Goal: Task Accomplishment & Management: Use online tool/utility

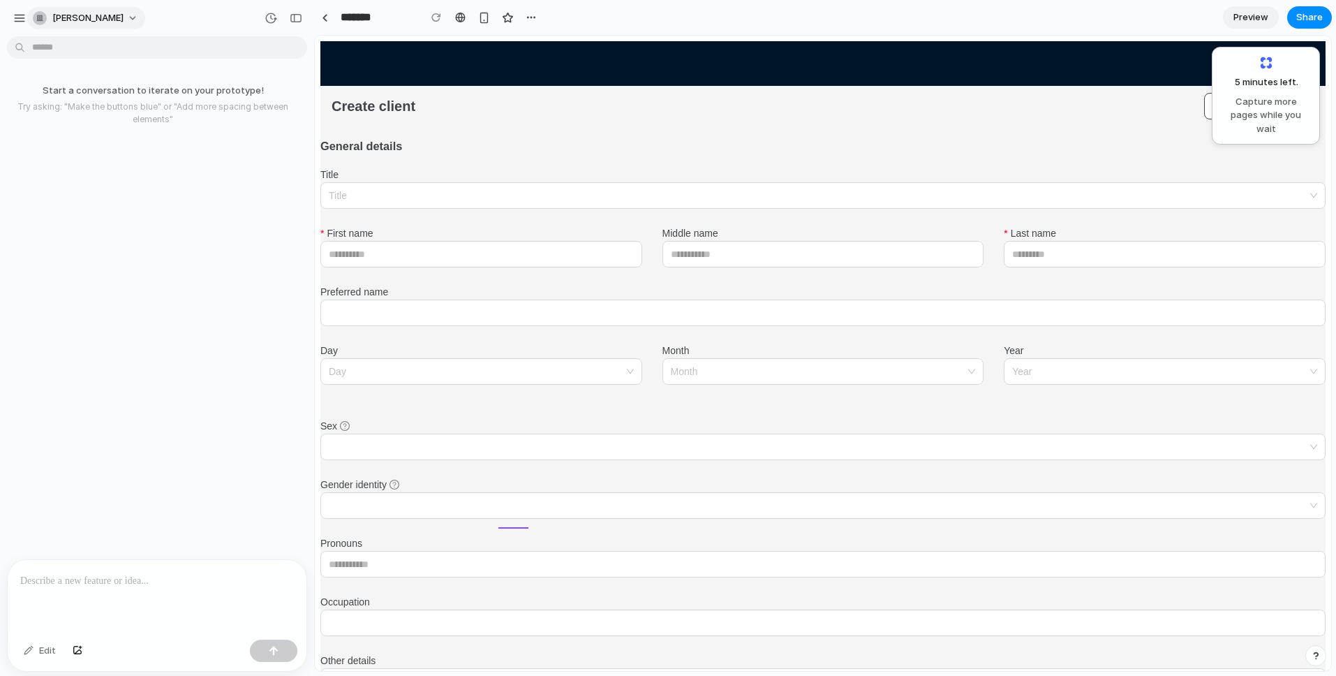
click at [104, 10] on button "[PERSON_NAME]" at bounding box center [86, 18] width 118 height 22
click at [22, 17] on div "Settings Invite members Change theme Sign out" at bounding box center [668, 338] width 1336 height 676
click at [22, 17] on div "button" at bounding box center [19, 18] width 13 height 13
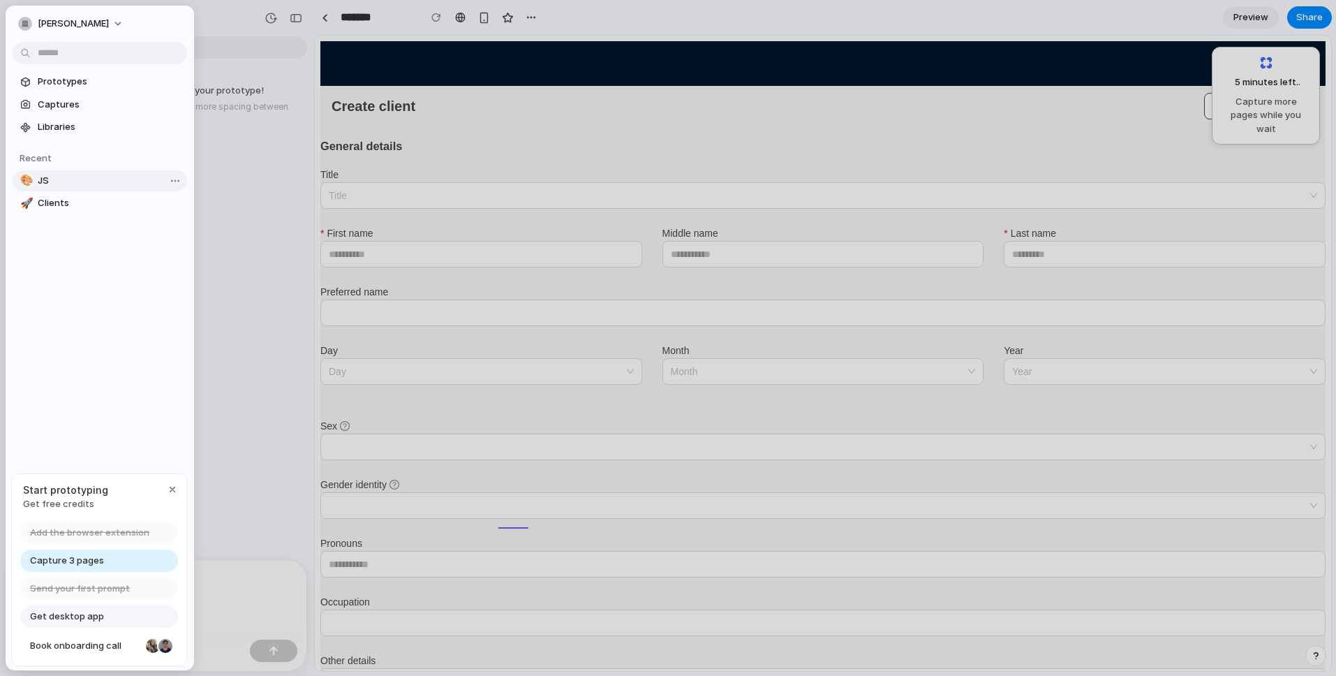
click at [46, 181] on span "JS" at bounding box center [110, 181] width 144 height 14
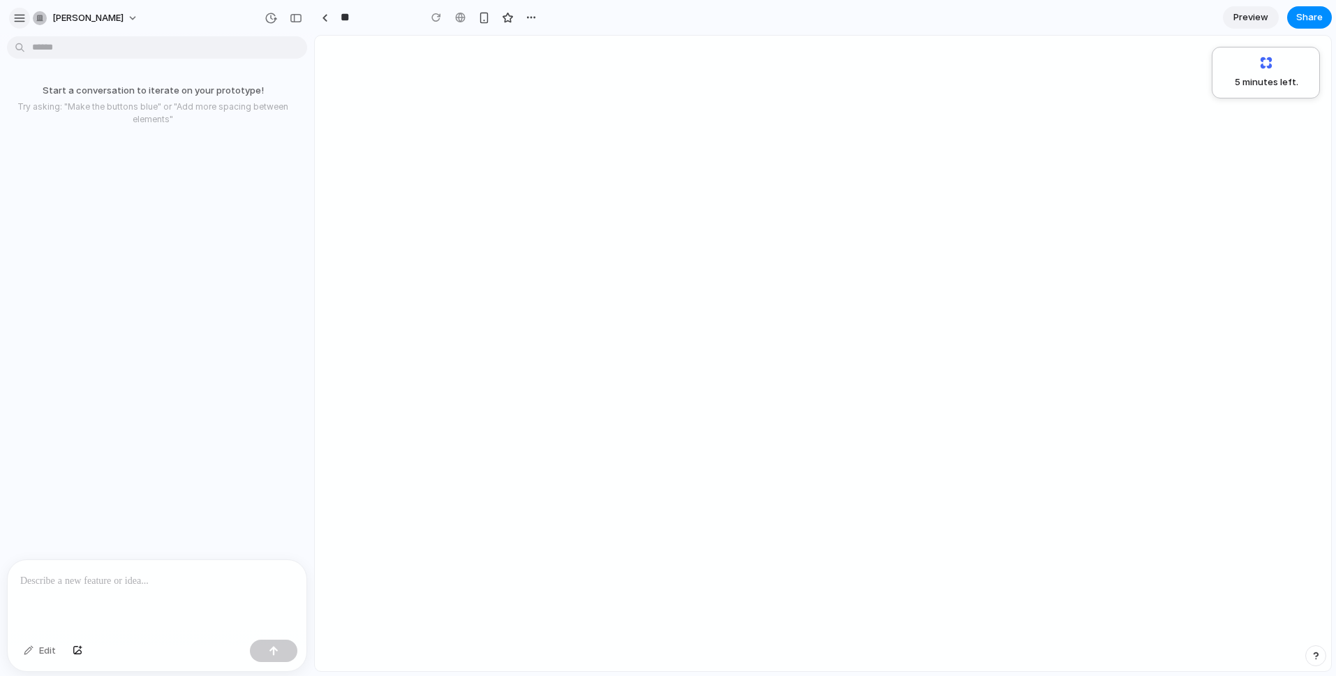
click at [22, 13] on div "button" at bounding box center [19, 18] width 13 height 13
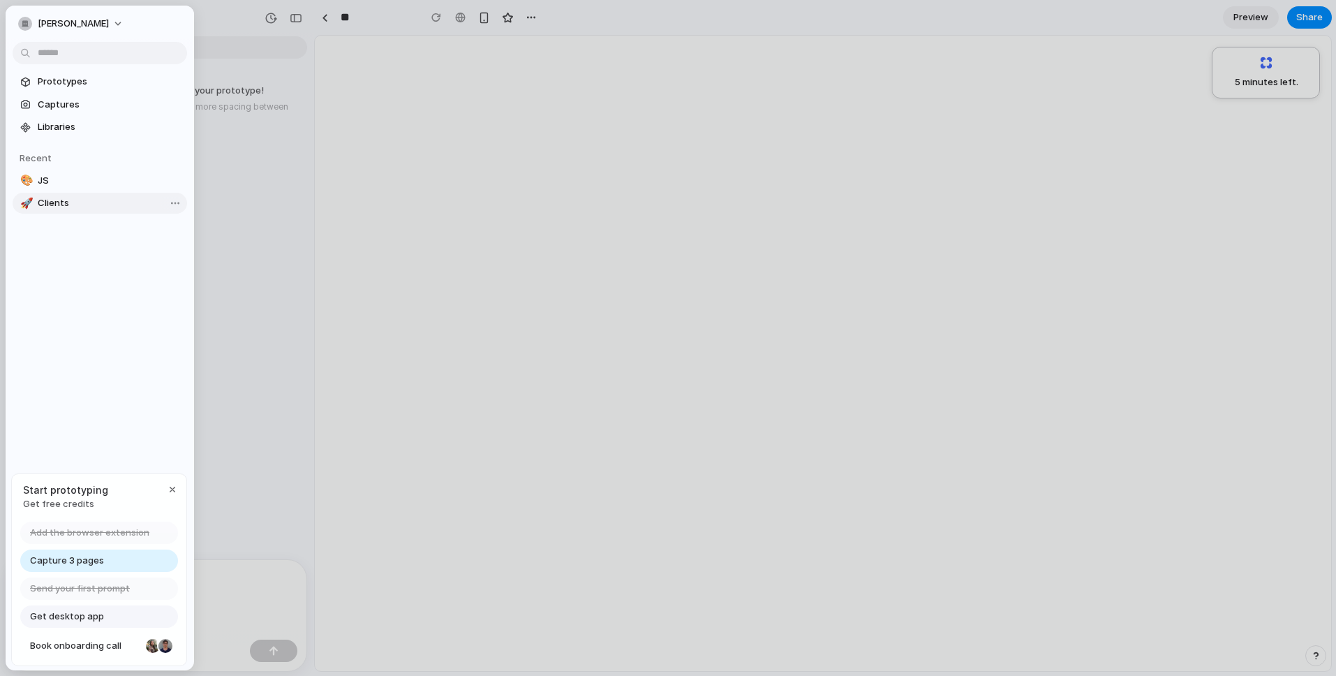
click at [66, 204] on span "Clients" at bounding box center [110, 203] width 144 height 14
type input "*******"
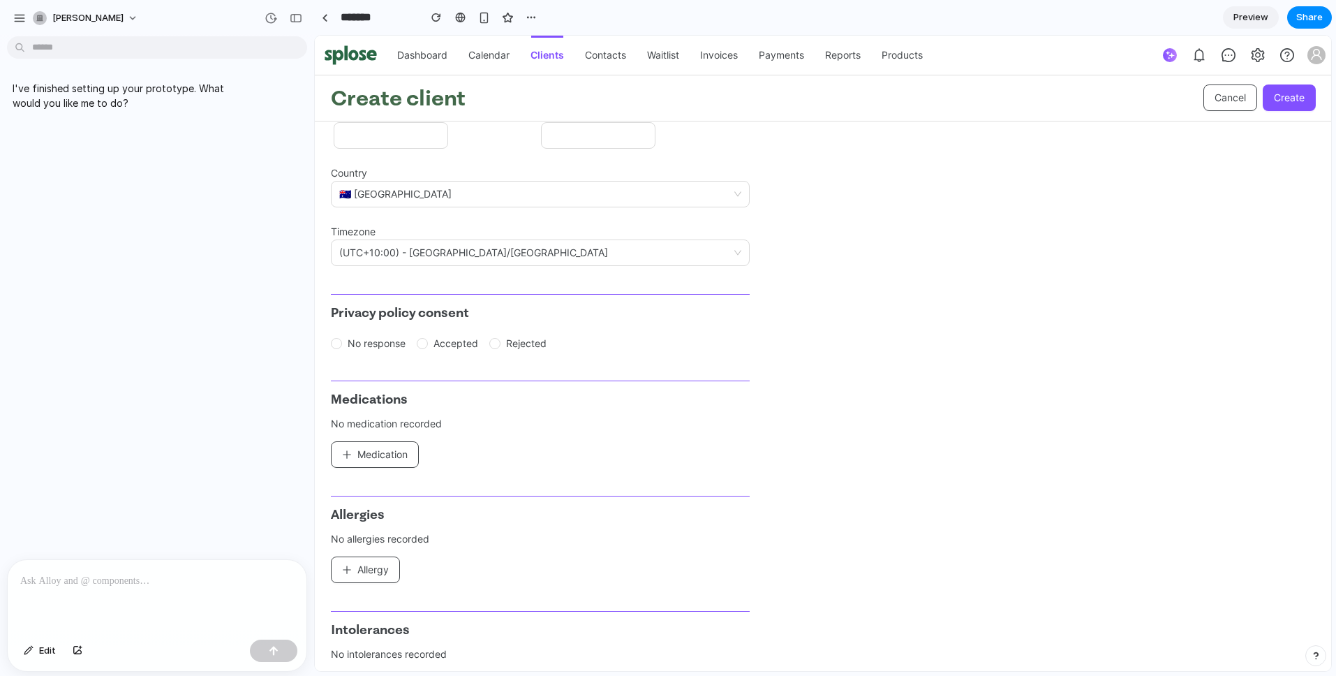
scroll to position [1197, 0]
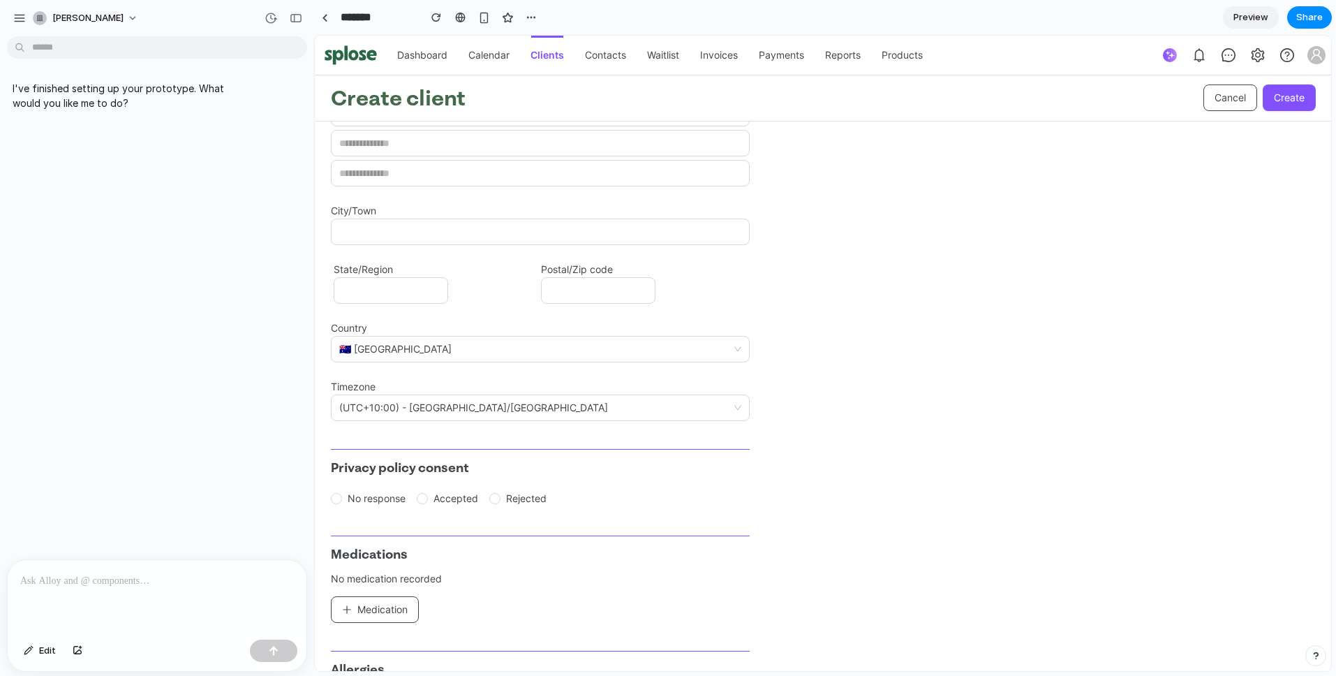
click at [369, 347] on span "🇦🇺 Australia" at bounding box center [540, 348] width 402 height 25
click at [742, 350] on div "🇦🇺 Australia" at bounding box center [540, 349] width 419 height 27
click at [83, 585] on div at bounding box center [157, 597] width 299 height 74
click at [435, 345] on span "🇦🇺 Australia" at bounding box center [540, 348] width 402 height 25
click at [141, 572] on p at bounding box center [154, 580] width 268 height 17
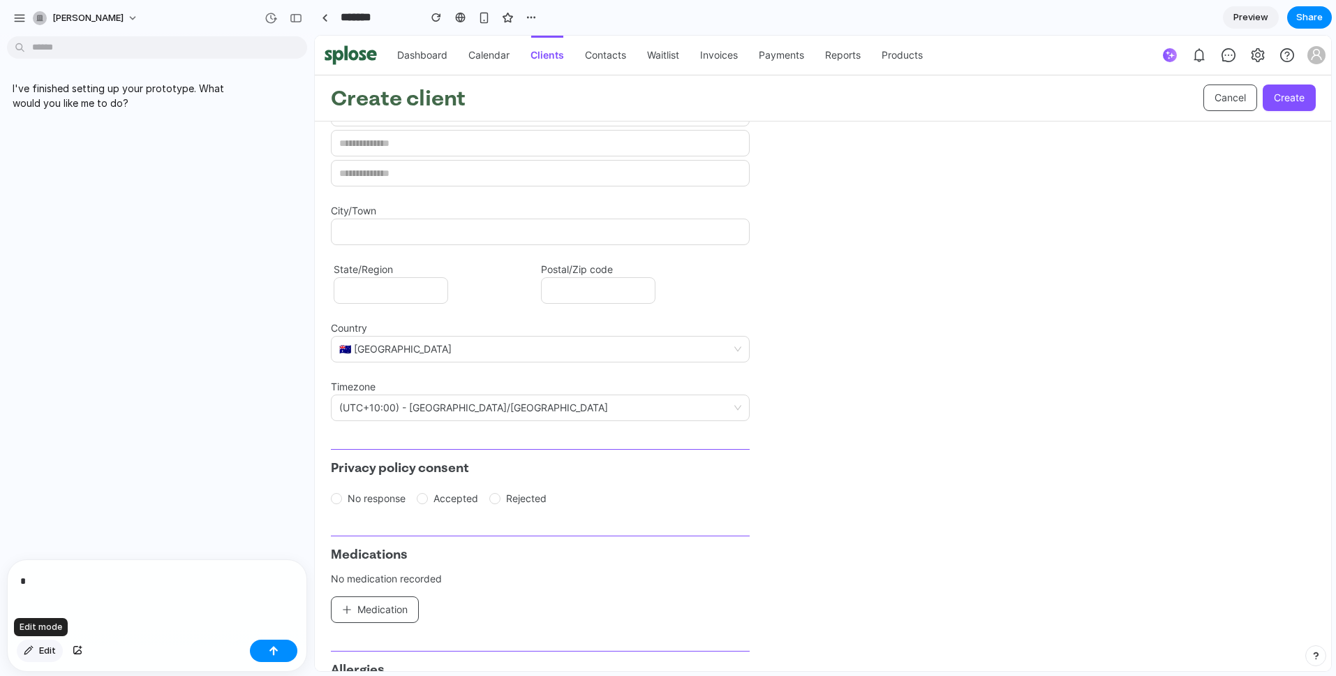
click at [24, 647] on div "button" at bounding box center [29, 650] width 10 height 8
drag, startPoint x: 37, startPoint y: 573, endPoint x: 8, endPoint y: 574, distance: 29.3
click at [8, 574] on div "*" at bounding box center [157, 597] width 299 height 74
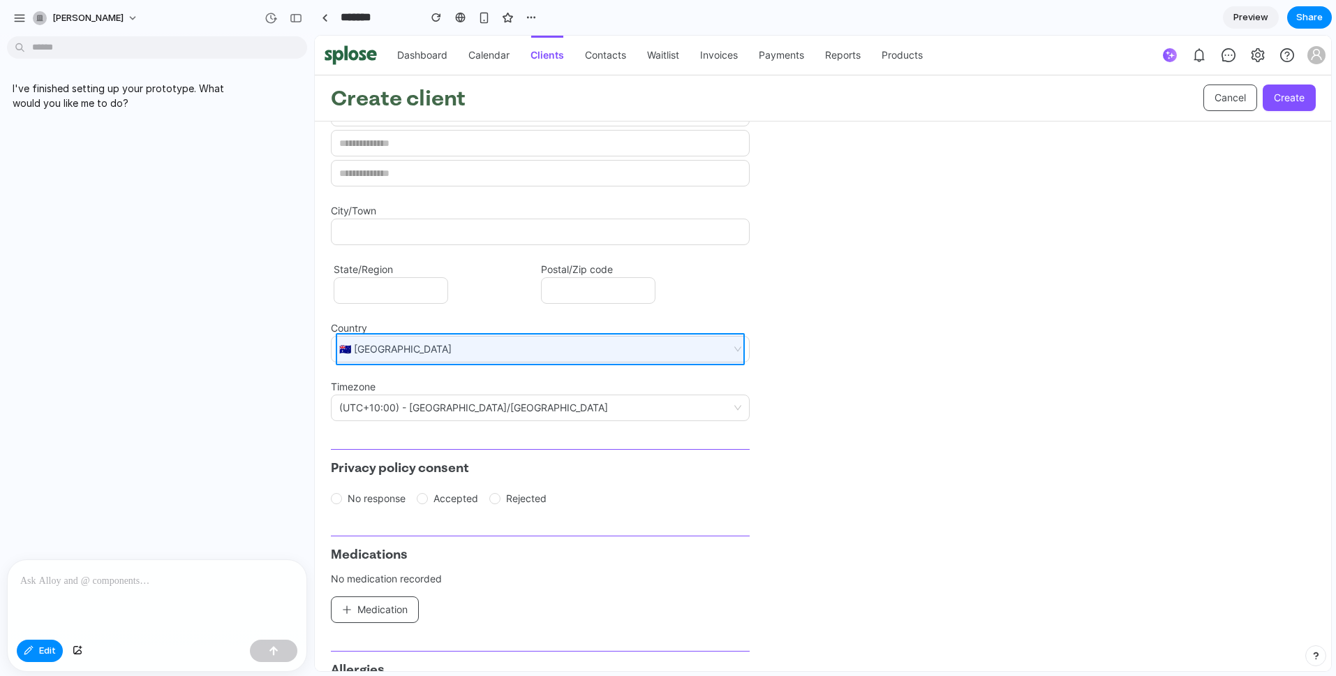
click at [398, 348] on div at bounding box center [823, 353] width 1016 height 635
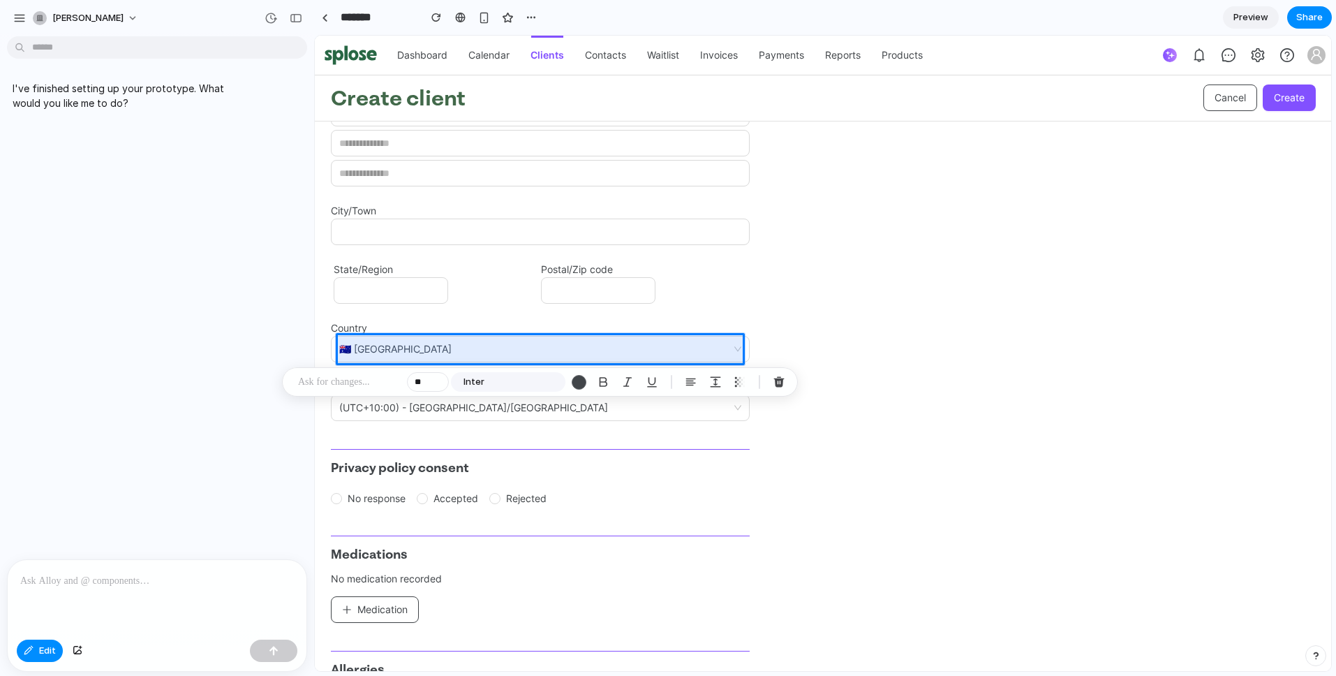
click at [89, 579] on p at bounding box center [154, 580] width 268 height 17
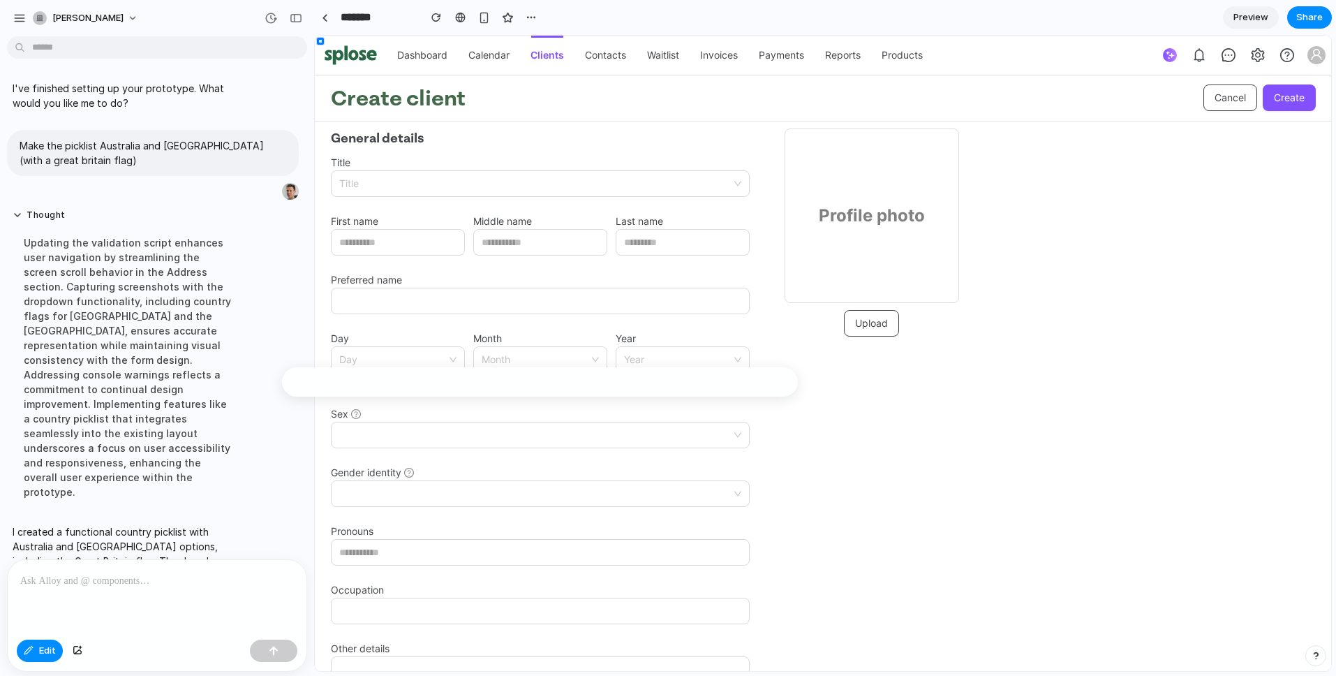
scroll to position [0, 0]
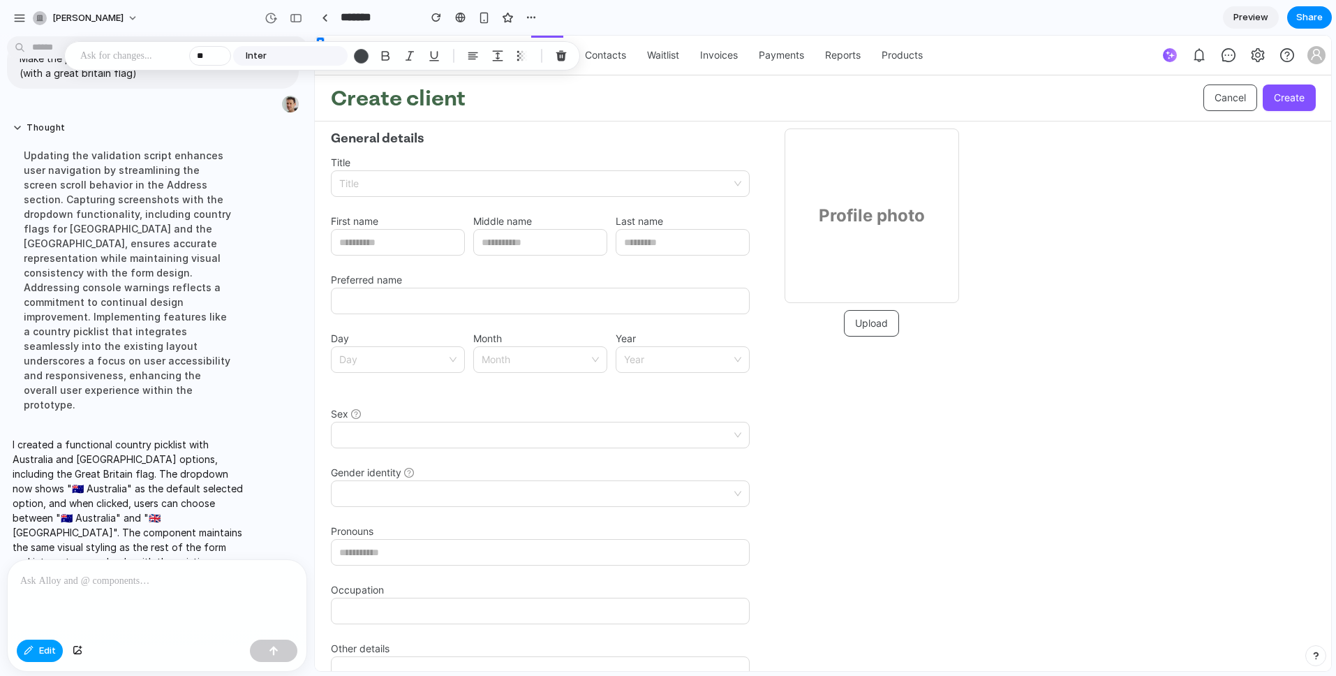
click at [55, 651] on button "Edit" at bounding box center [40, 650] width 46 height 22
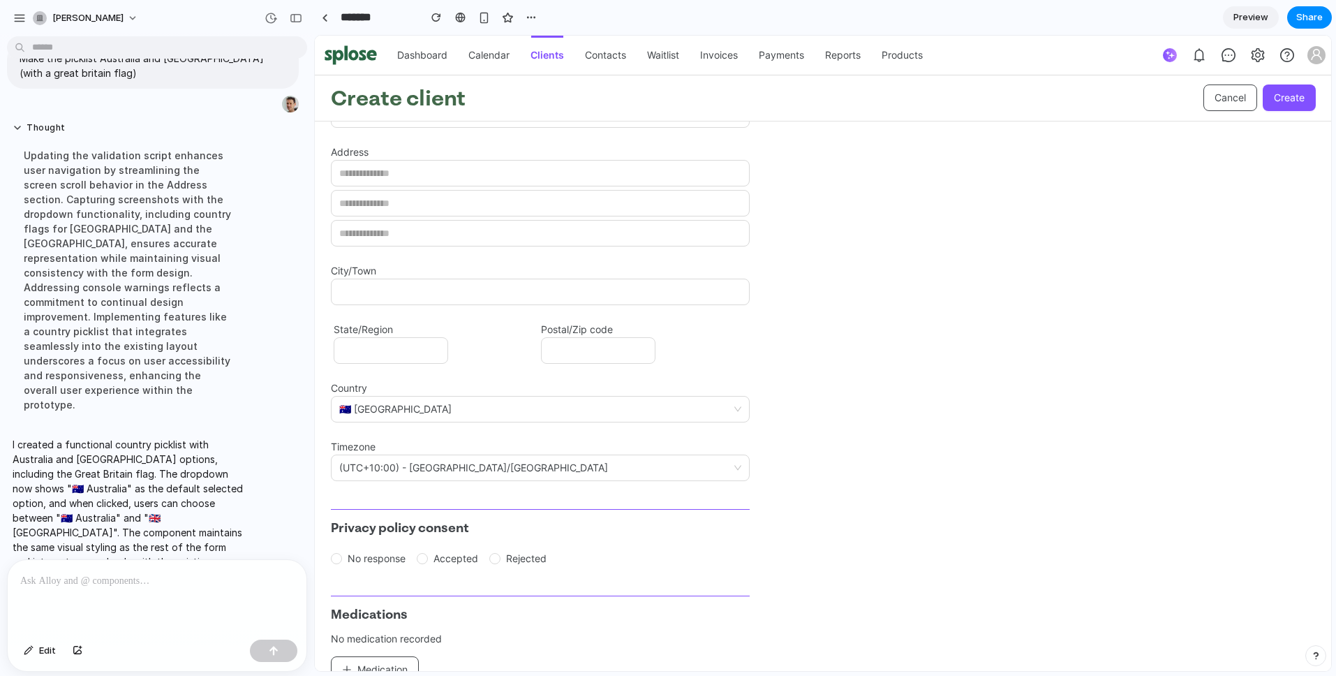
scroll to position [1214, 0]
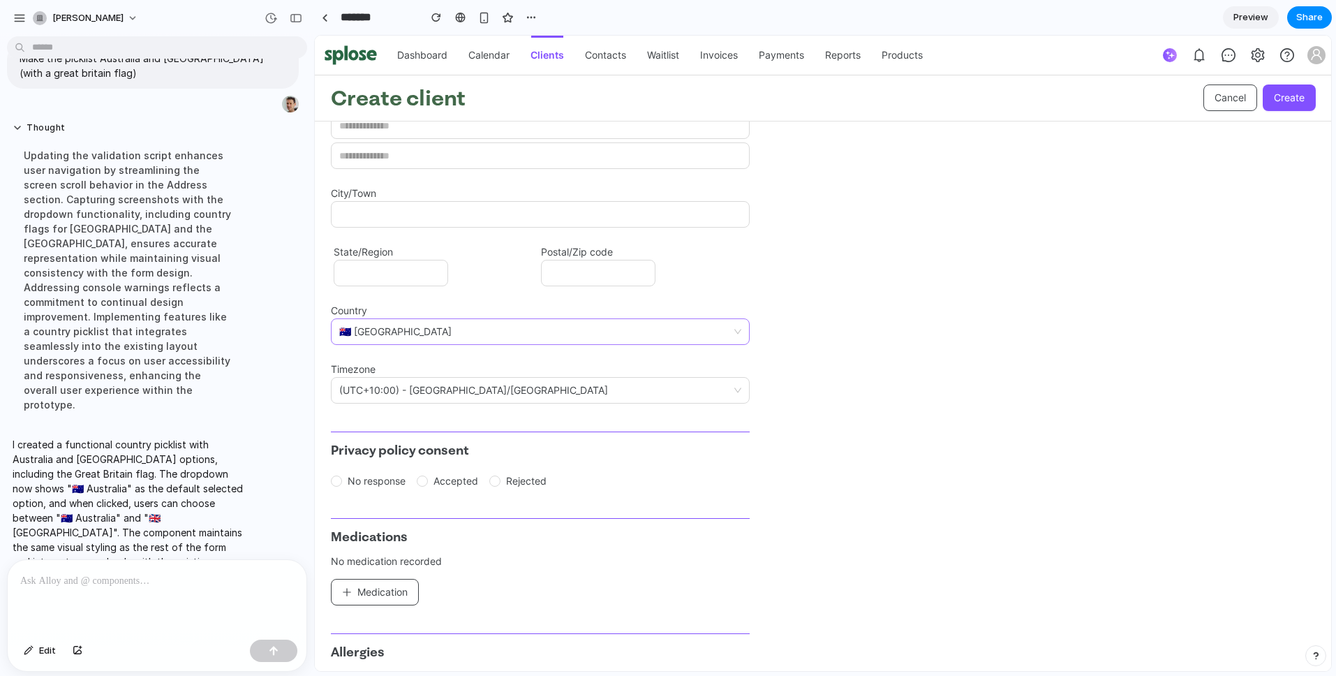
click at [738, 335] on span "🇦🇺 Australia" at bounding box center [540, 331] width 402 height 25
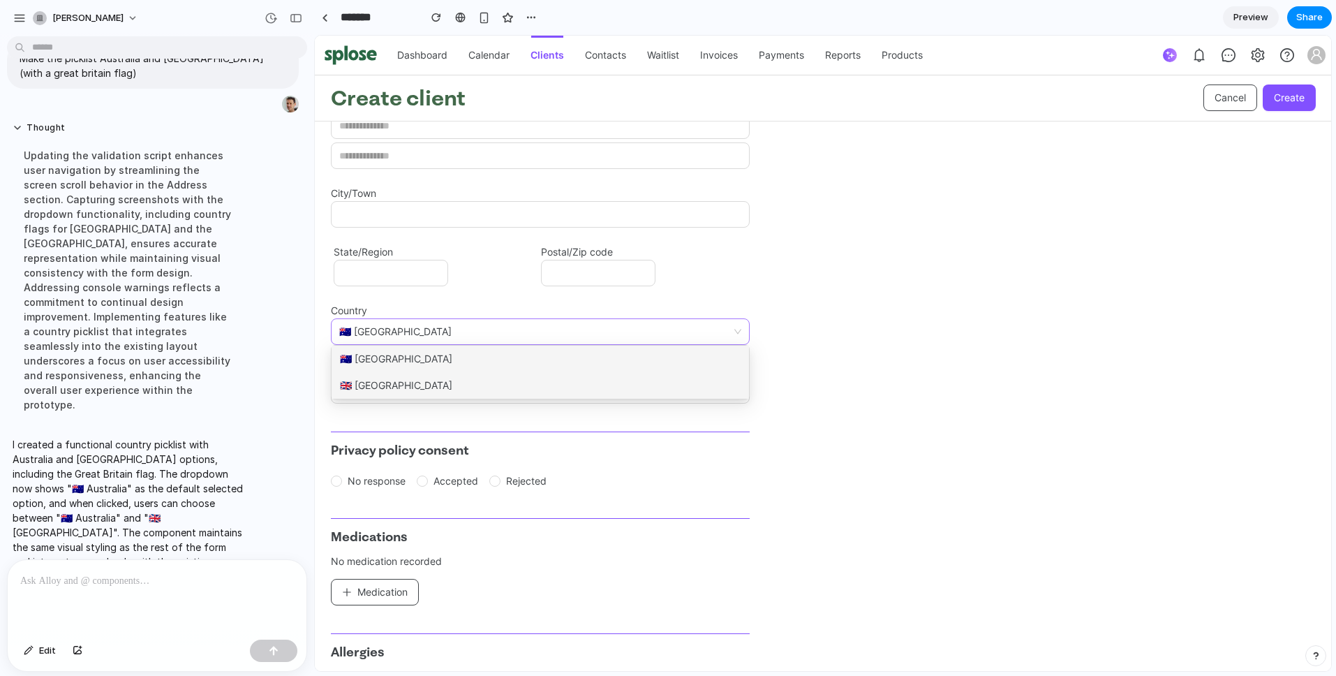
click at [650, 380] on div "🇬🇧 United Kingdom" at bounding box center [540, 385] width 417 height 27
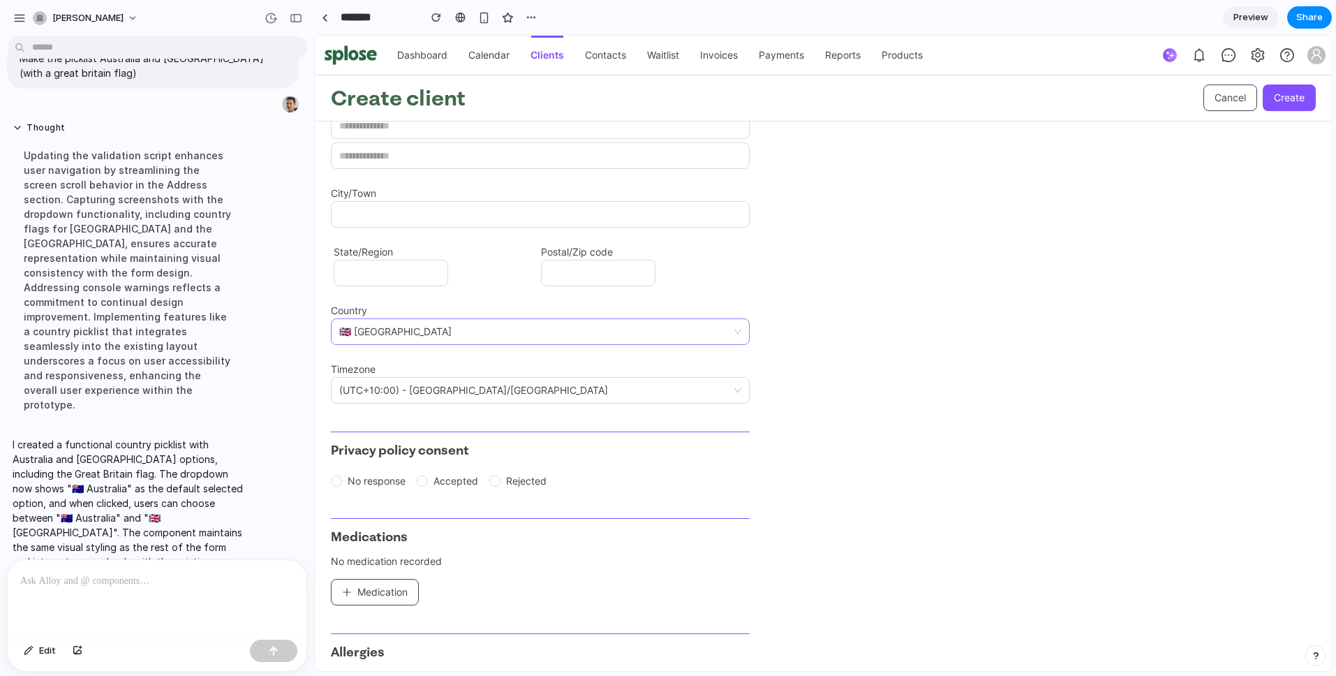
click at [104, 578] on p at bounding box center [154, 580] width 268 height 17
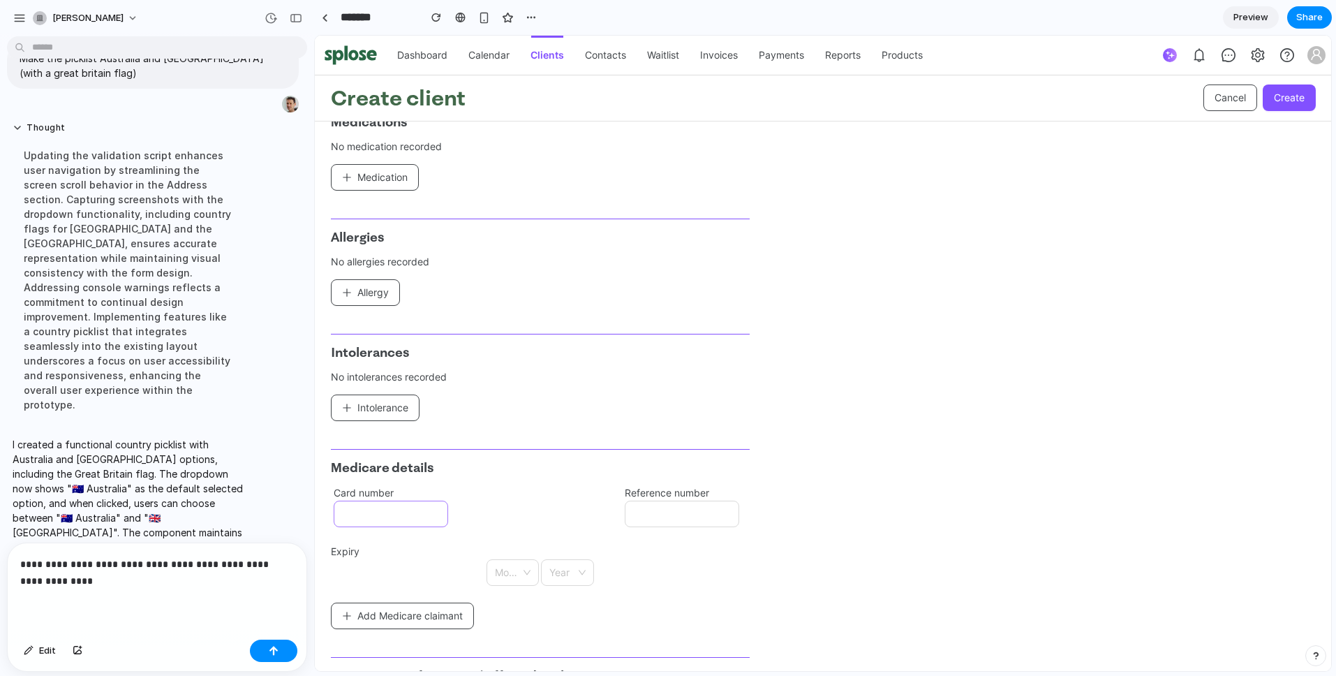
scroll to position [1919, 0]
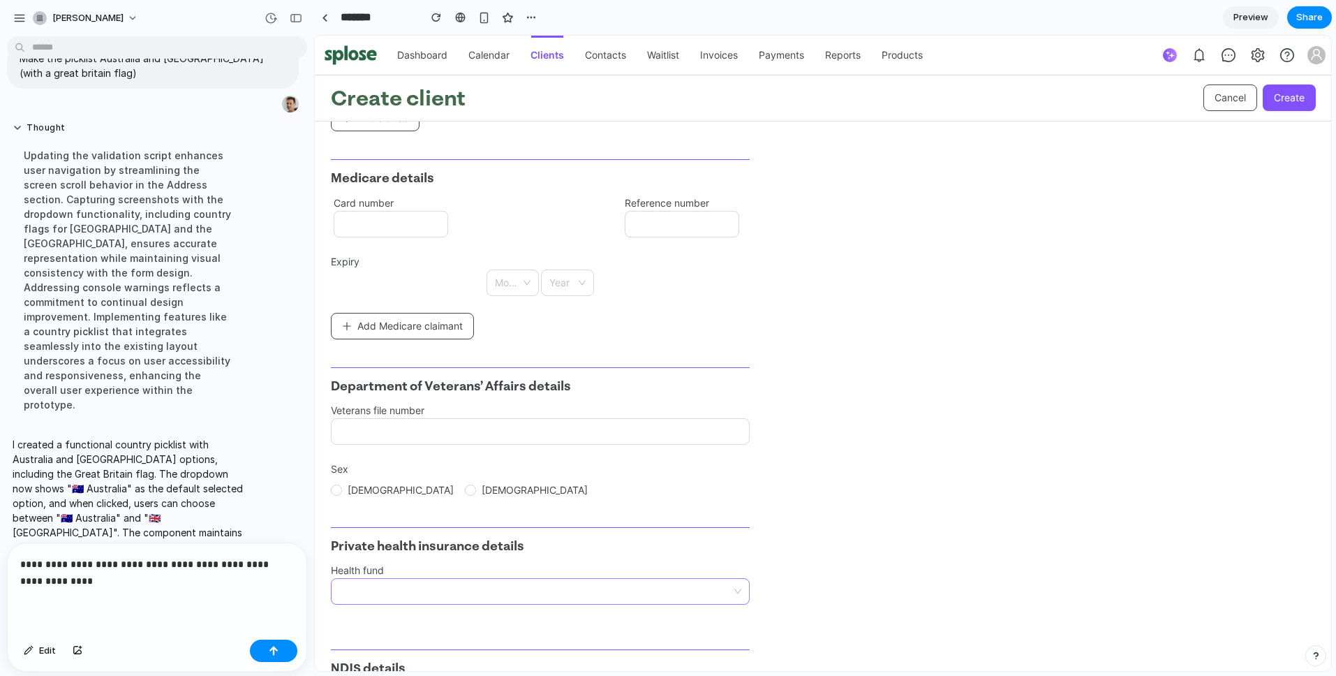
click at [546, 590] on input "search" at bounding box center [536, 591] width 394 height 25
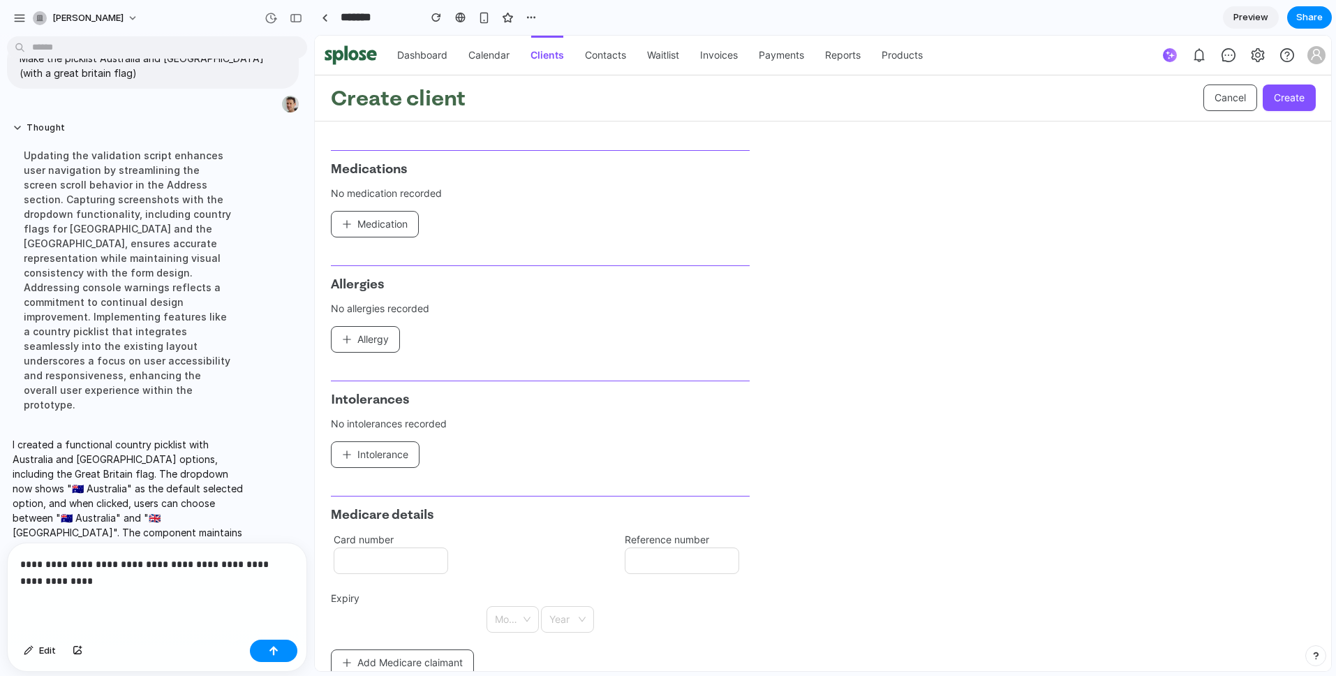
scroll to position [1628, 0]
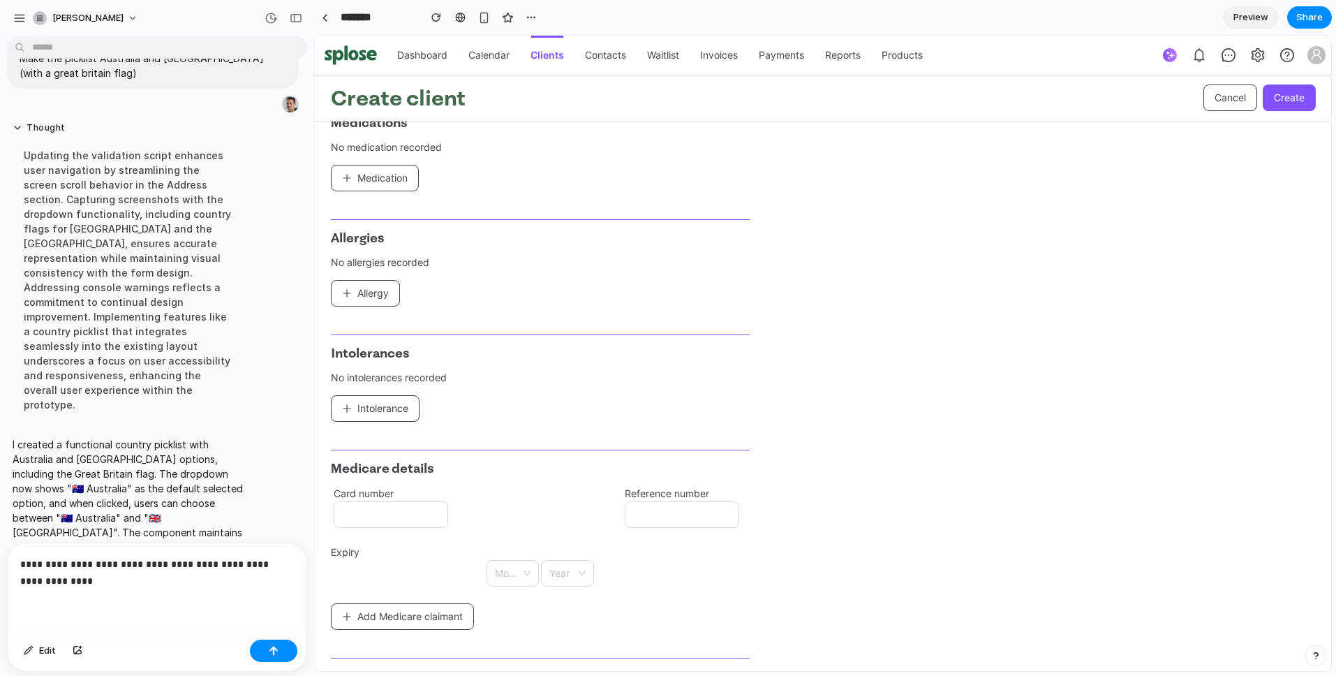
click at [75, 575] on p "**********" at bounding box center [154, 573] width 268 height 34
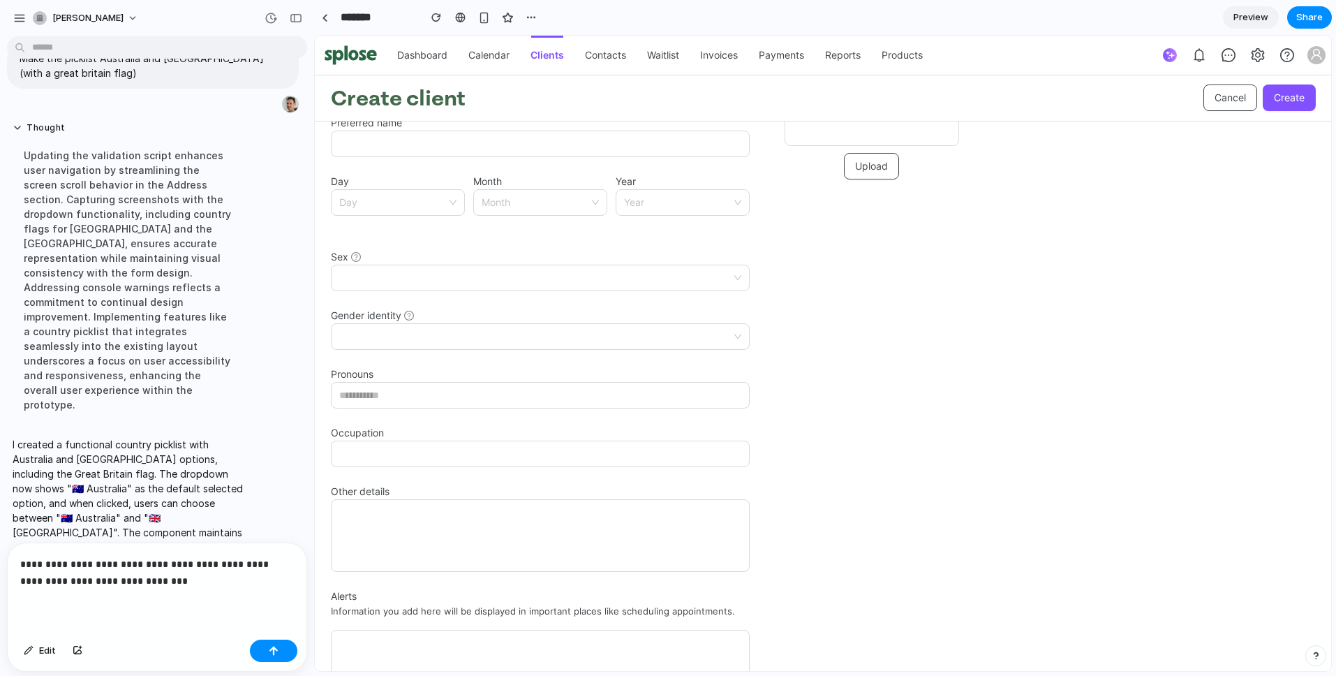
scroll to position [0, 0]
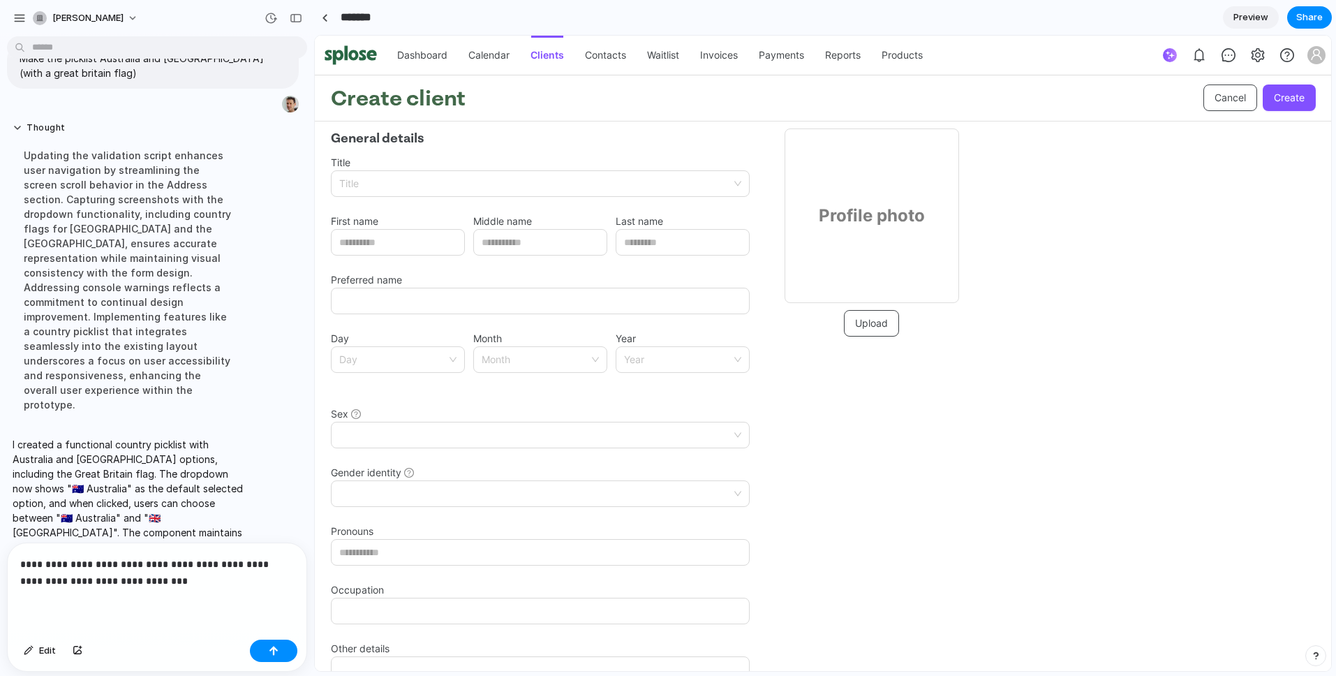
click at [347, 22] on input "*******" at bounding box center [376, 17] width 77 height 25
click at [343, 19] on input "*******" at bounding box center [376, 17] width 77 height 25
click at [417, 16] on input "**********" at bounding box center [381, 17] width 86 height 25
type input "**********"
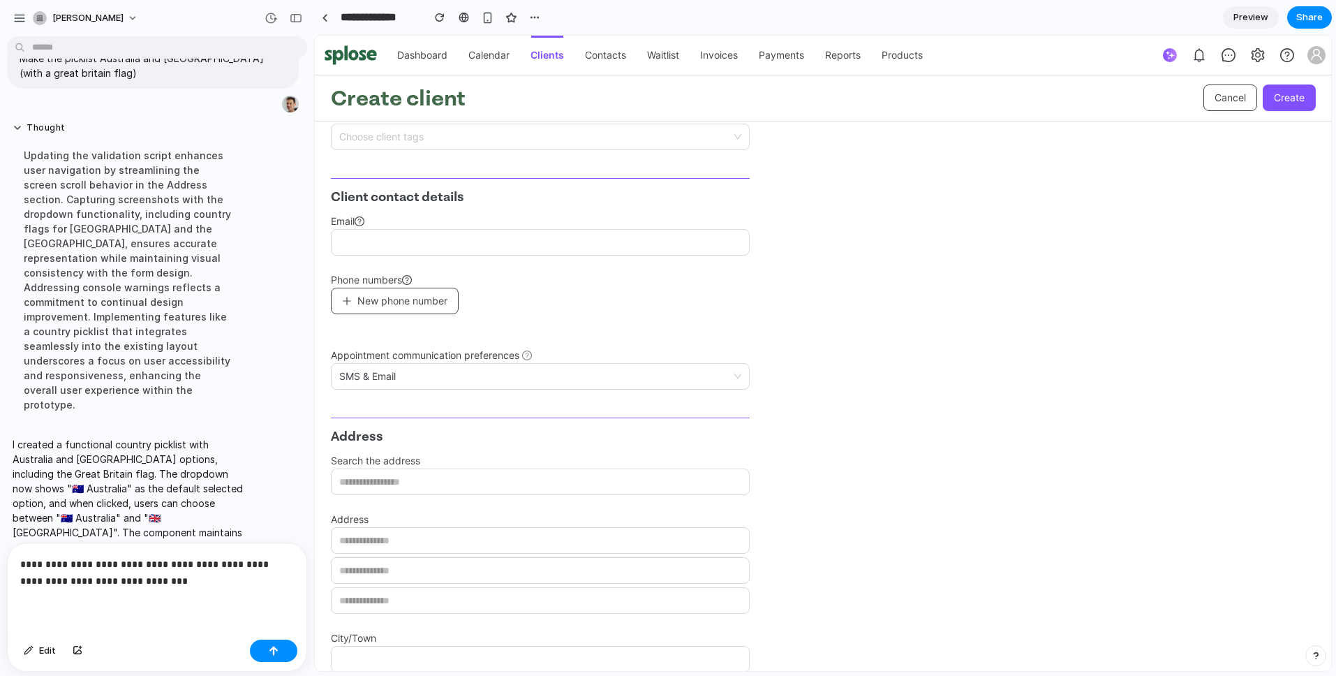
scroll to position [104, 0]
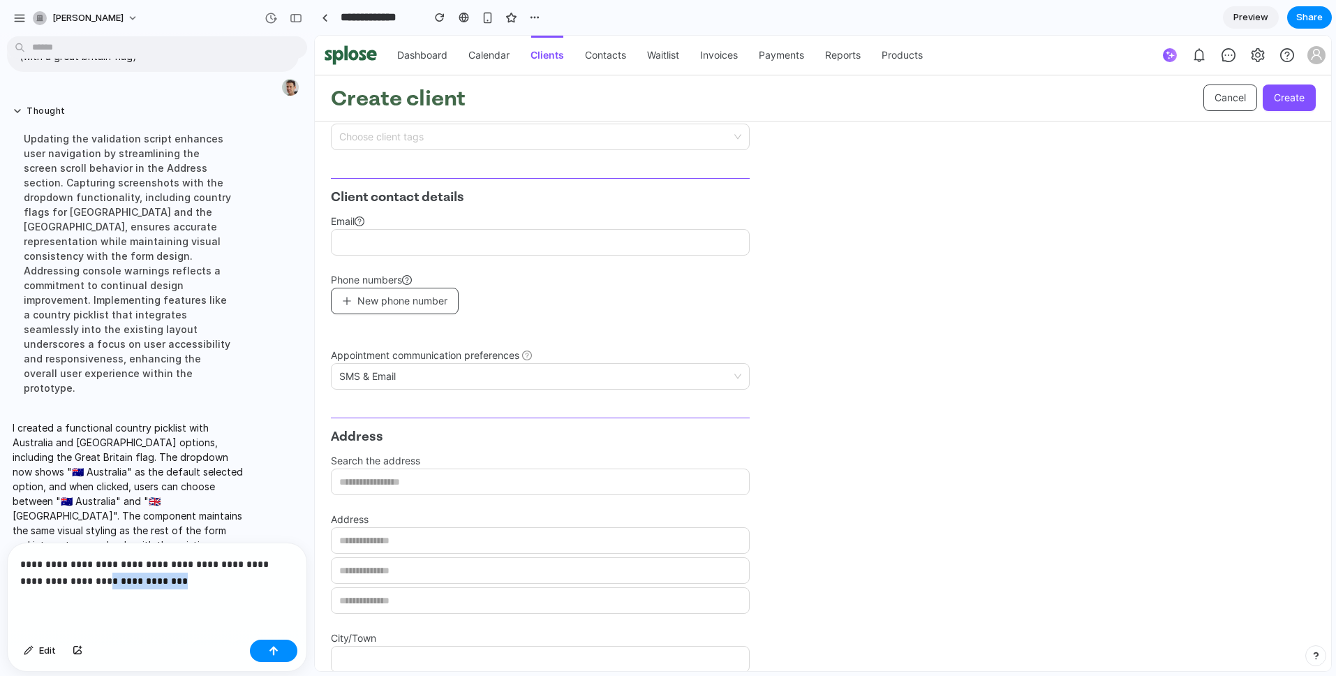
drag, startPoint x: 176, startPoint y: 576, endPoint x: 90, endPoint y: 573, distance: 85.9
click at [89, 577] on p "**********" at bounding box center [154, 573] width 268 height 34
click at [172, 575] on p "**********" at bounding box center [154, 573] width 268 height 34
drag, startPoint x: 175, startPoint y: 576, endPoint x: 70, endPoint y: 574, distance: 104.7
click at [70, 574] on p "**********" at bounding box center [154, 573] width 268 height 34
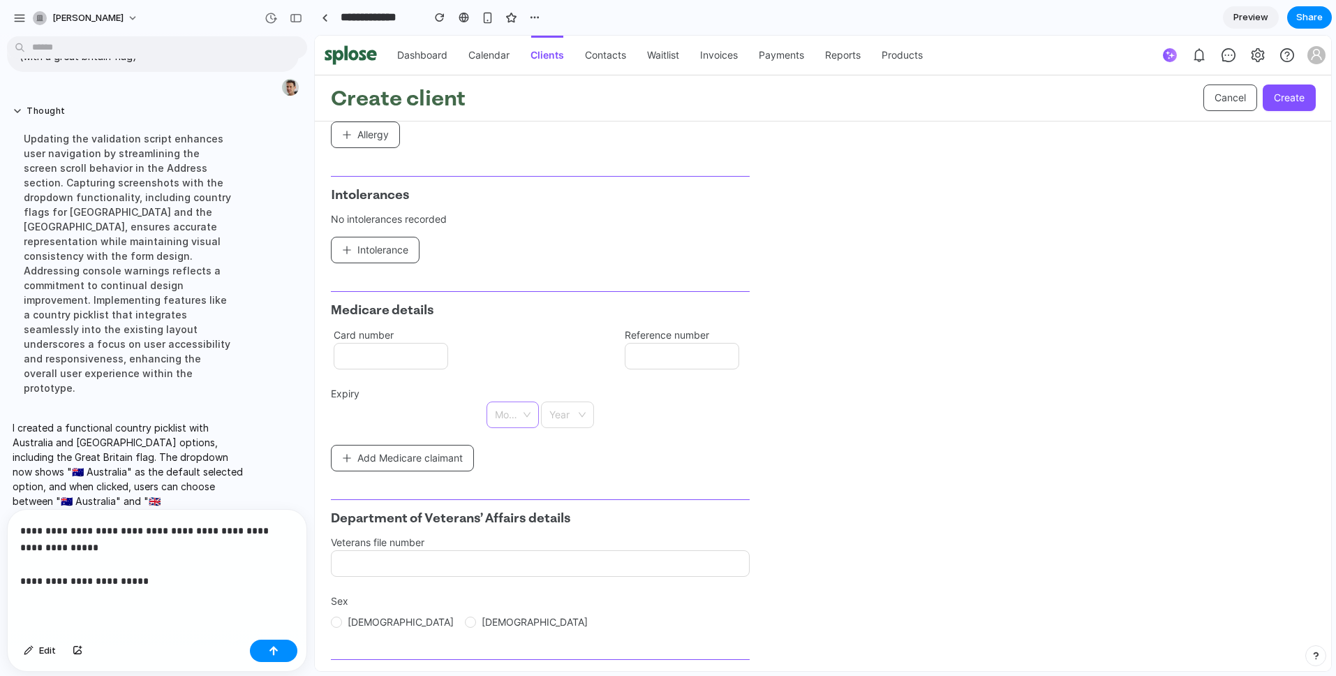
scroll to position [1816, 0]
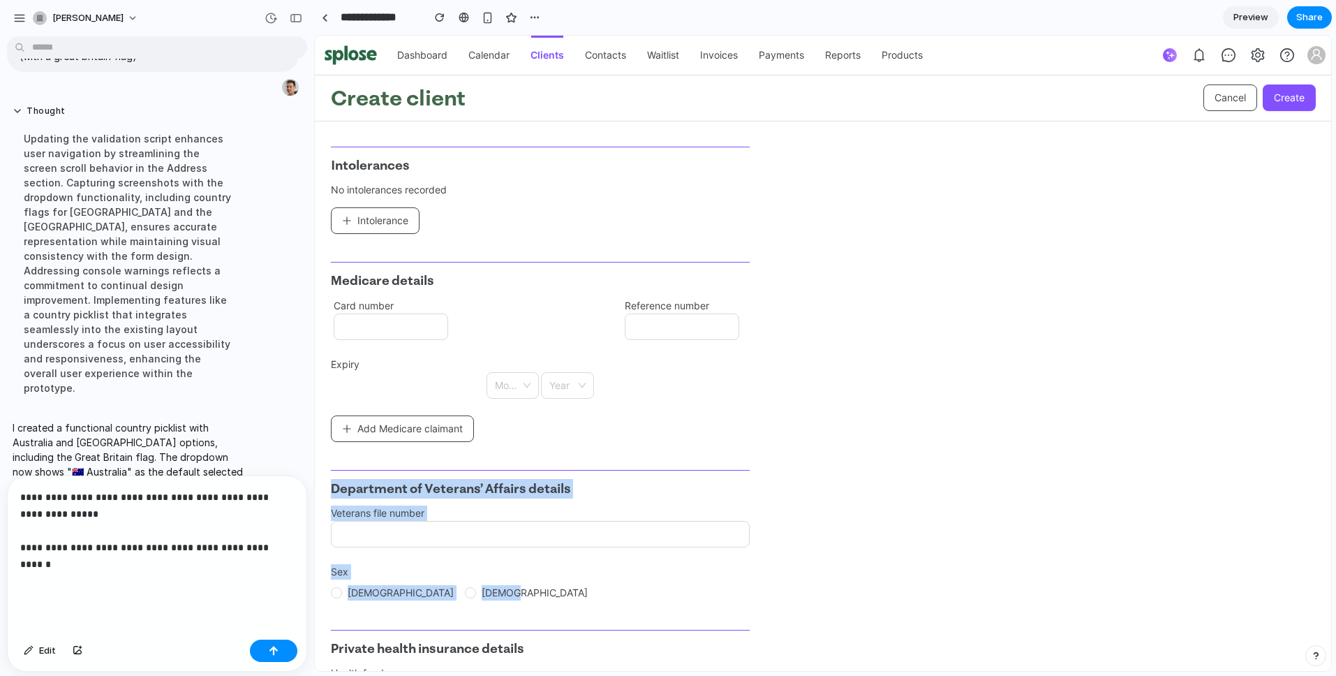
drag, startPoint x: 468, startPoint y: 591, endPoint x: 328, endPoint y: 491, distance: 172.0
click at [328, 491] on div "General details Title Title First name Middle name Last name Preferred name Day…" at bounding box center [823, 210] width 1016 height 3810
click at [452, 499] on div "Department of Veterans’ Affairs details Veterans file number Sex Male Female" at bounding box center [540, 536] width 419 height 132
drag, startPoint x: 574, startPoint y: 489, endPoint x: 334, endPoint y: 495, distance: 240.2
click at [334, 495] on h3 "Department of Veterans’ Affairs details" at bounding box center [540, 489] width 419 height 20
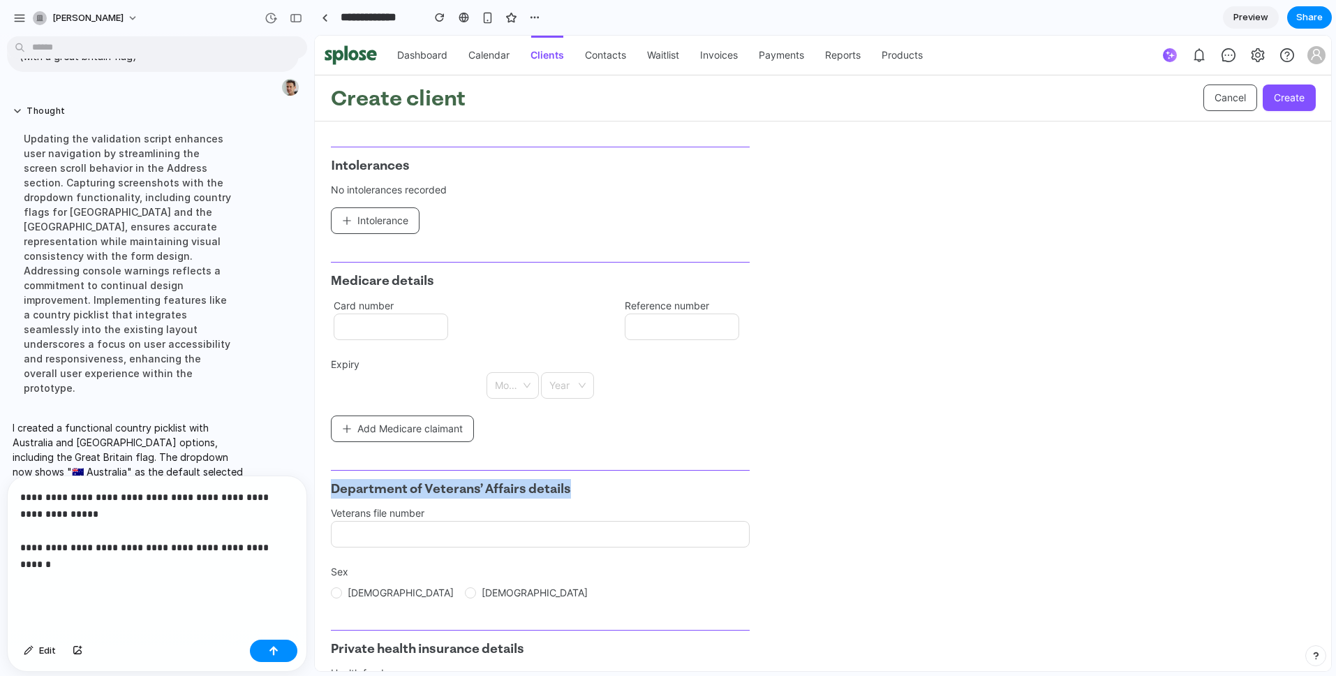
copy h3 "Department of Veterans’ Affairs details"
click at [57, 565] on p "**********" at bounding box center [154, 539] width 268 height 101
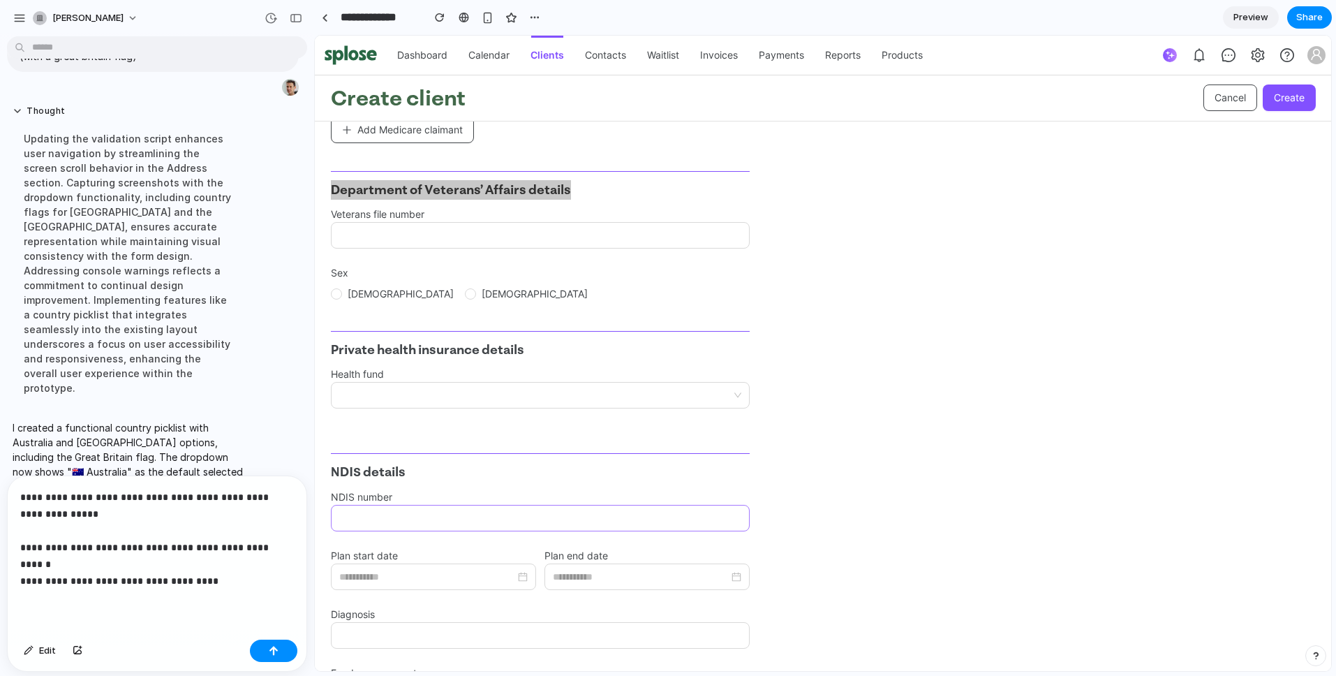
scroll to position [2142, 0]
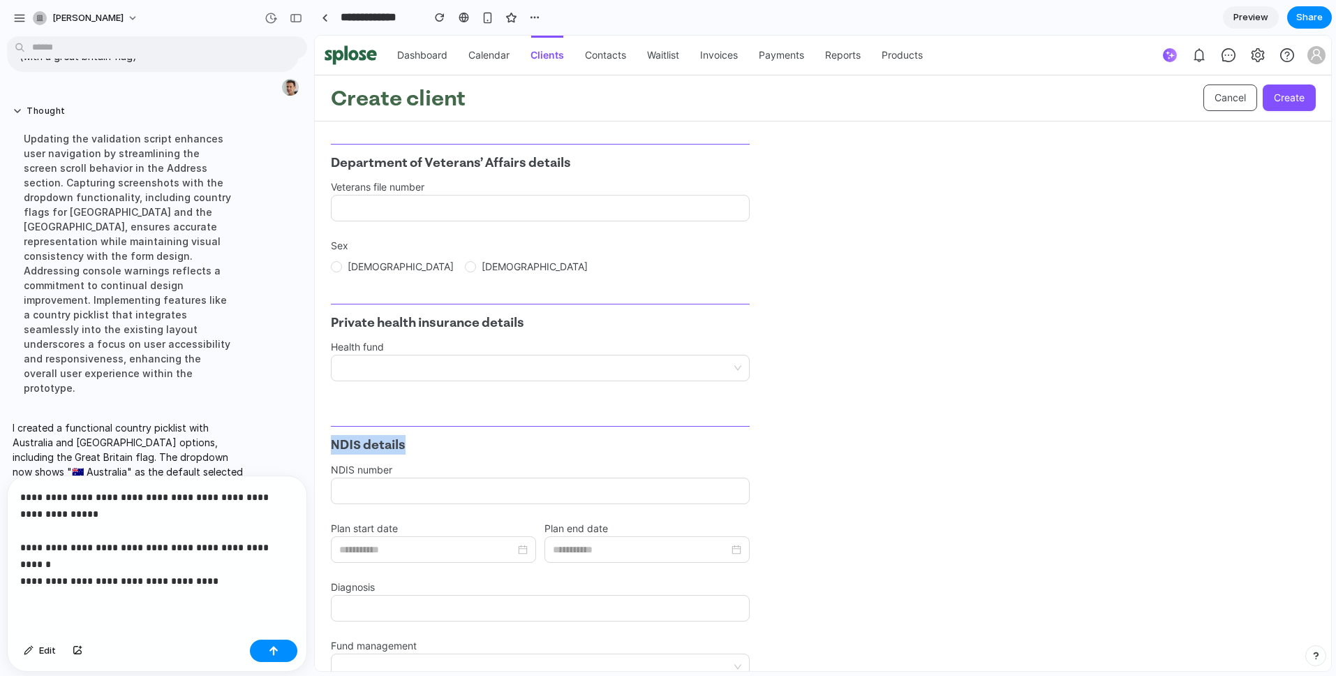
drag, startPoint x: 425, startPoint y: 448, endPoint x: 318, endPoint y: 448, distance: 106.8
copy h3 "NDIS details"
click at [218, 553] on p "**********" at bounding box center [154, 539] width 268 height 101
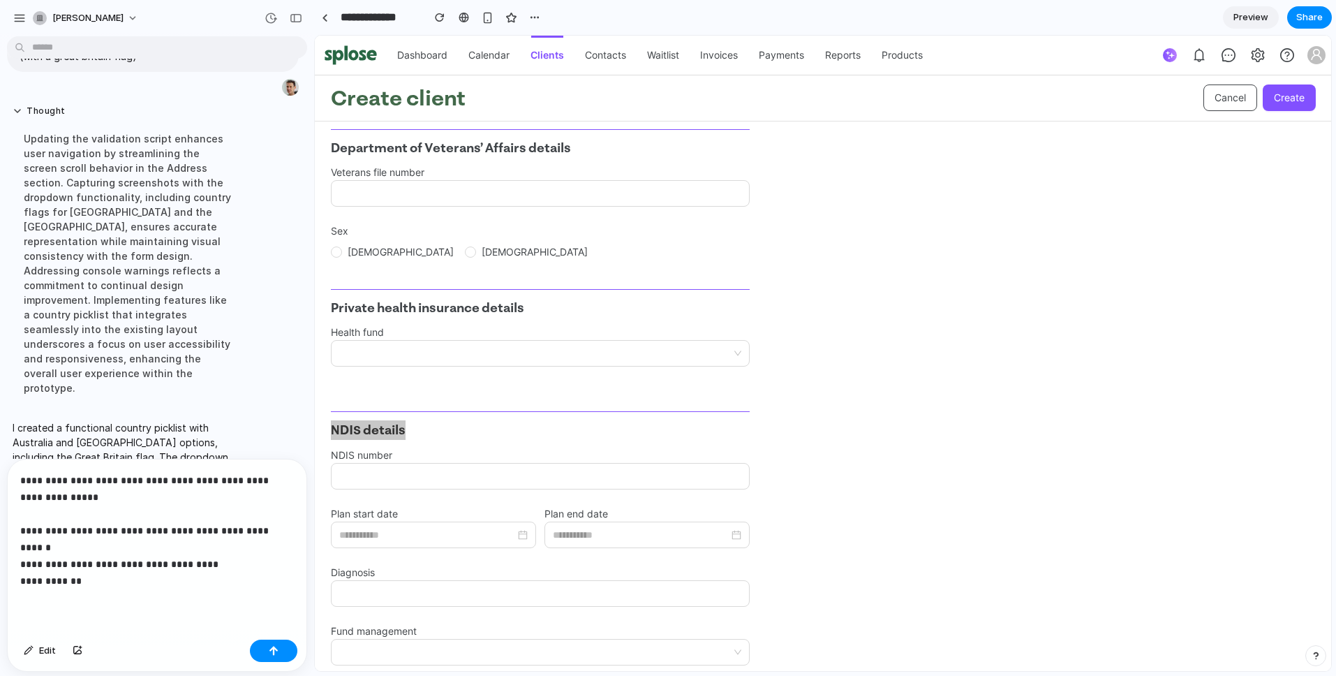
scroll to position [2438, 0]
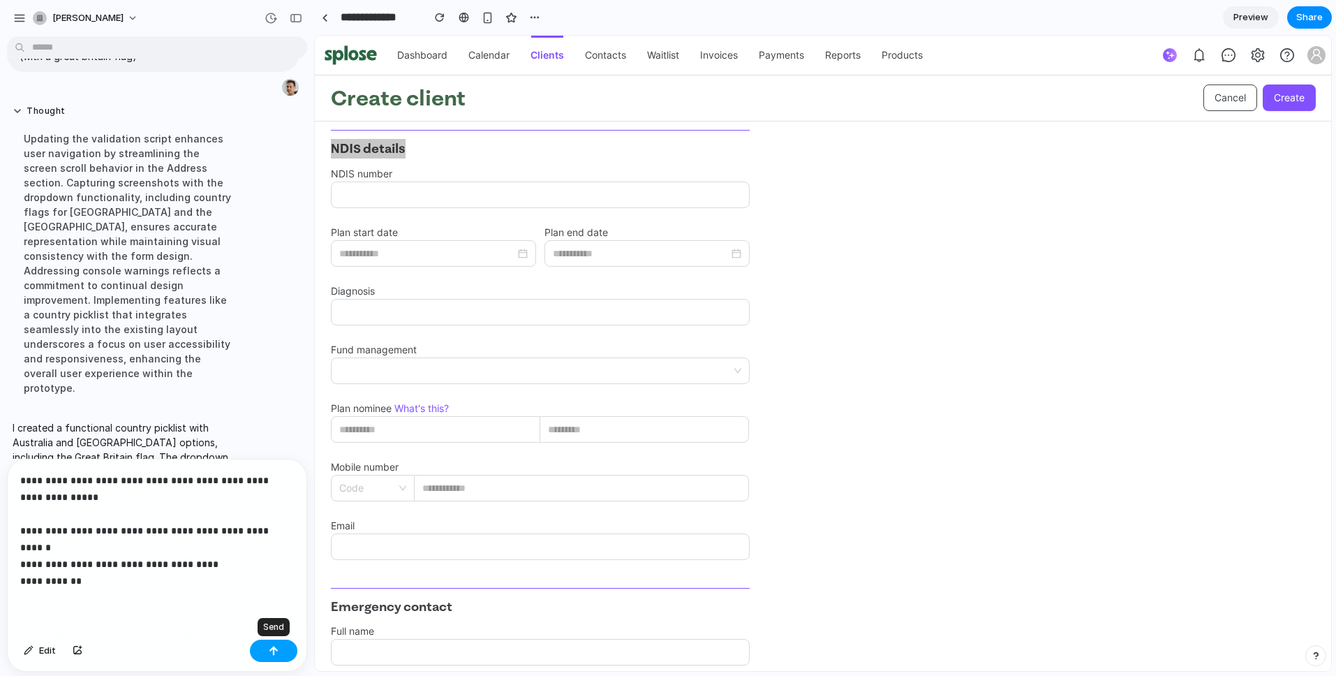
click at [274, 654] on div "button" at bounding box center [274, 651] width 10 height 10
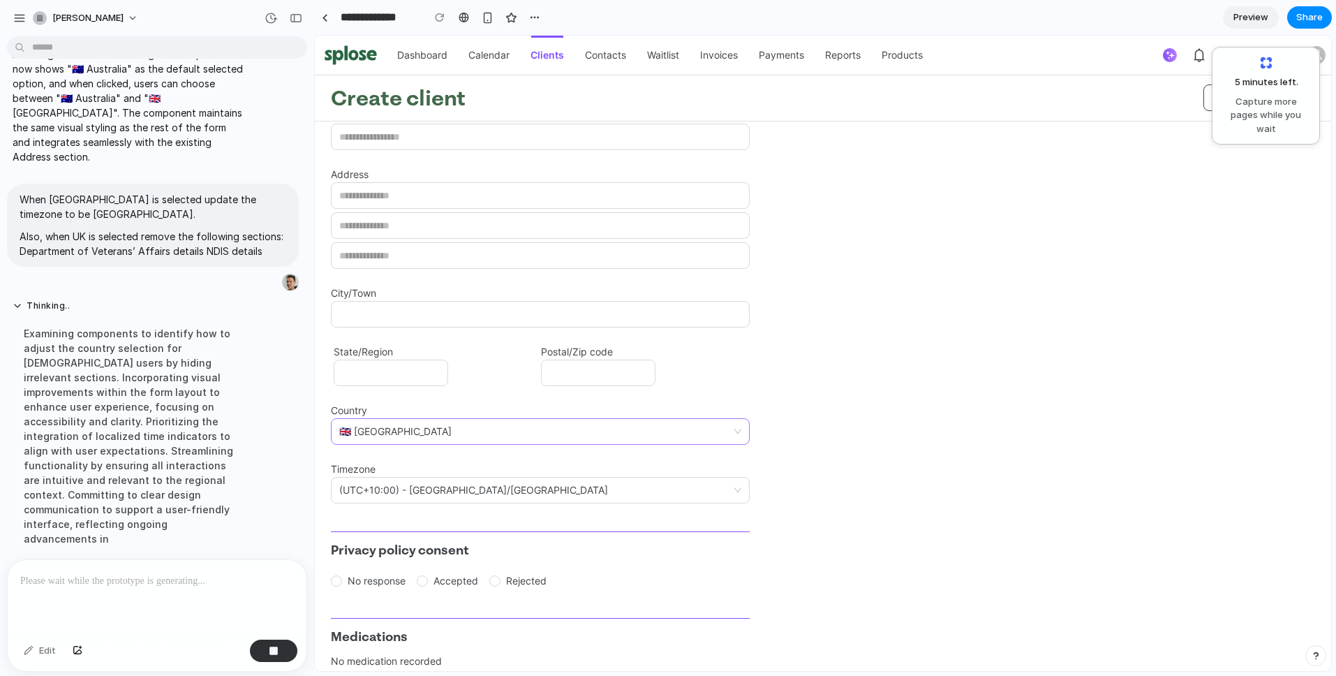
scroll to position [267, 0]
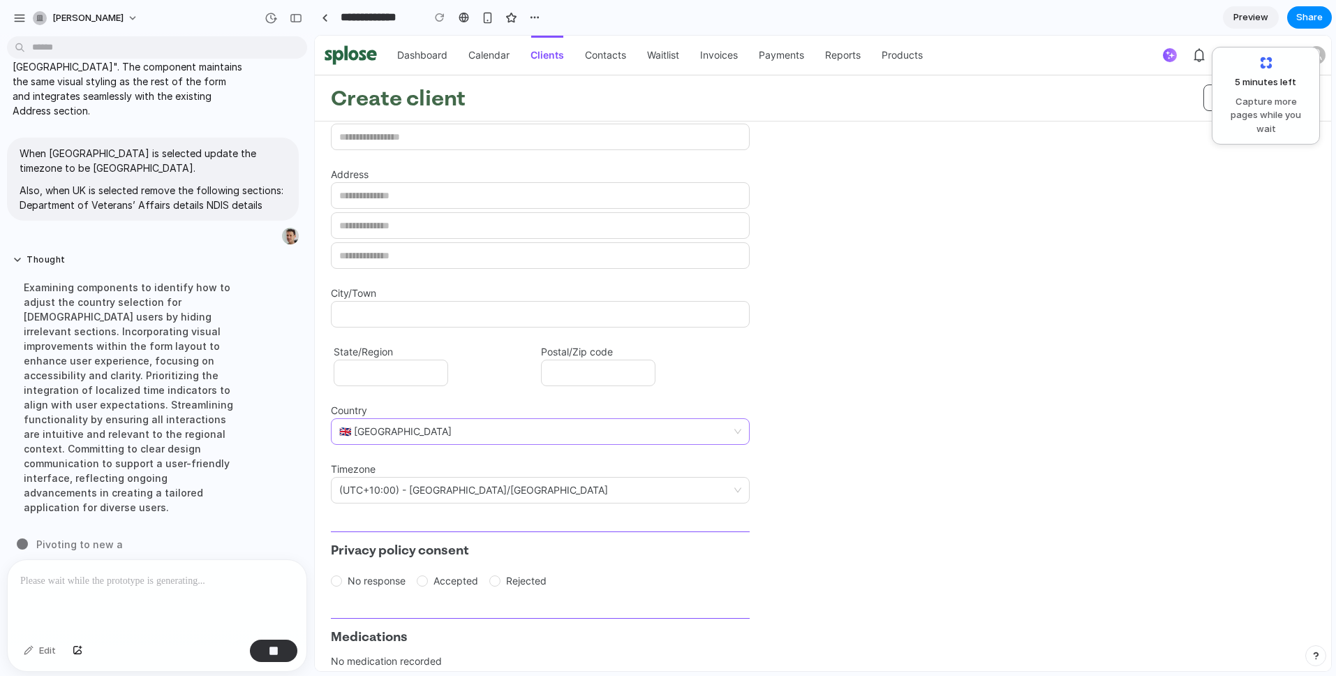
click at [747, 424] on div "🇬🇧 United Kingdom" at bounding box center [540, 431] width 419 height 27
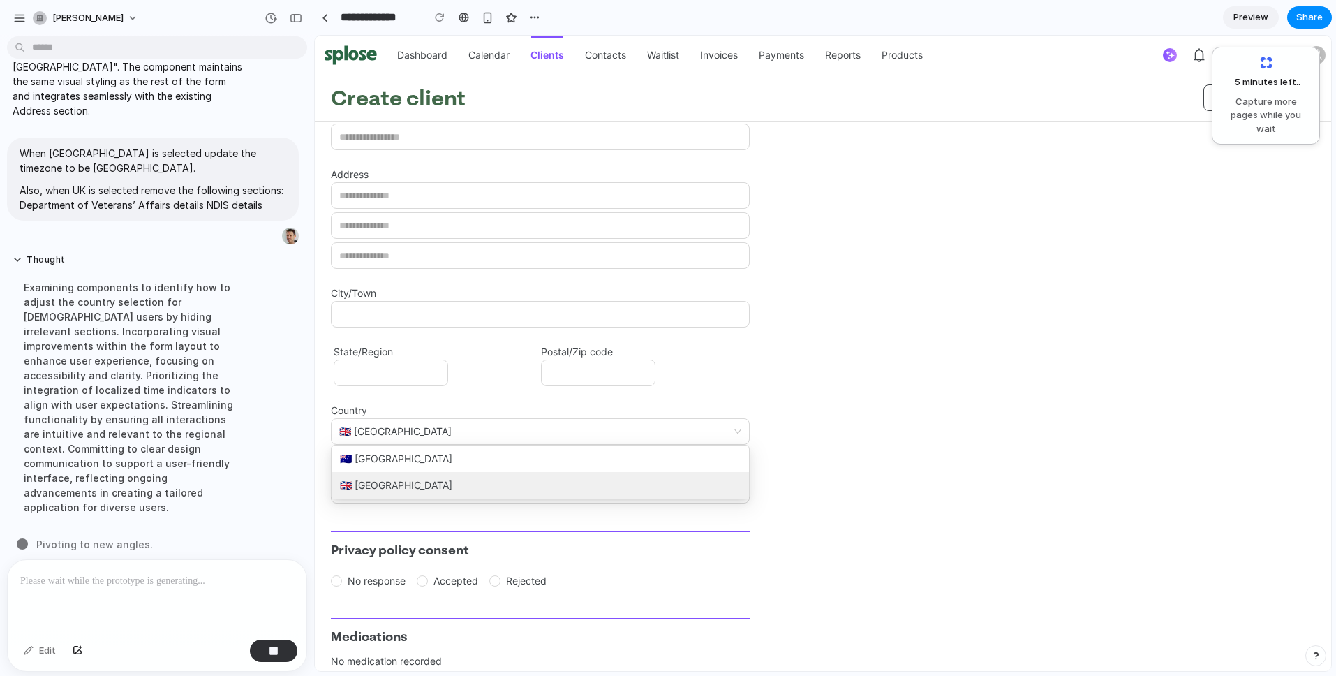
click at [742, 431] on div "🇬🇧 United Kingdom" at bounding box center [540, 431] width 419 height 27
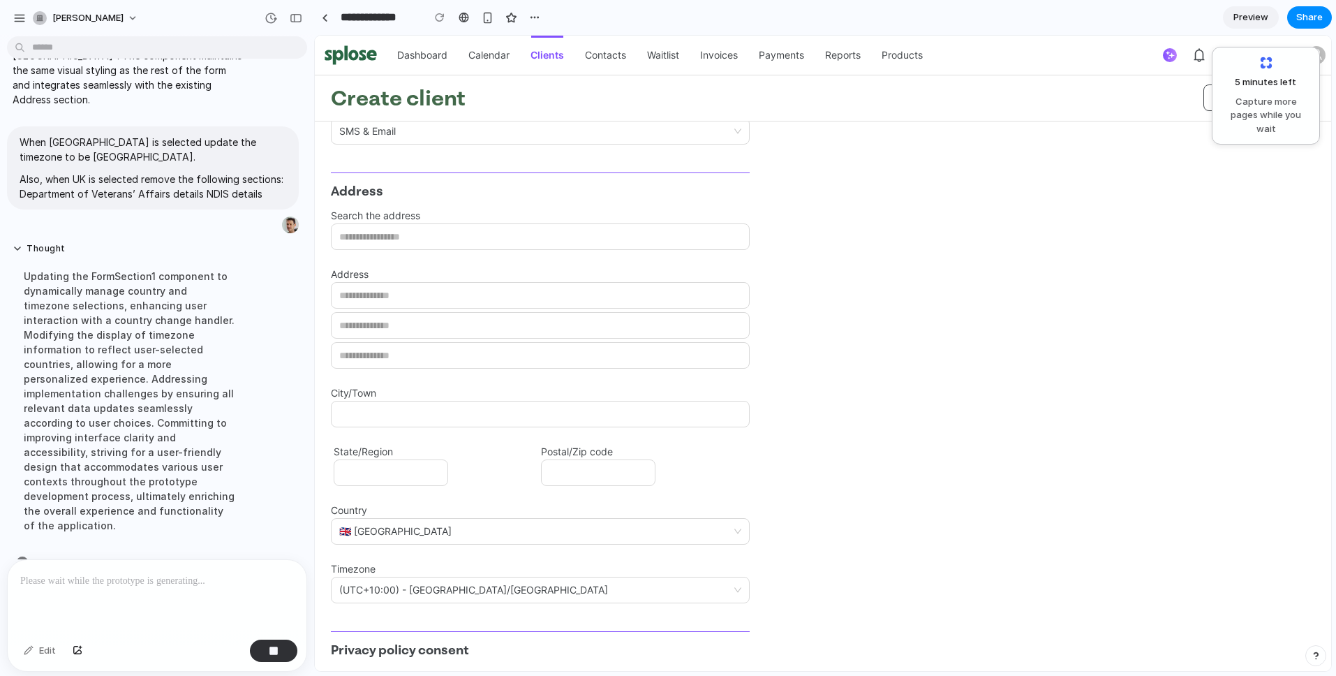
scroll to position [269, 0]
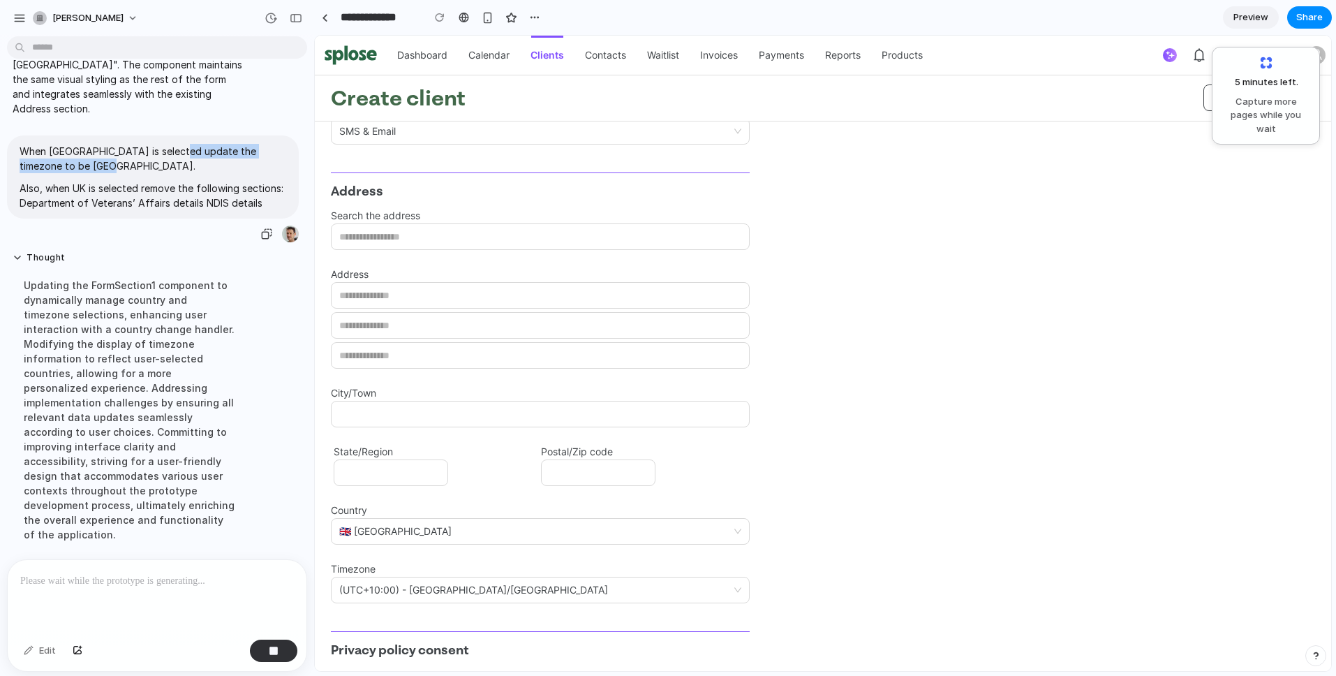
drag, startPoint x: 179, startPoint y: 138, endPoint x: 285, endPoint y: 144, distance: 105.6
click at [285, 144] on div "When United Kingdom is selected update the timezone to be London. Also, when UK…" at bounding box center [153, 176] width 292 height 83
copy p "update the timezone to be London."
click at [559, 540] on span "🇬🇧 United Kingdom" at bounding box center [540, 531] width 402 height 25
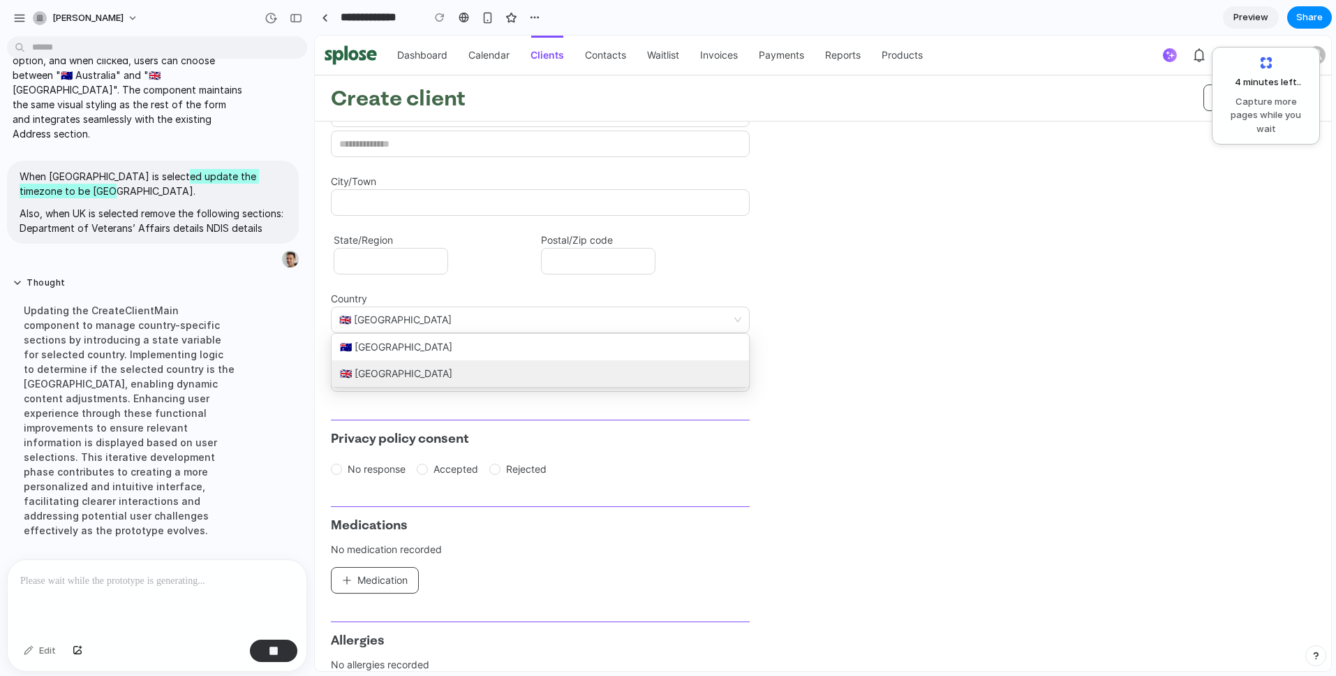
scroll to position [267, 0]
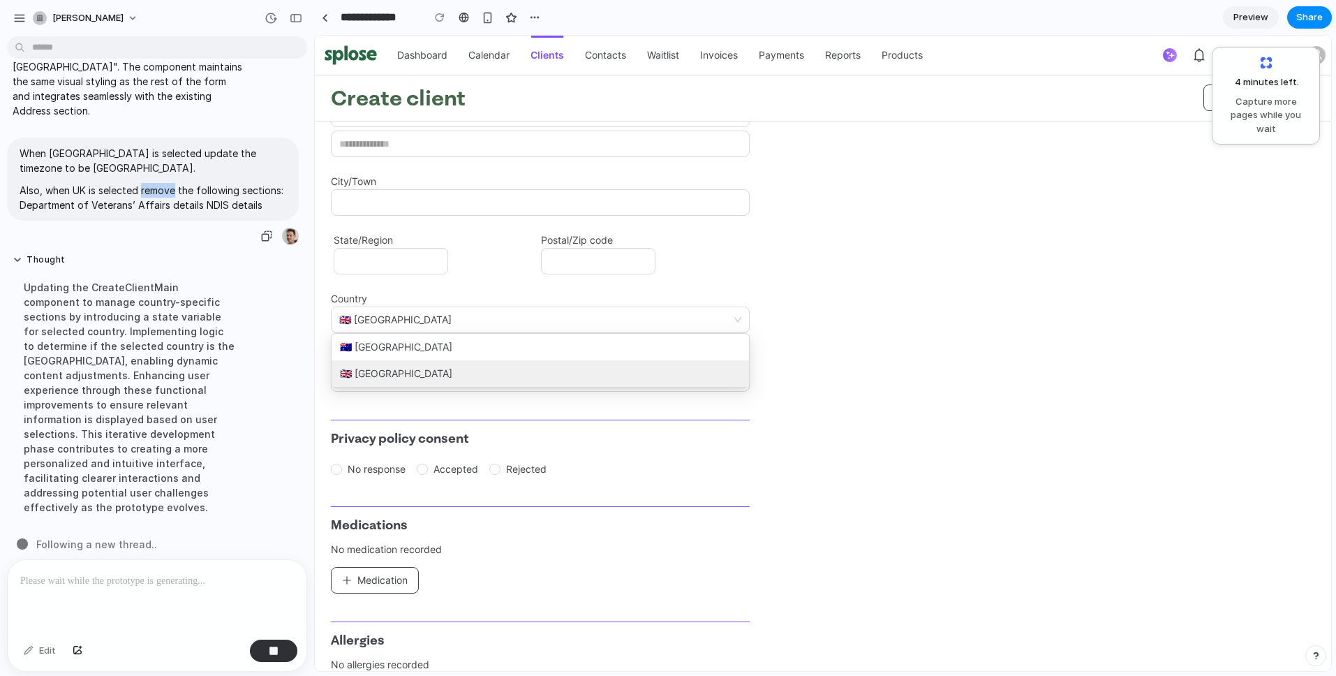
drag, startPoint x: 141, startPoint y: 177, endPoint x: 175, endPoint y: 177, distance: 34.2
click at [175, 183] on p "Also, when UK is selected remove the following sections: Department of Veterans…" at bounding box center [153, 197] width 267 height 29
copy p "remove"
drag, startPoint x: 65, startPoint y: 190, endPoint x: 241, endPoint y: 192, distance: 176.6
click at [241, 192] on p "Also, when UK is selected remove the following sections: Department of Veterans…" at bounding box center [153, 197] width 267 height 29
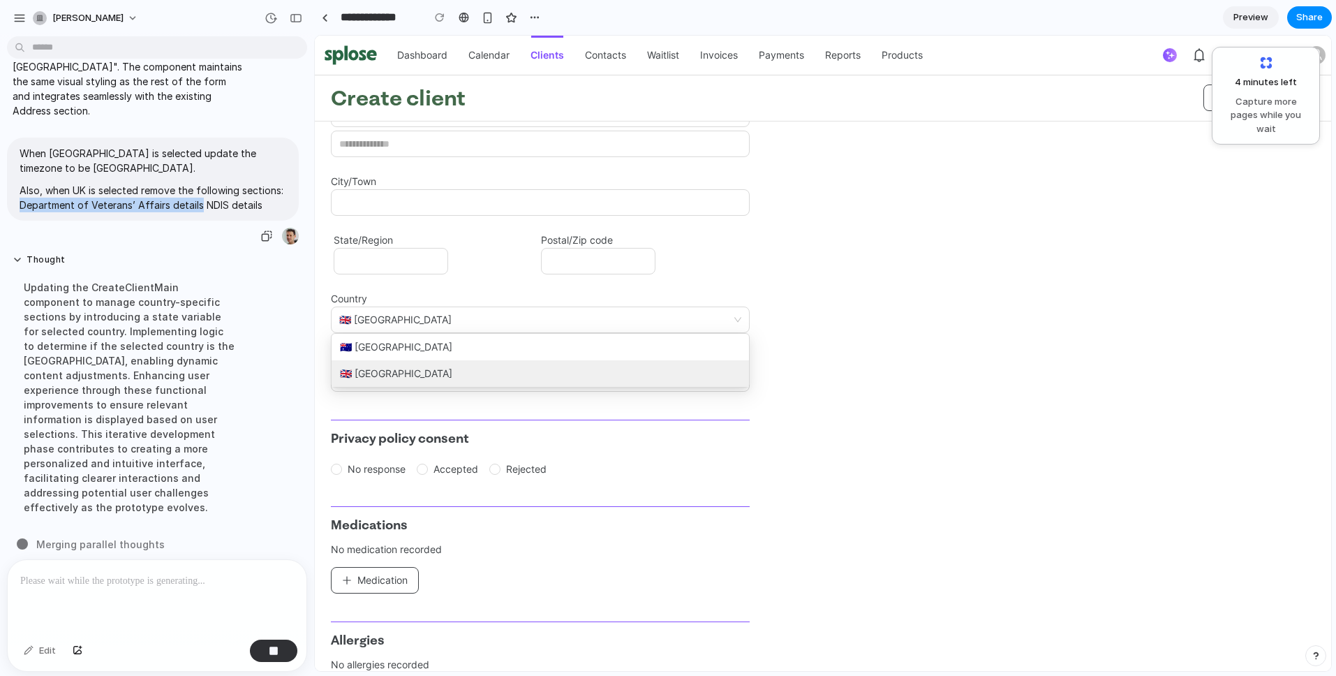
copy p "Department of Veterans’ Affairs details"
drag, startPoint x: 246, startPoint y: 191, endPoint x: 262, endPoint y: 206, distance: 22.2
click at [262, 206] on p "Also, when UK is selected remove the following sections: Department of Veterans…" at bounding box center [153, 197] width 267 height 29
copy p "NDIS details"
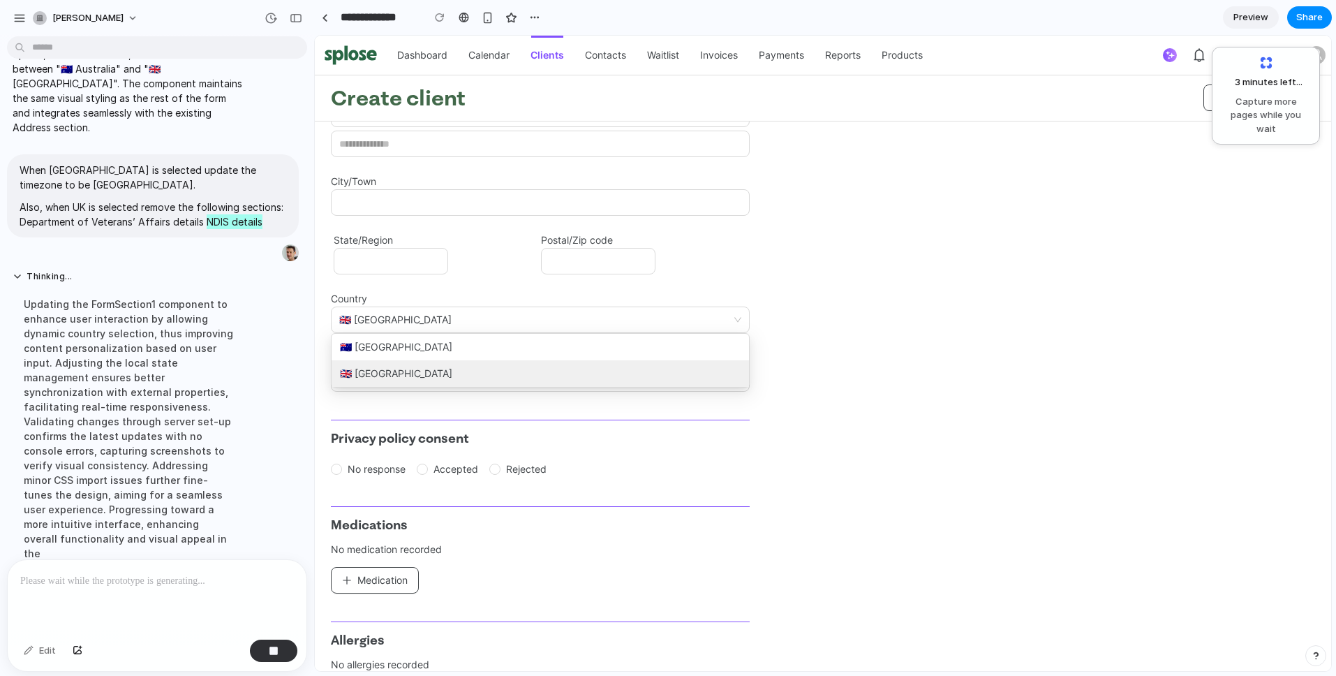
scroll to position [296, 0]
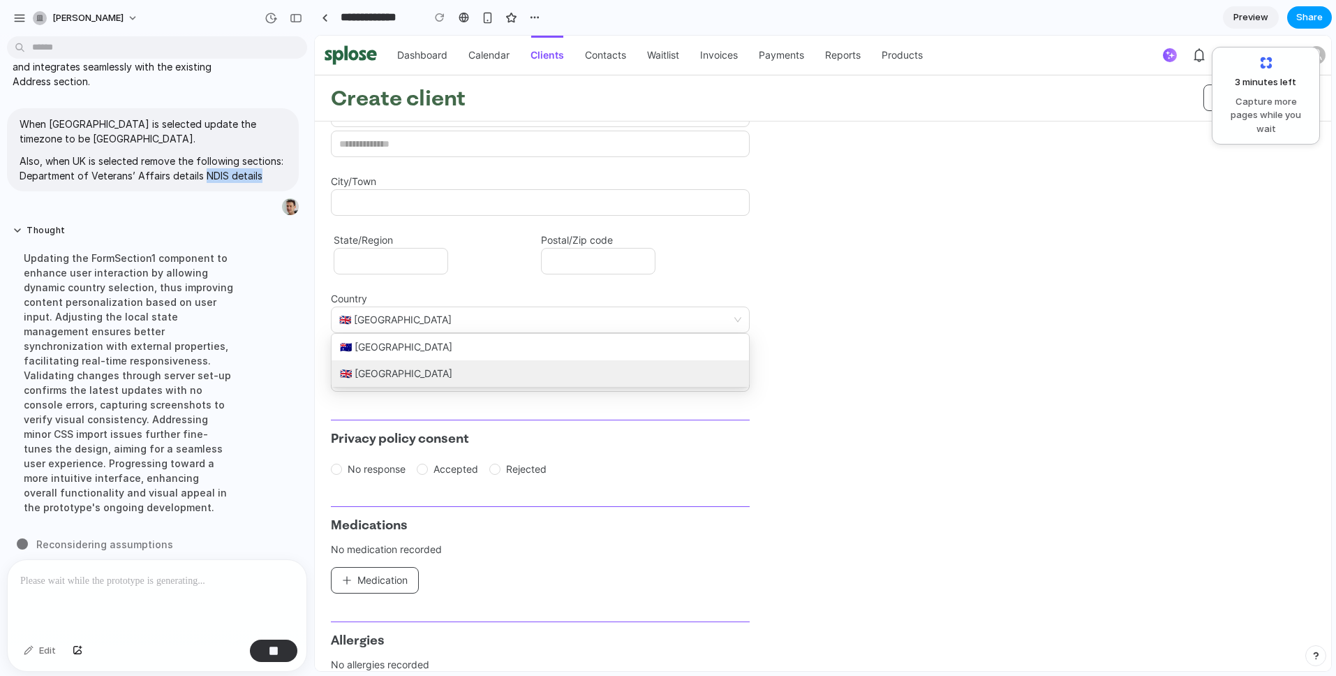
click at [1316, 13] on span "Share" at bounding box center [1309, 17] width 27 height 14
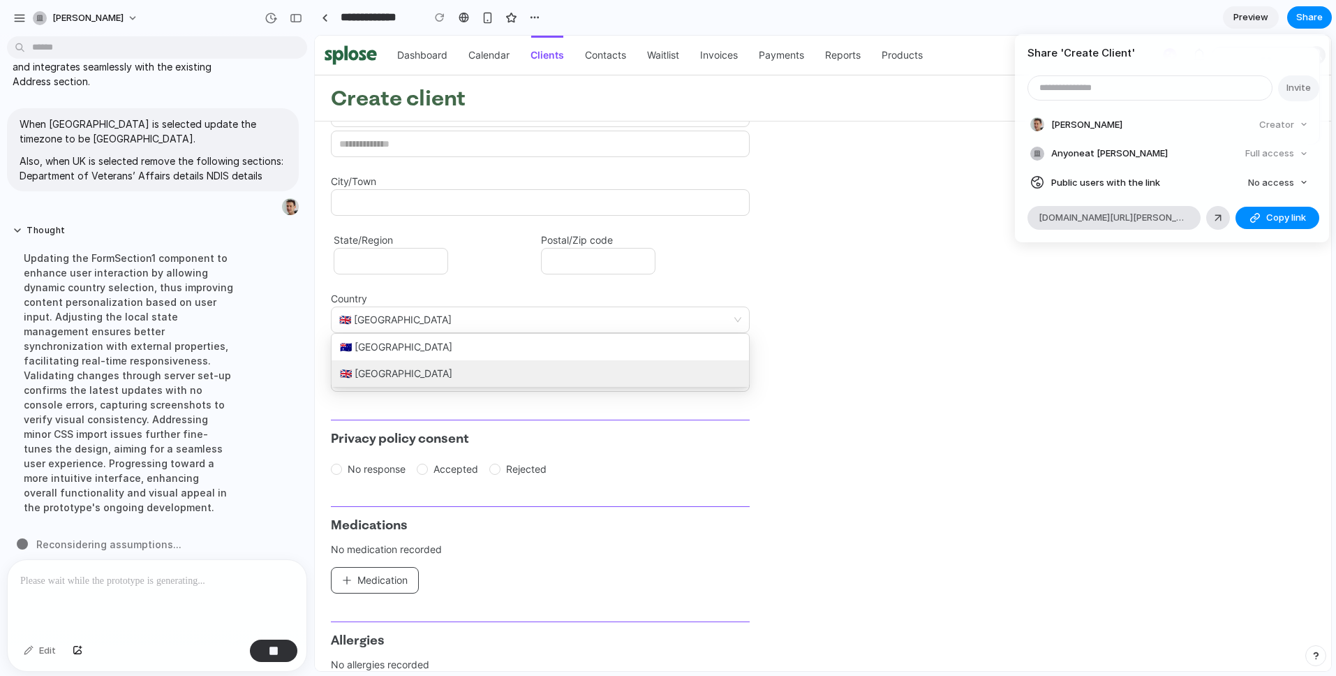
click at [1104, 395] on div "Share ' Create Client ' Invite Oliver Berger Creator Anyone at Oliver-berger Fu…" at bounding box center [668, 338] width 1336 height 676
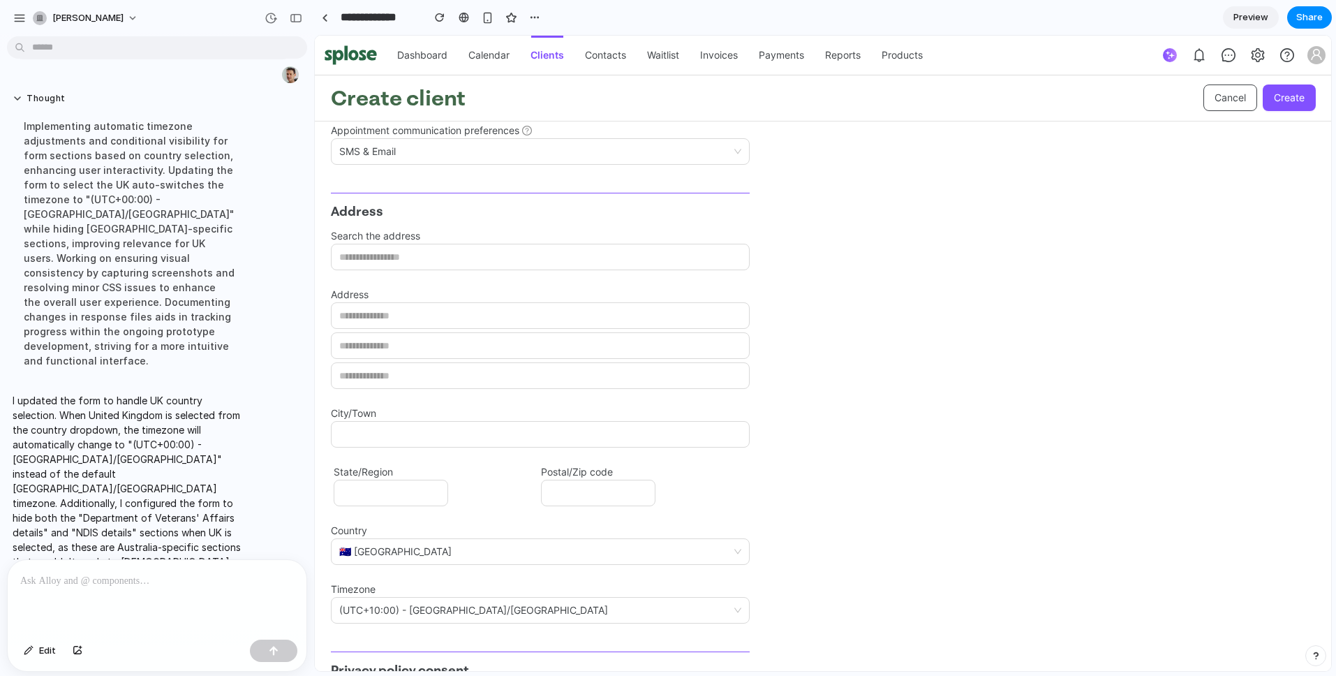
scroll to position [1131, 0]
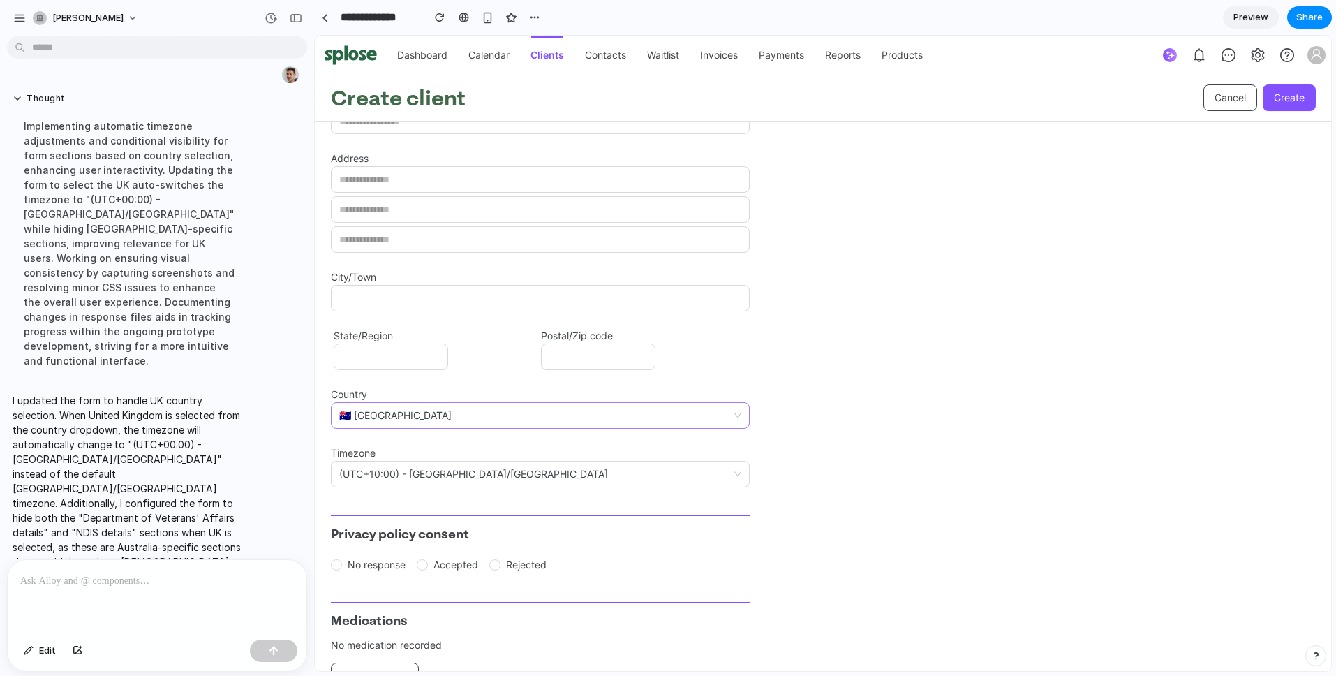
click at [445, 412] on span "🇦🇺 Australia" at bounding box center [540, 415] width 402 height 25
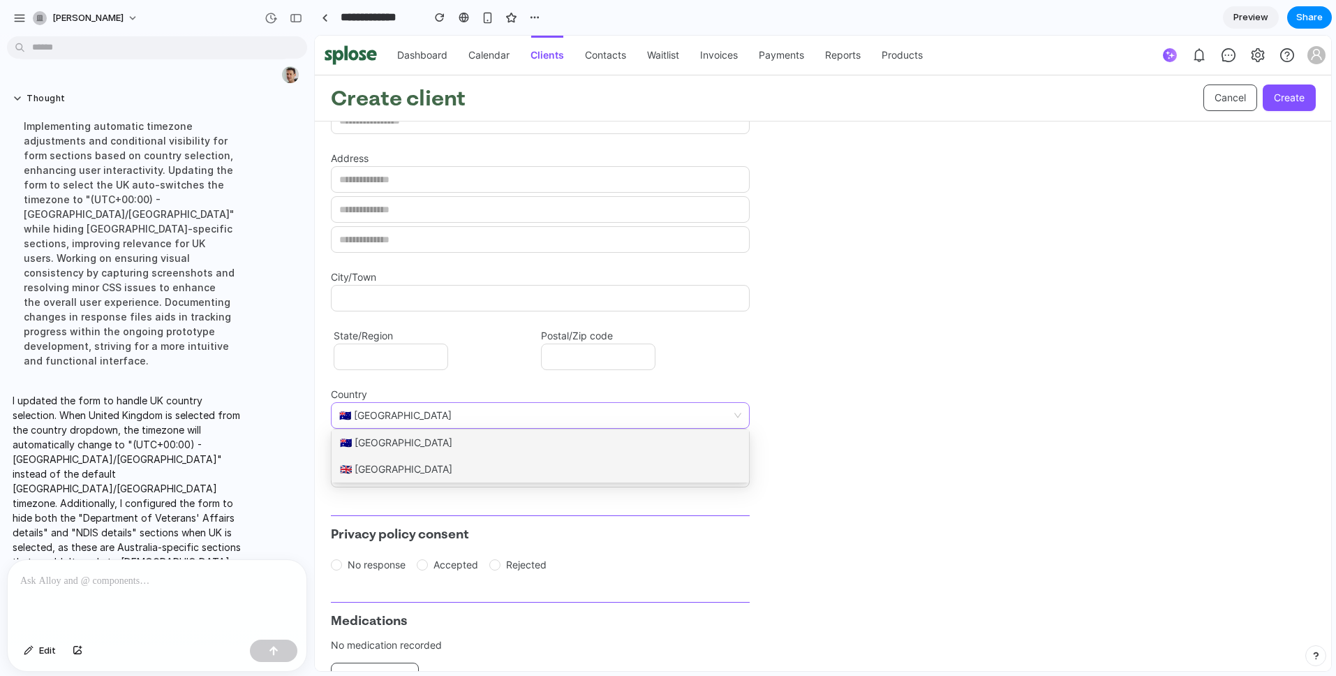
click at [438, 460] on div "🇬🇧 United Kingdom" at bounding box center [540, 469] width 417 height 27
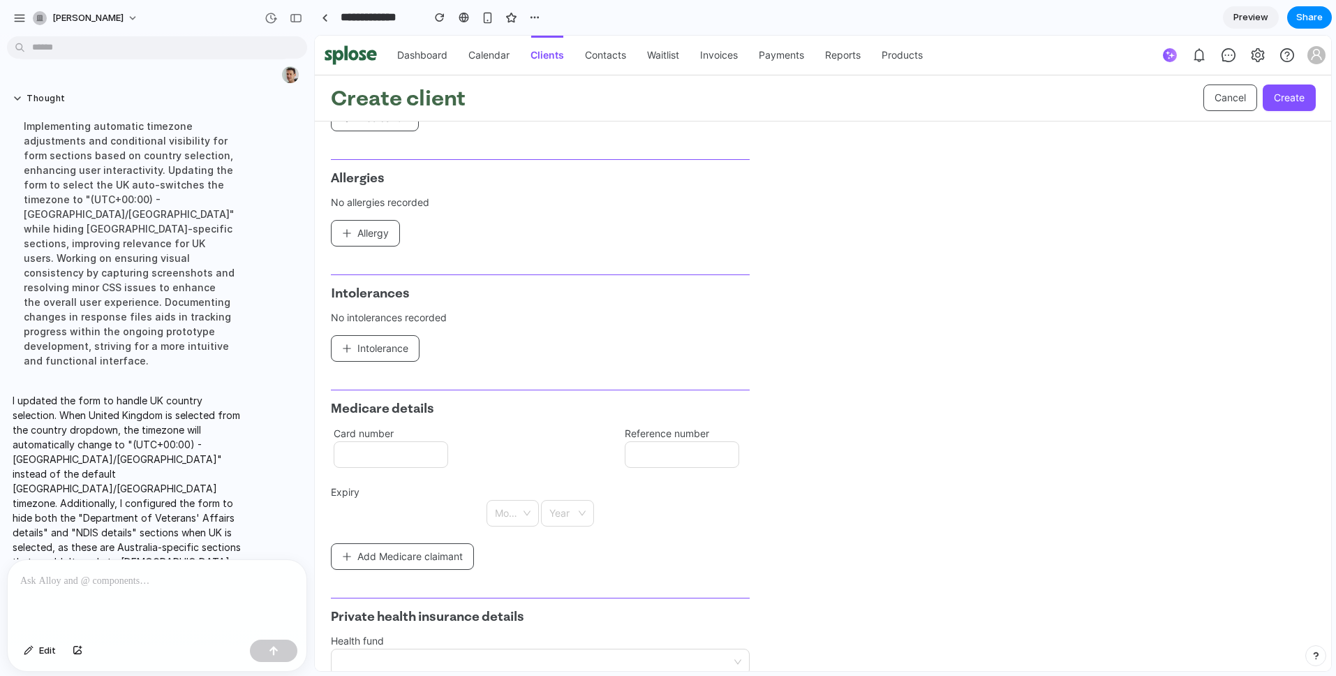
scroll to position [1789, 0]
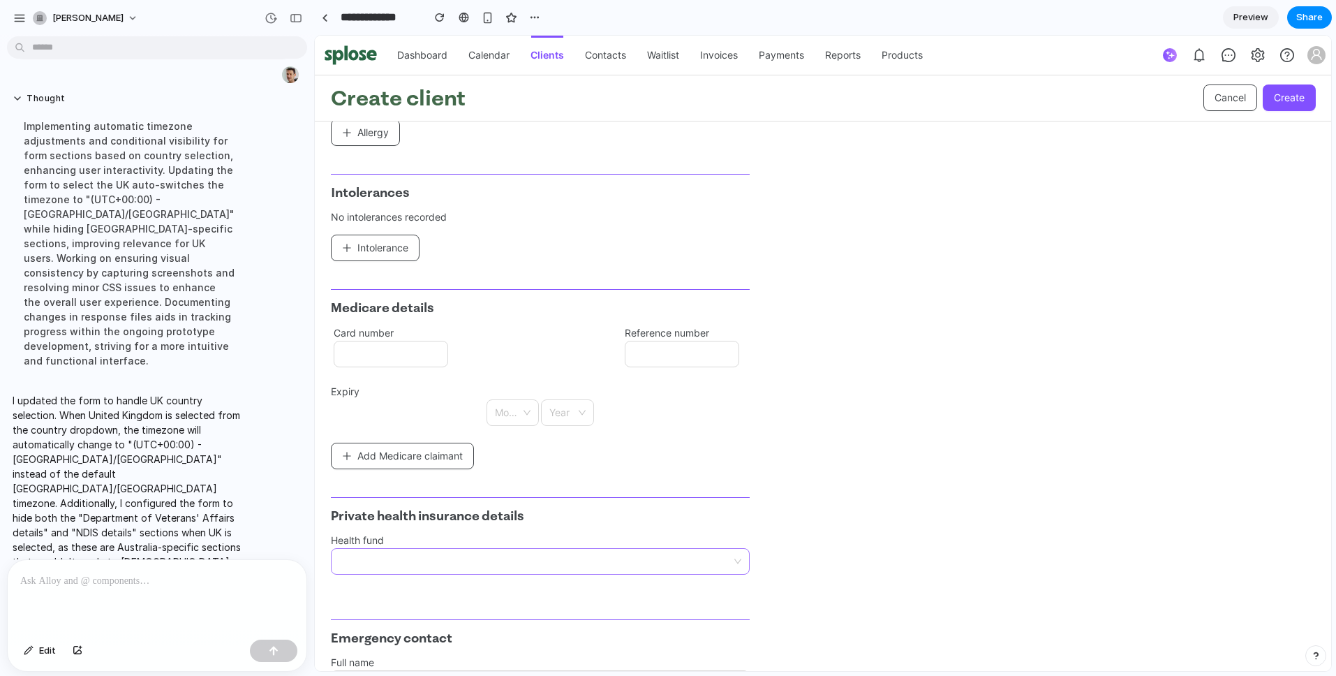
click at [504, 556] on input "search" at bounding box center [536, 561] width 394 height 25
click at [742, 559] on div at bounding box center [540, 561] width 419 height 27
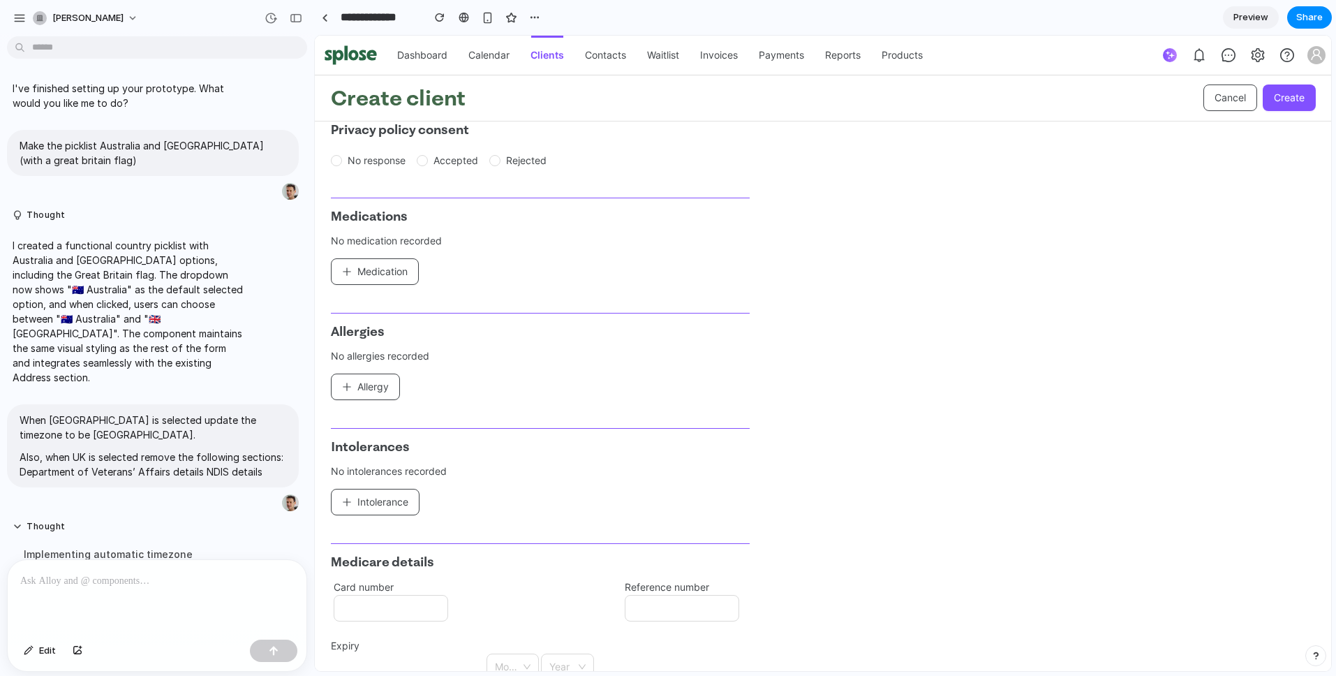
scroll to position [1167, 0]
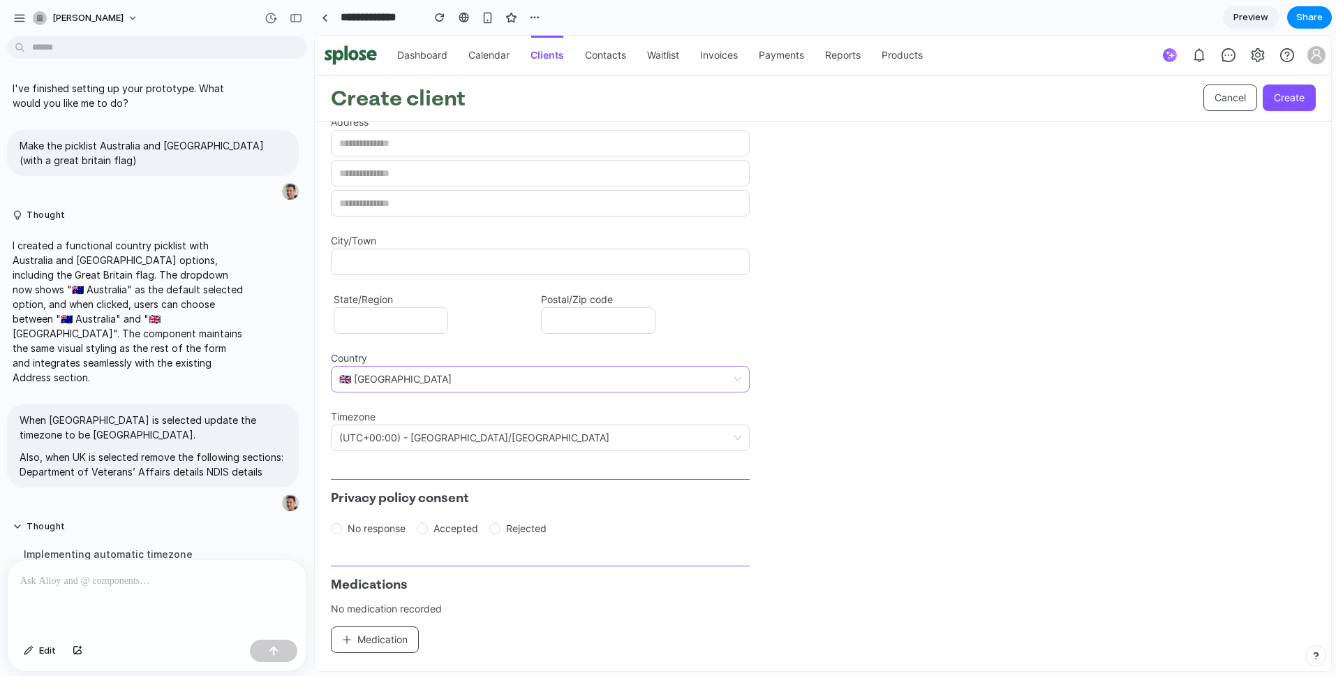
click at [643, 376] on span "🇬🇧 United Kingdom" at bounding box center [540, 378] width 402 height 25
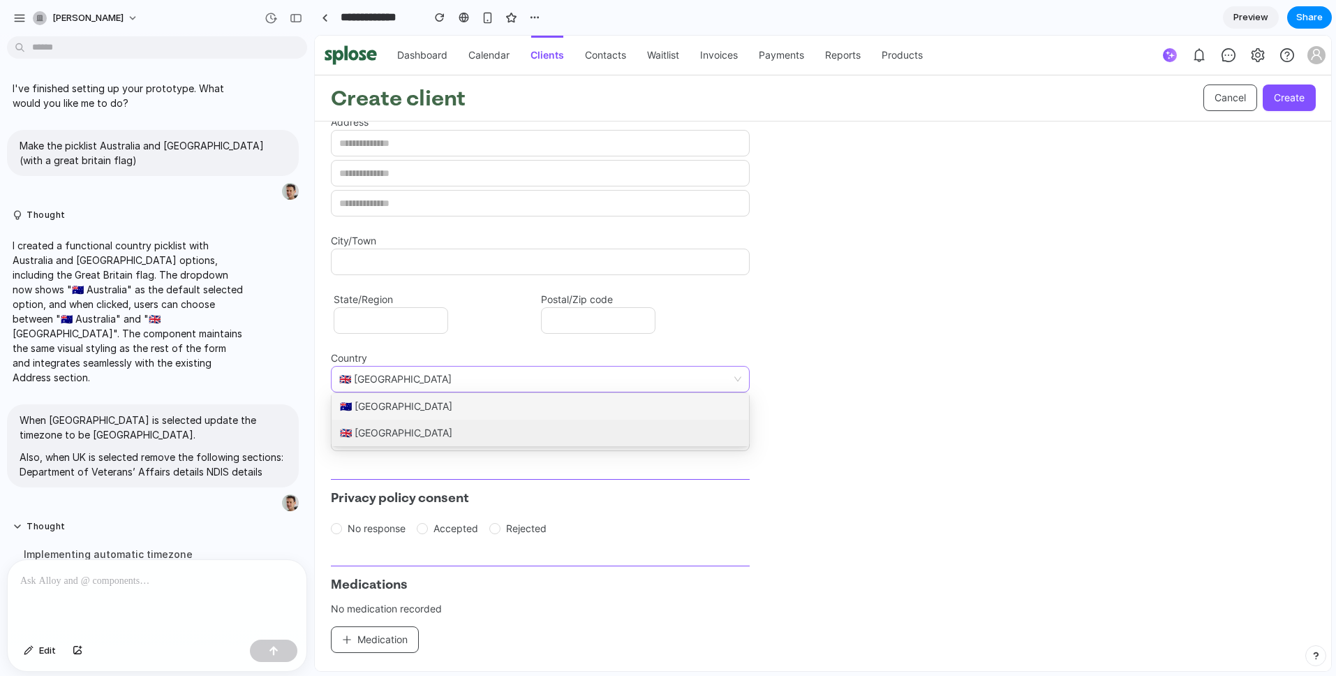
click at [484, 407] on div "🇦🇺 Australia" at bounding box center [540, 406] width 417 height 27
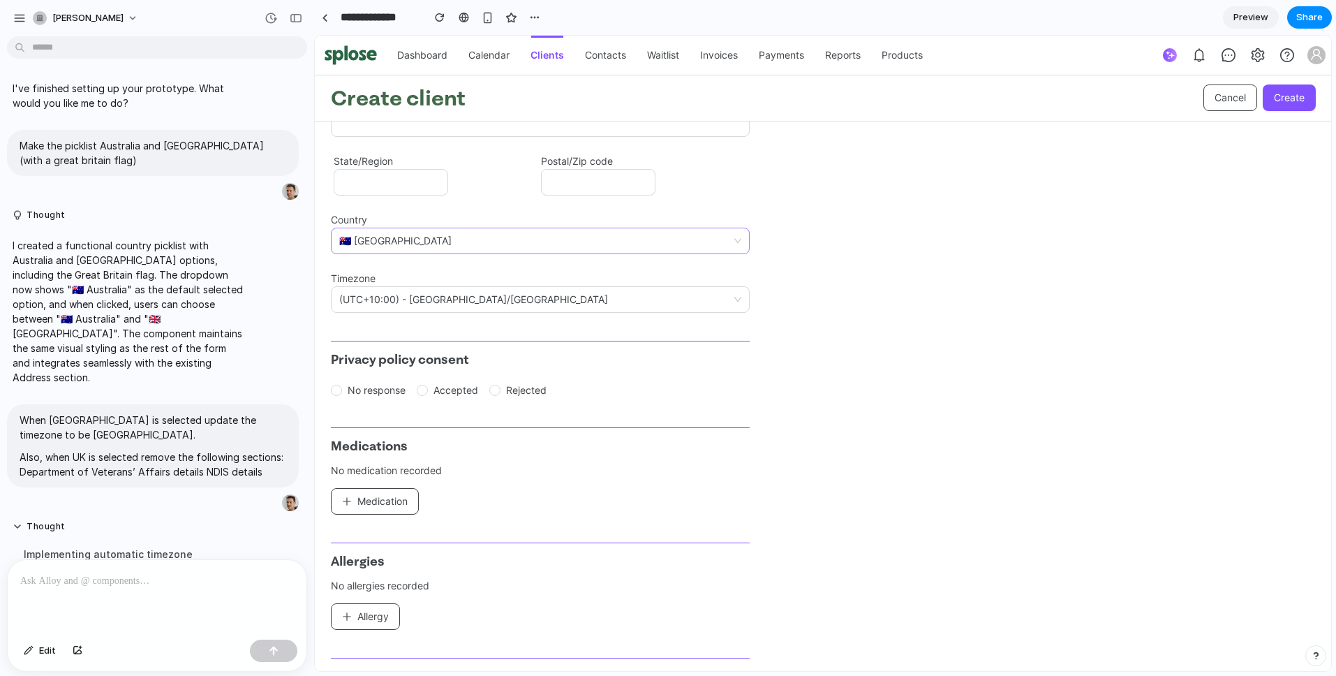
scroll to position [1175, 0]
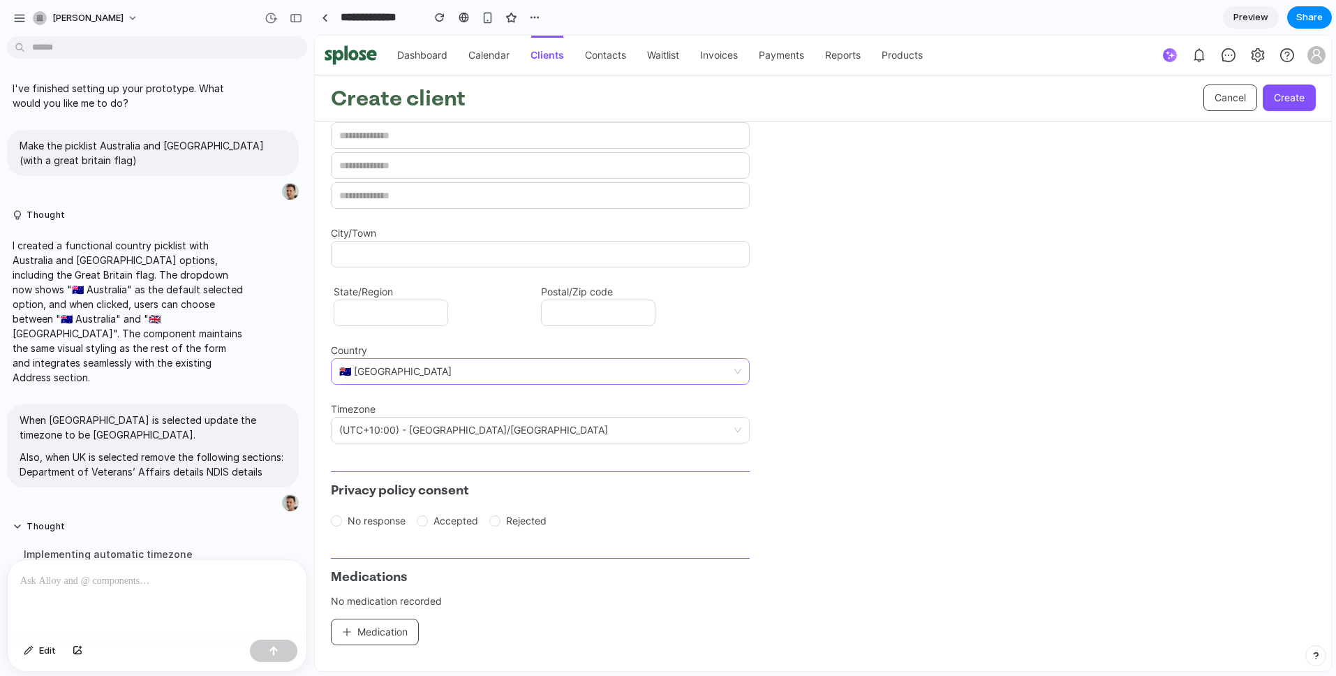
click at [620, 379] on span "🇦🇺 Australia" at bounding box center [540, 371] width 402 height 25
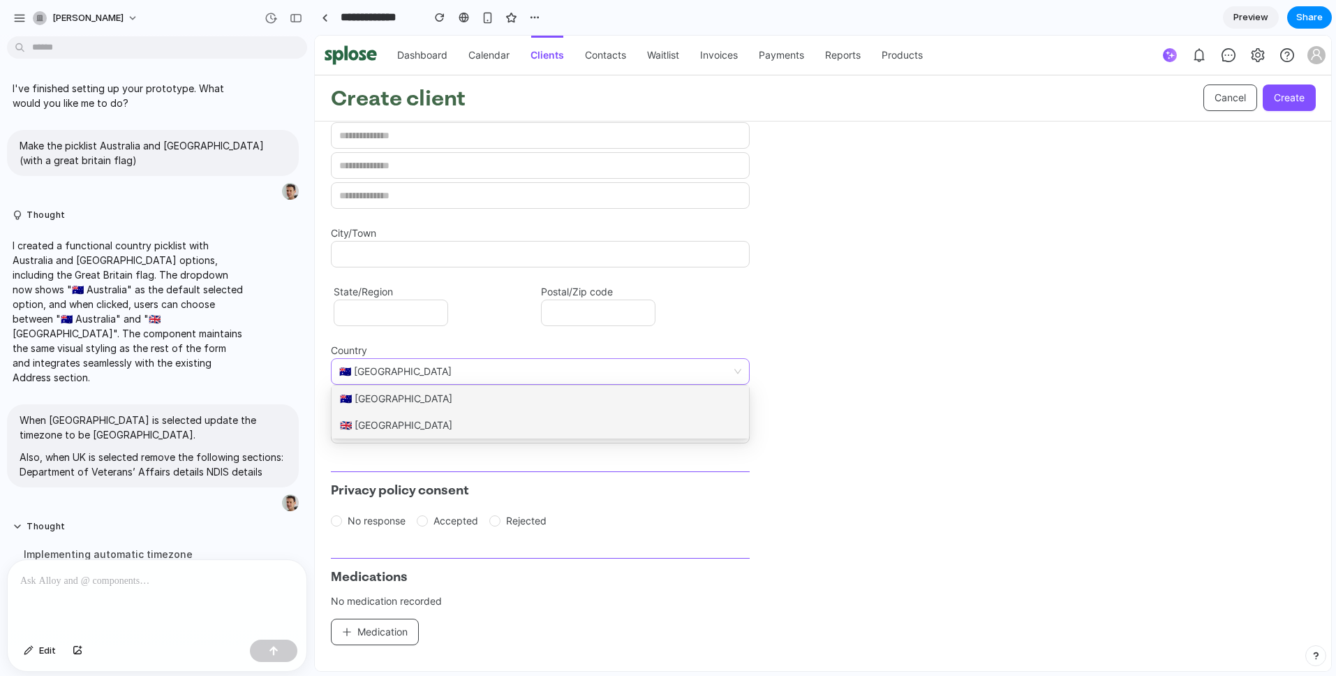
click at [537, 417] on div "🇬🇧 United Kingdom" at bounding box center [540, 425] width 417 height 27
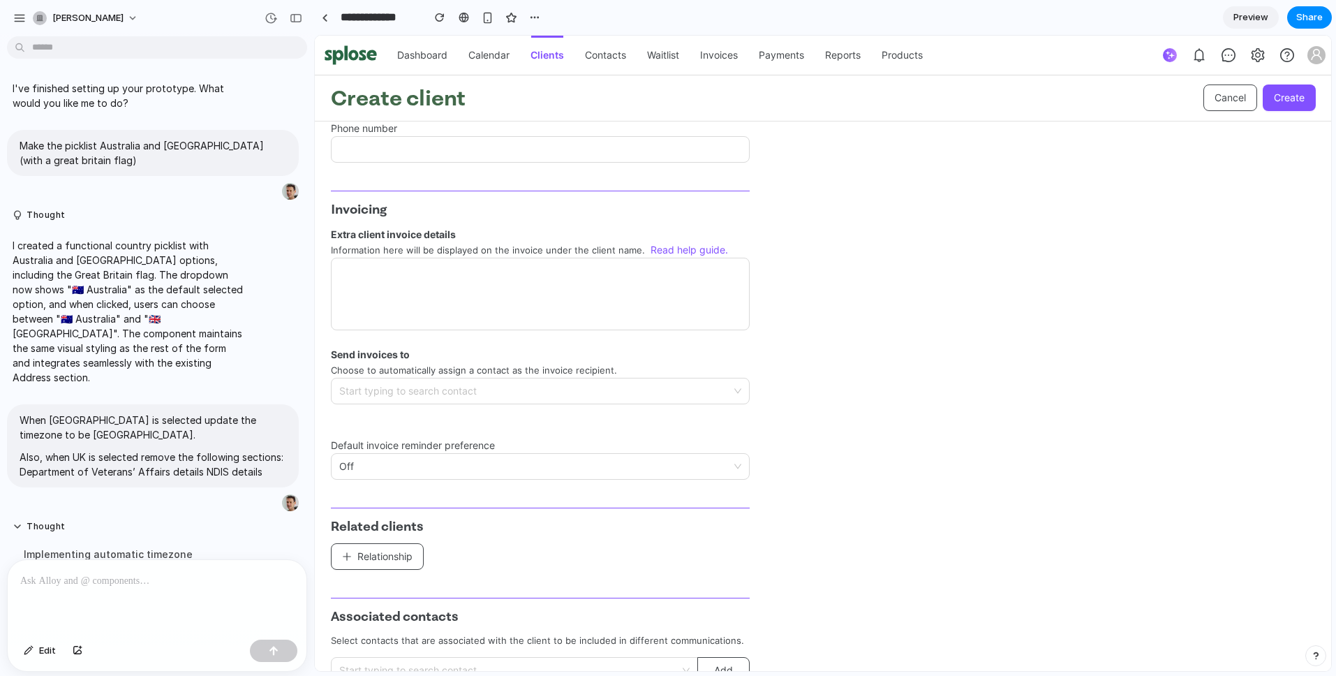
scroll to position [2644, 0]
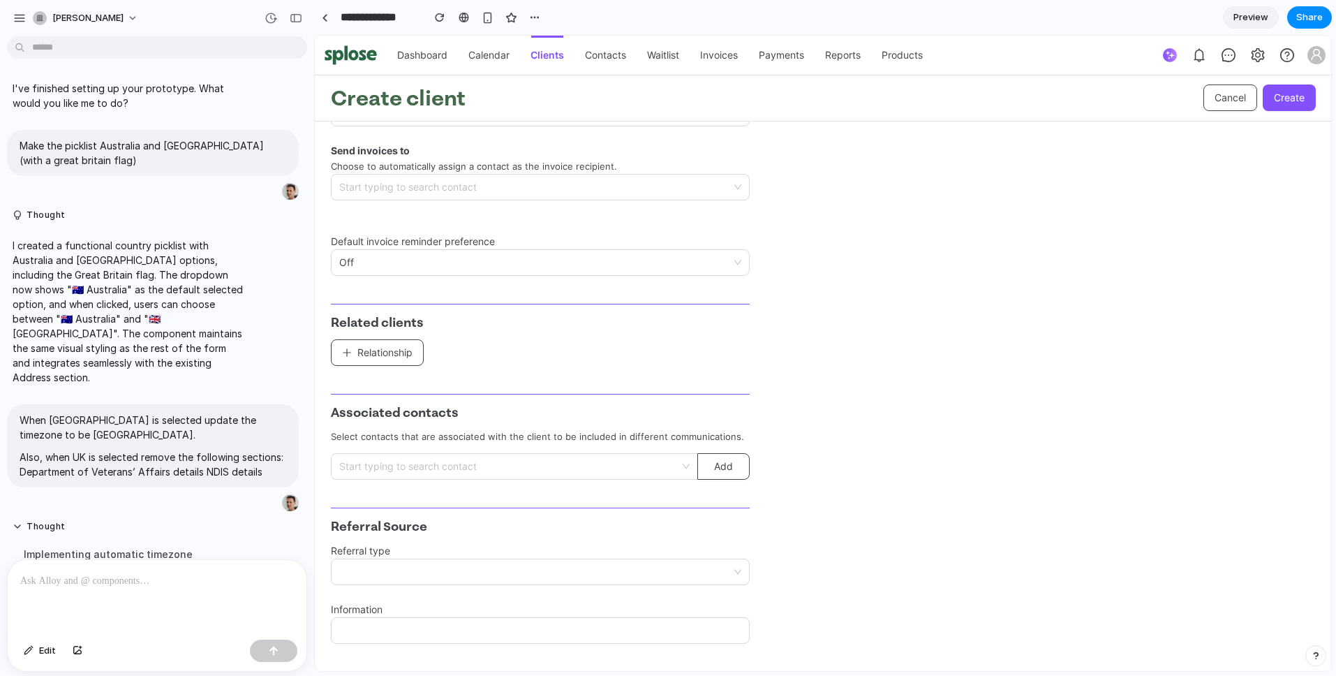
click at [110, 578] on p at bounding box center [154, 580] width 268 height 17
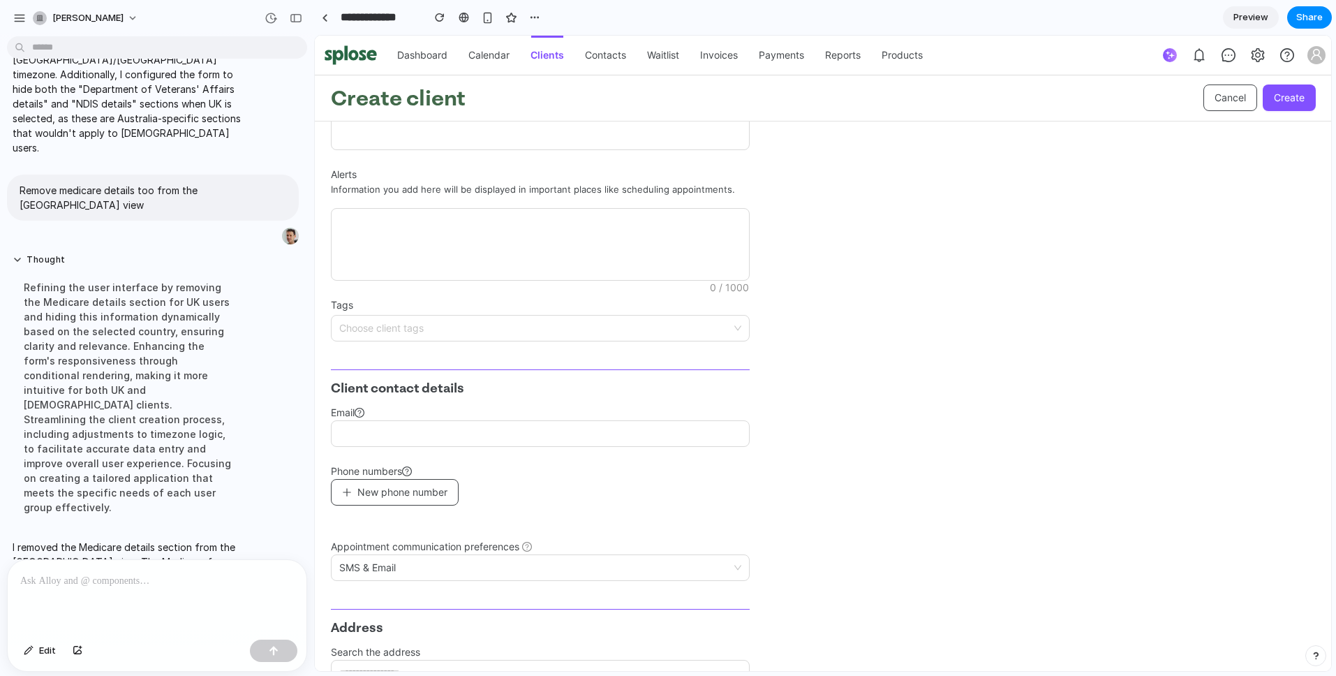
scroll to position [1022, 0]
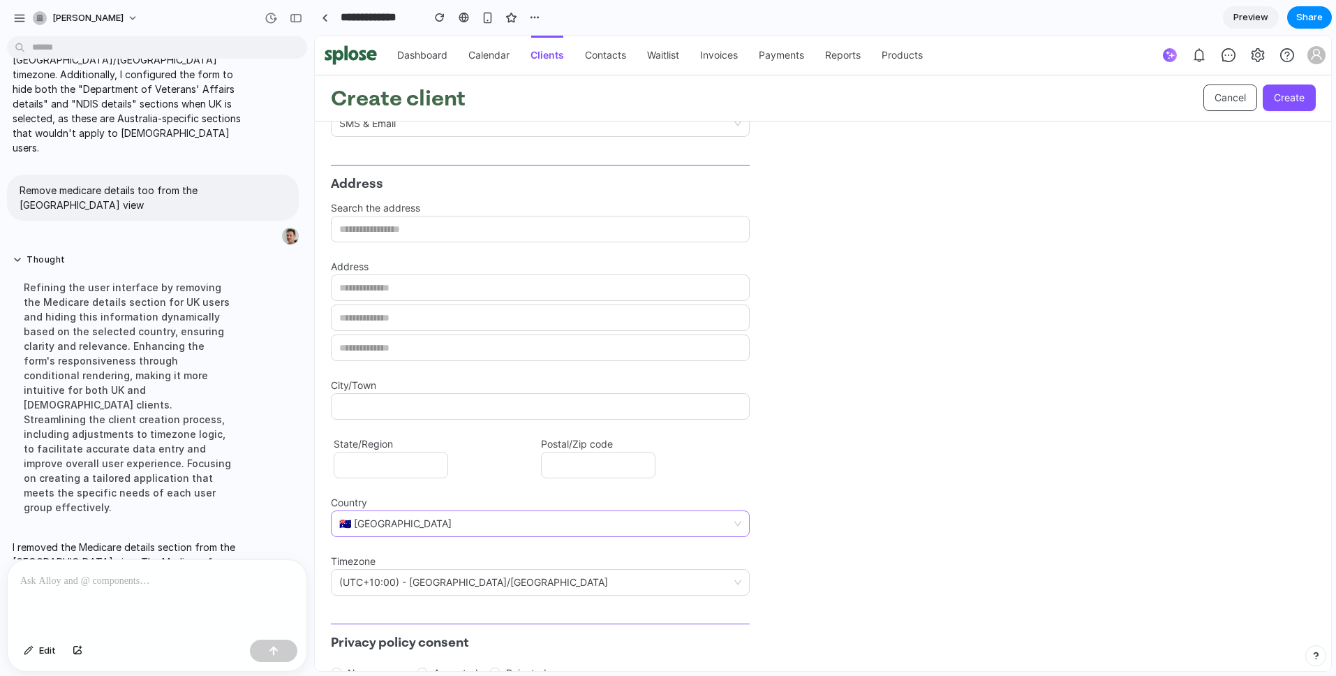
click at [719, 529] on span "🇦🇺 Australia" at bounding box center [540, 523] width 402 height 25
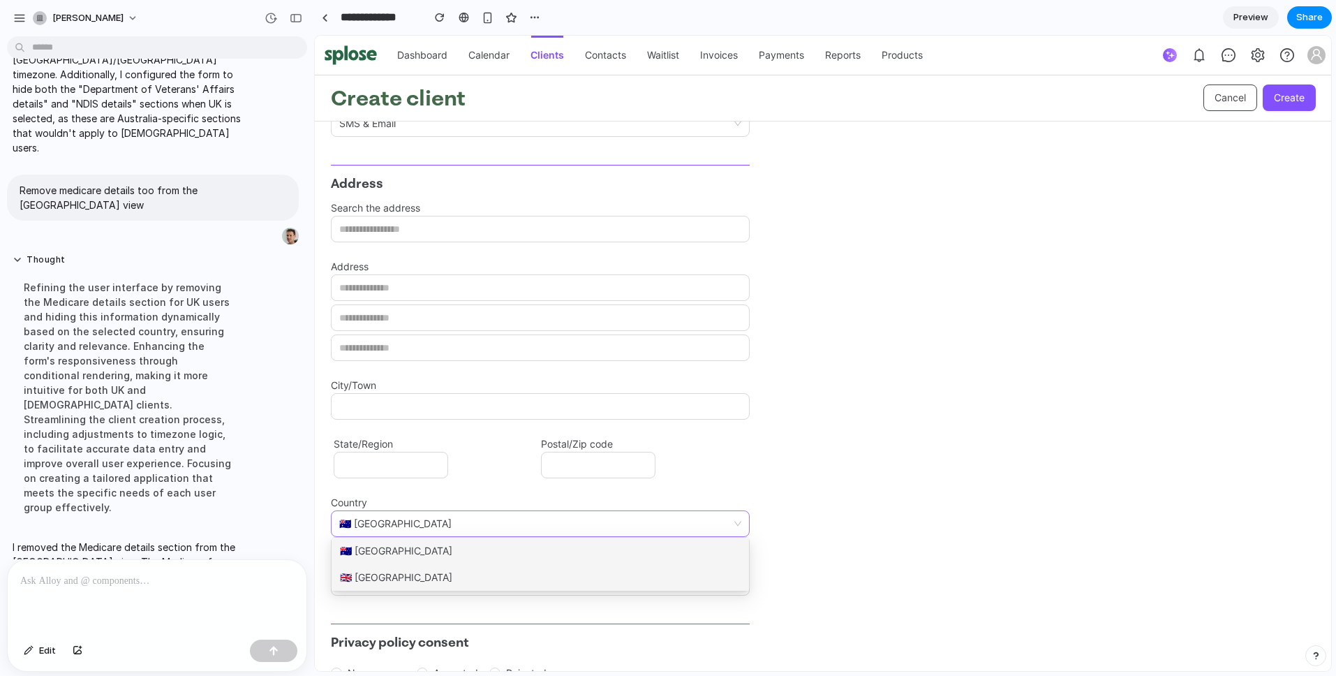
click at [574, 577] on div "🇬🇧 United Kingdom" at bounding box center [540, 577] width 417 height 27
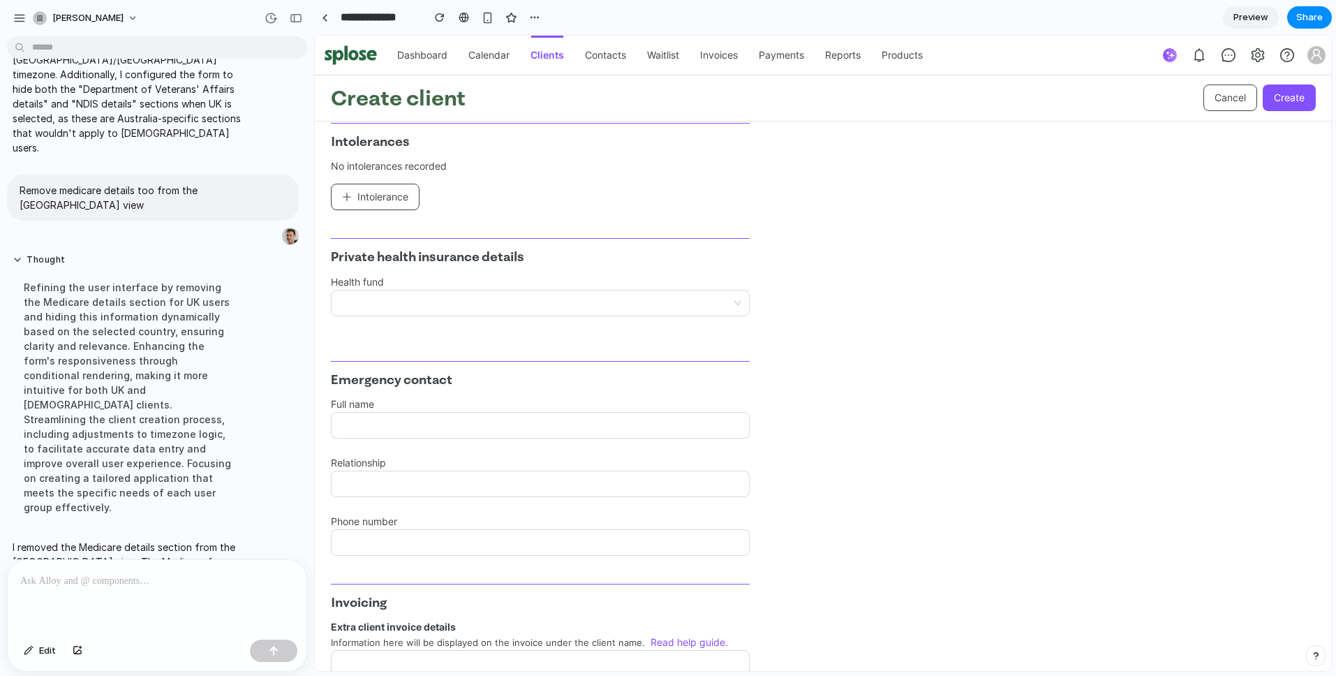
scroll to position [1685, 0]
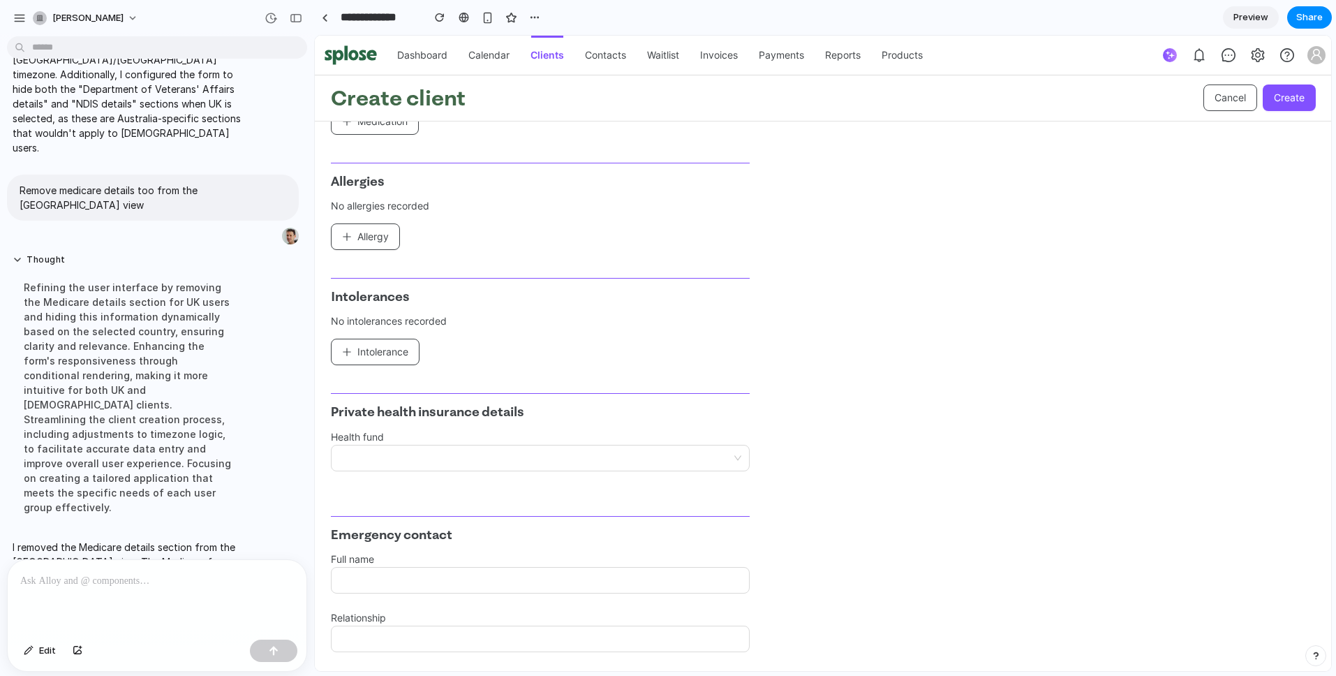
click at [75, 583] on p at bounding box center [154, 580] width 268 height 17
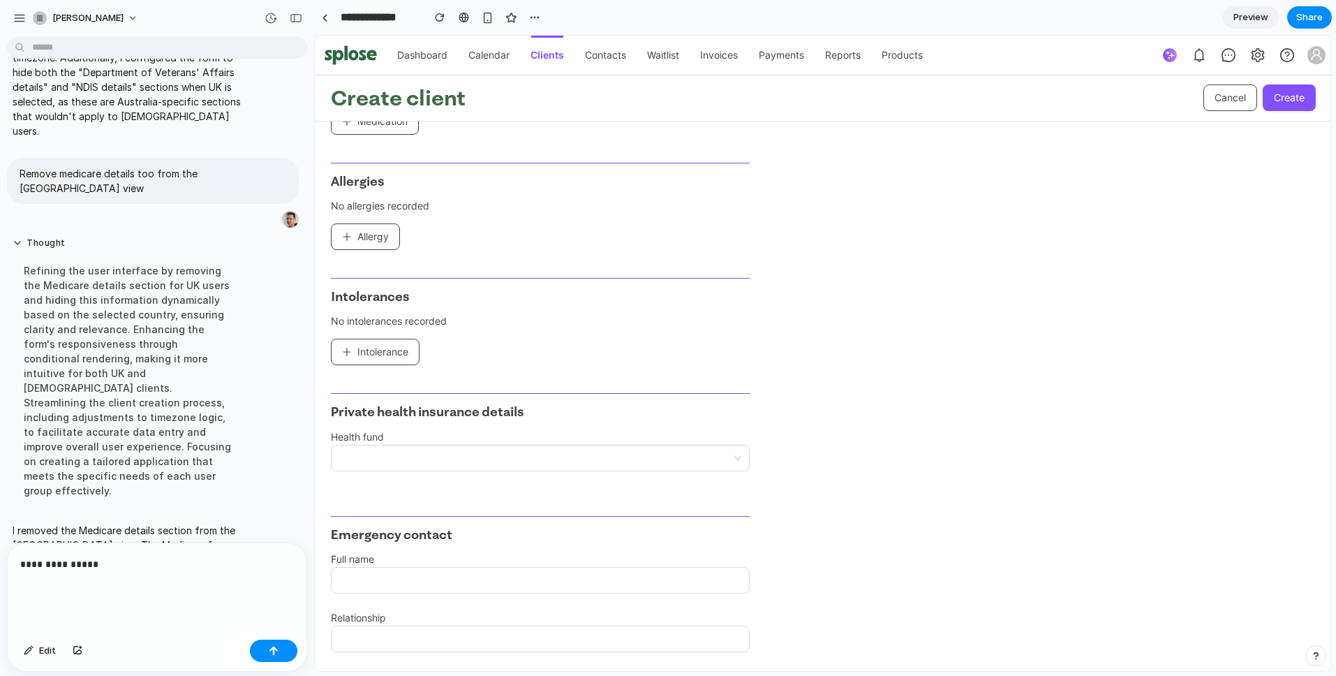
scroll to position [616, 0]
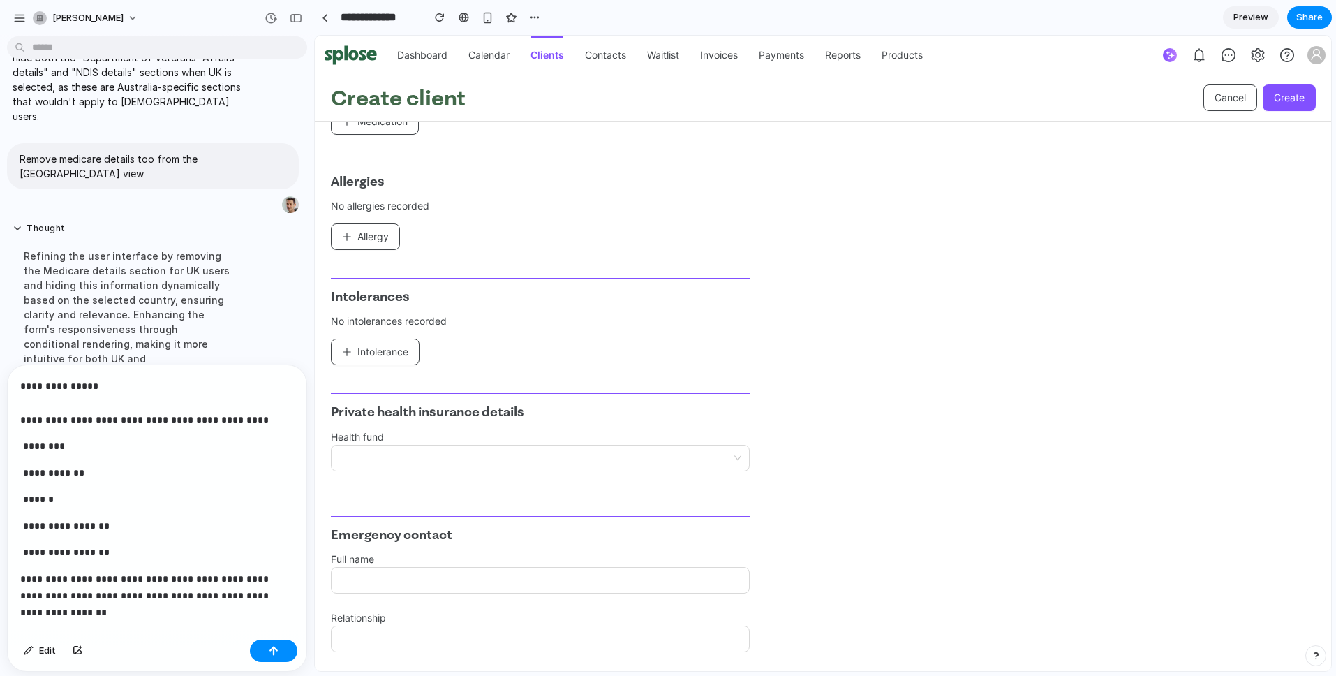
click at [57, 417] on p "**********" at bounding box center [154, 403] width 268 height 50
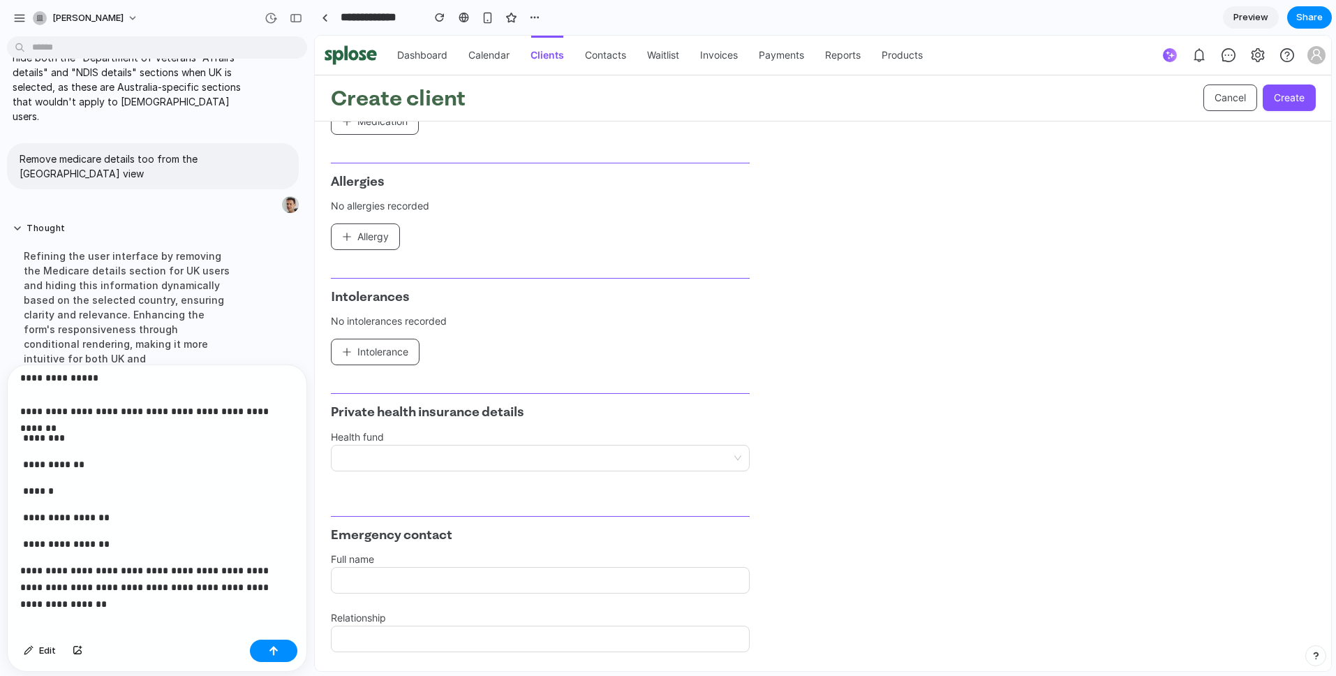
scroll to position [17, 0]
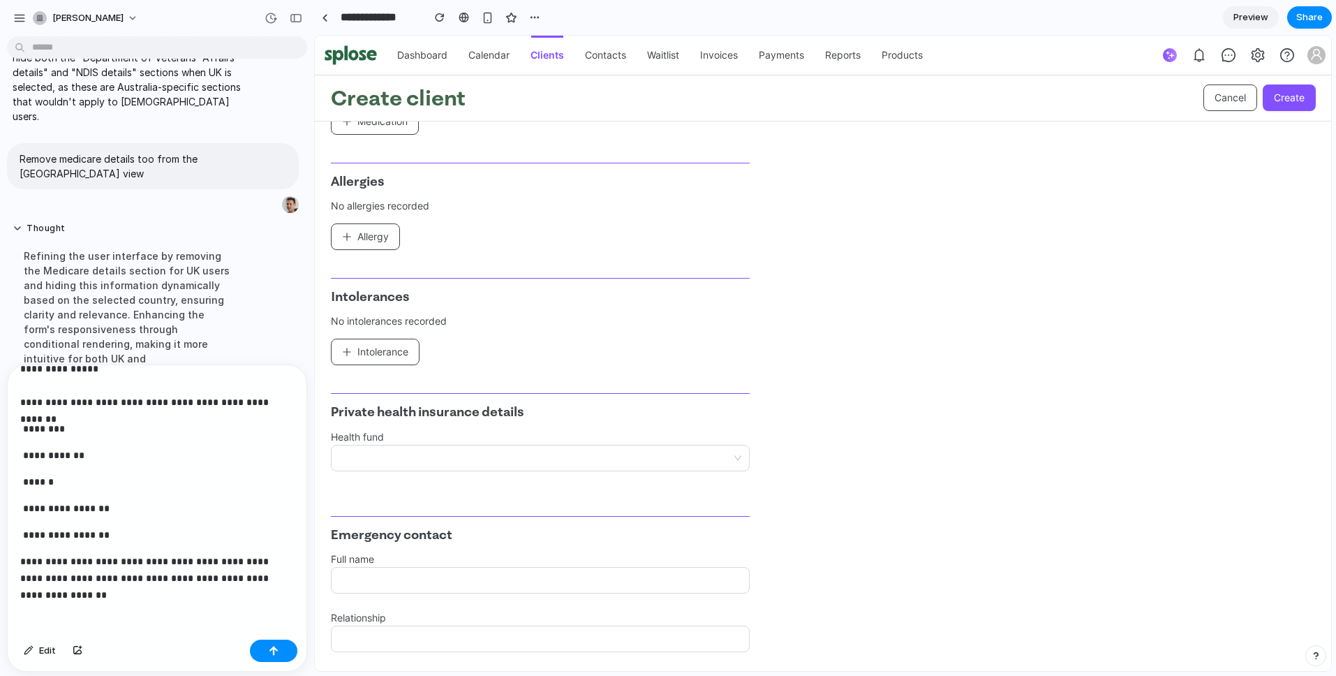
drag, startPoint x: 60, startPoint y: 558, endPoint x: 68, endPoint y: 560, distance: 8.6
click at [61, 558] on p "**********" at bounding box center [154, 578] width 268 height 50
click at [115, 576] on p "**********" at bounding box center [154, 578] width 268 height 50
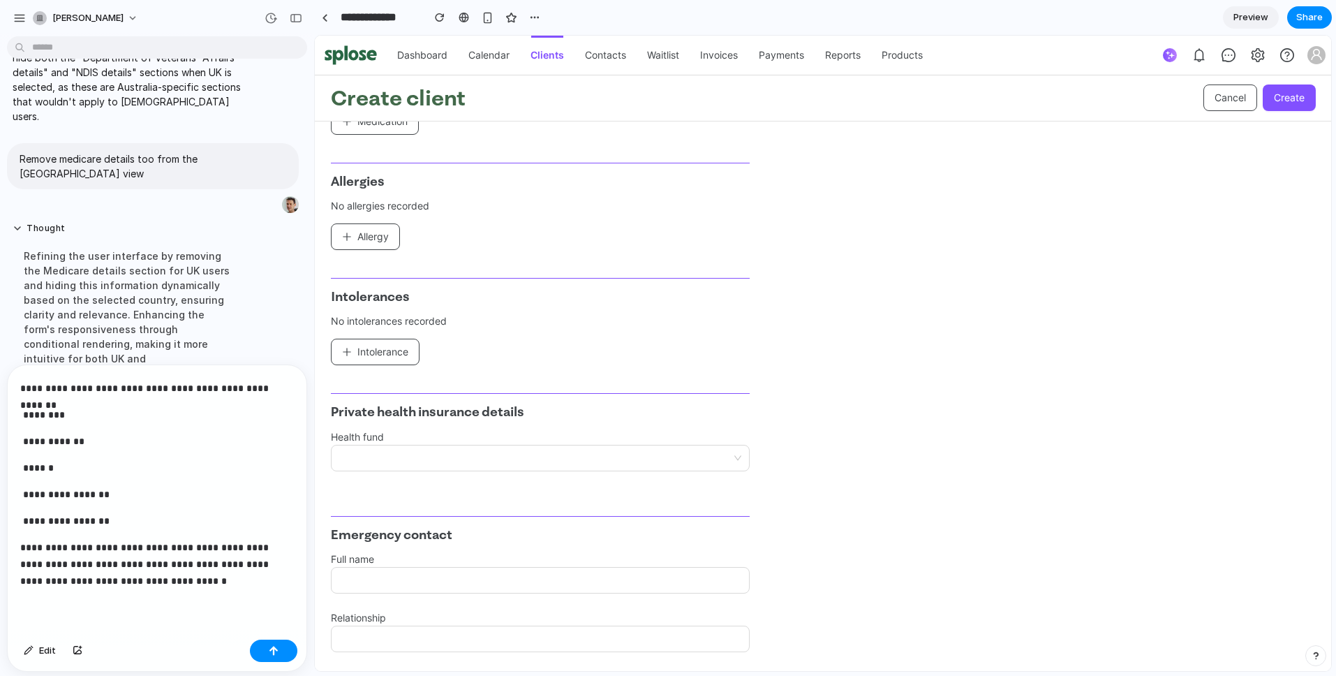
drag, startPoint x: 197, startPoint y: 577, endPoint x: 214, endPoint y: 581, distance: 17.3
click at [198, 578] on p "**********" at bounding box center [154, 564] width 268 height 50
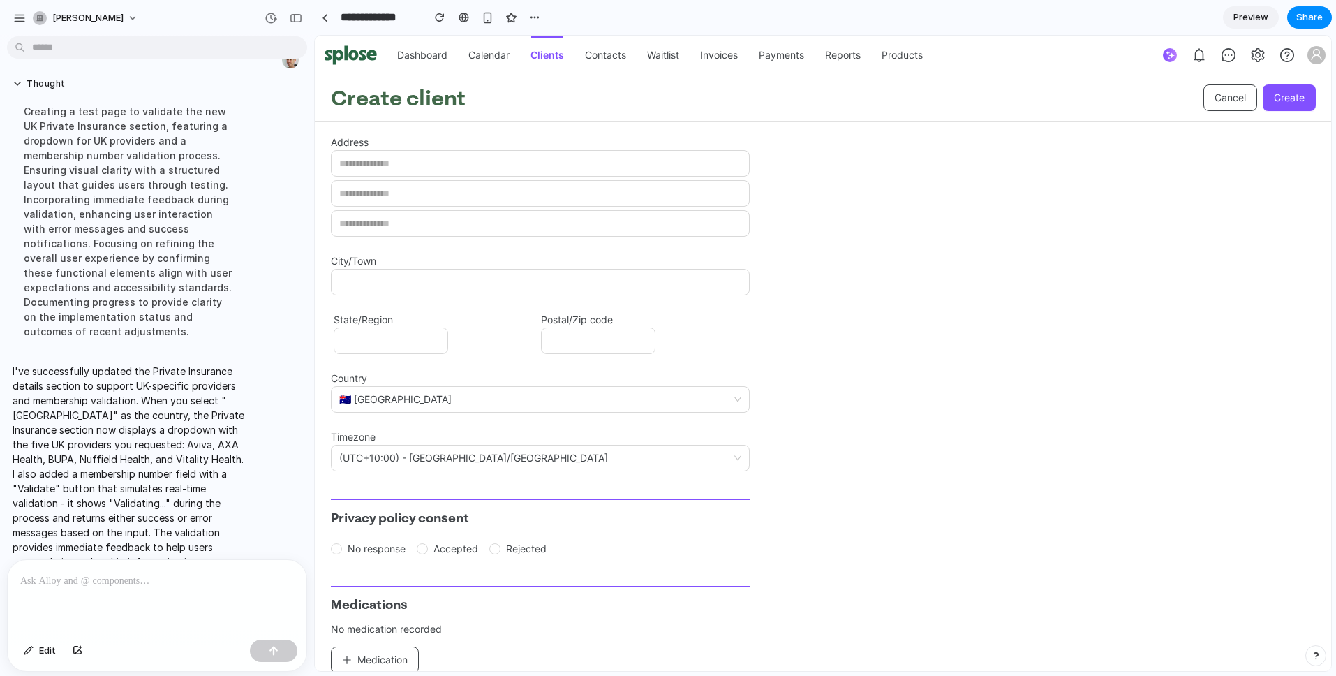
scroll to position [1247, 0]
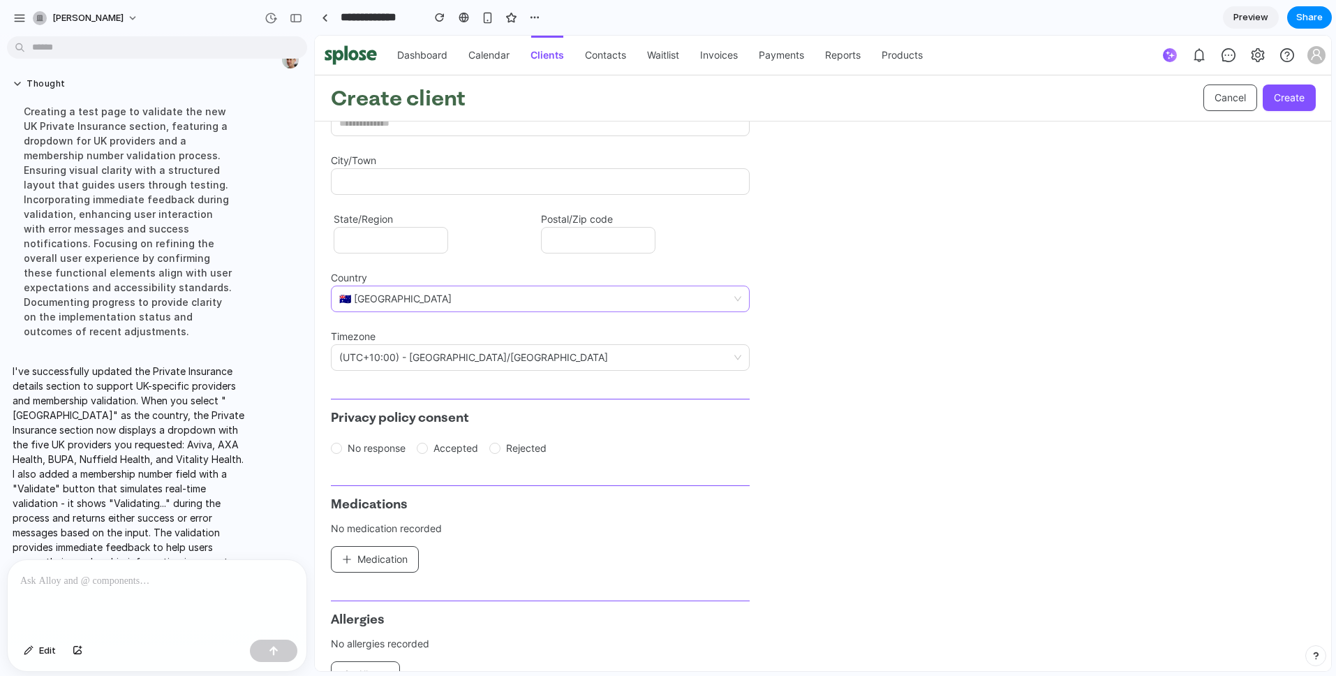
click at [508, 300] on span "🇦🇺 Australia" at bounding box center [540, 298] width 402 height 25
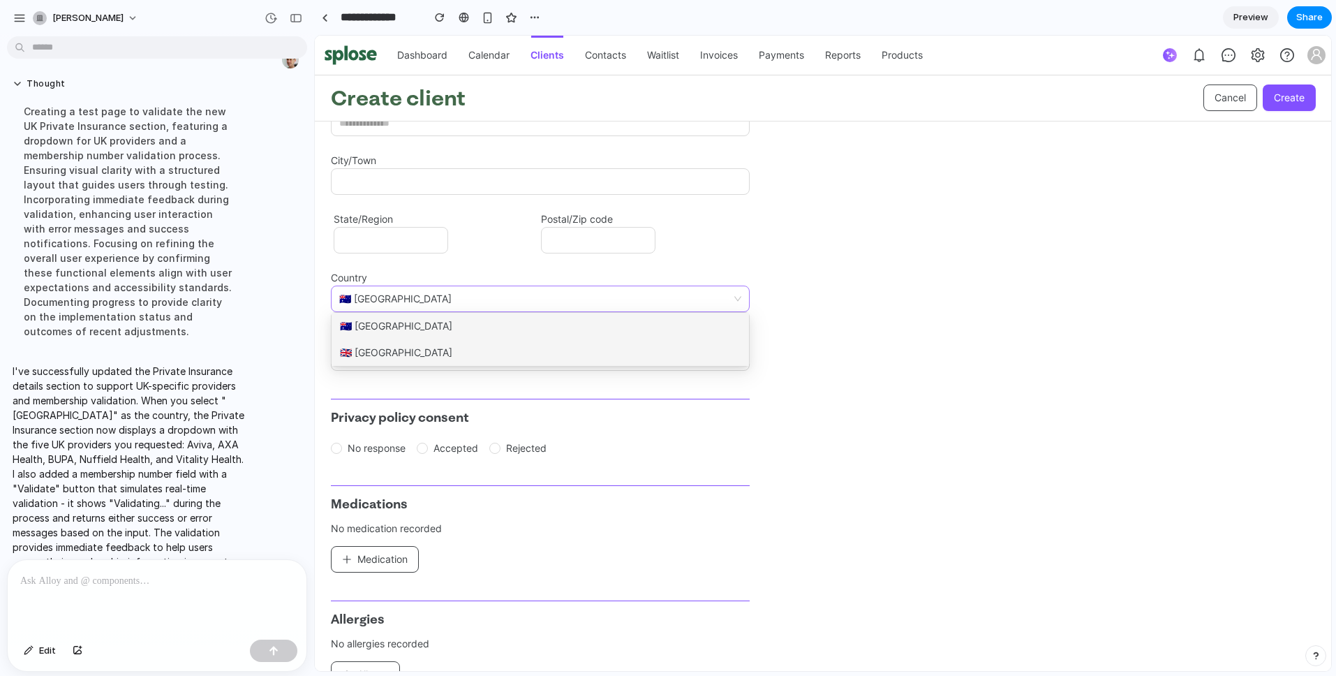
click at [493, 353] on div "🇬🇧 United Kingdom" at bounding box center [540, 352] width 417 height 27
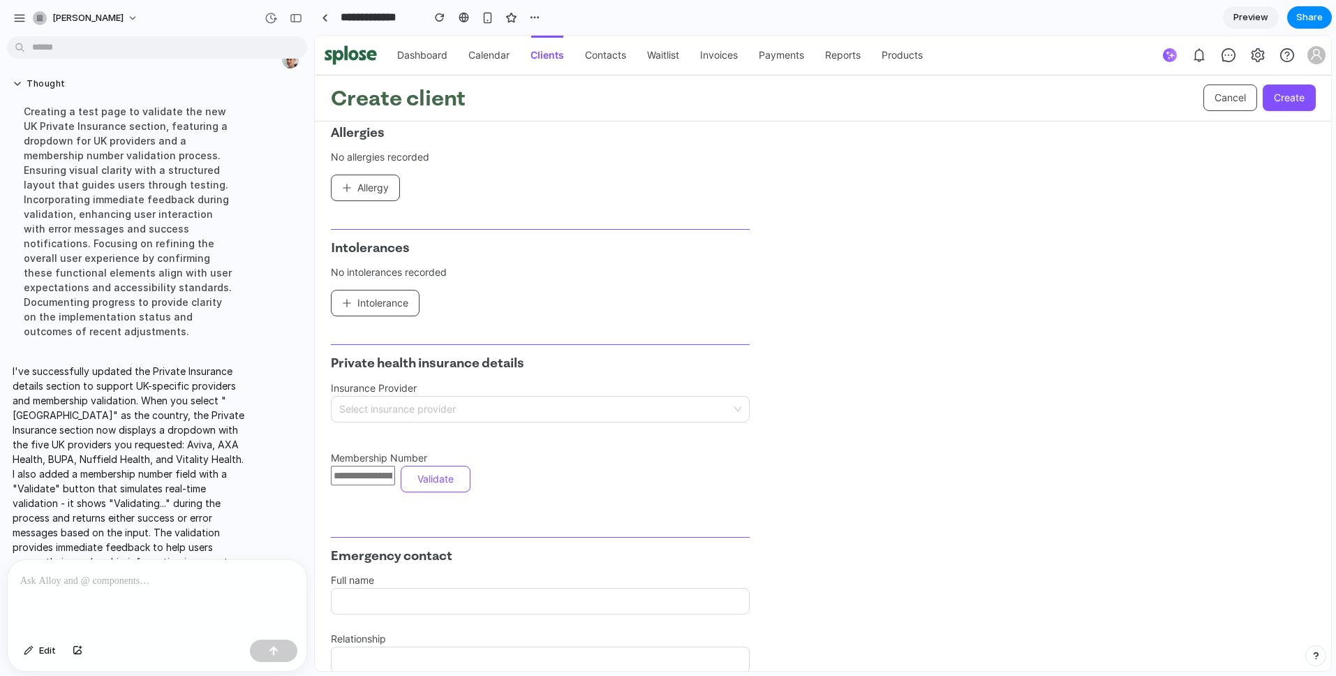
scroll to position [1889, 0]
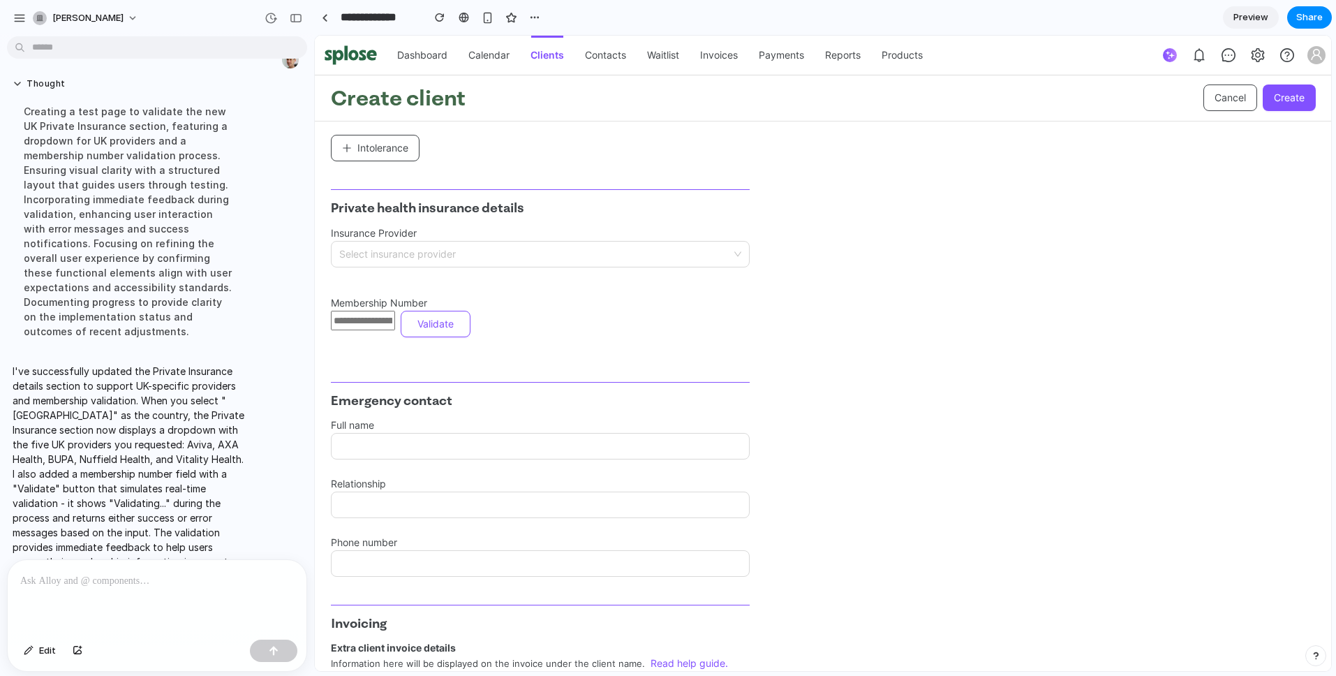
click at [98, 581] on p at bounding box center [154, 580] width 268 height 17
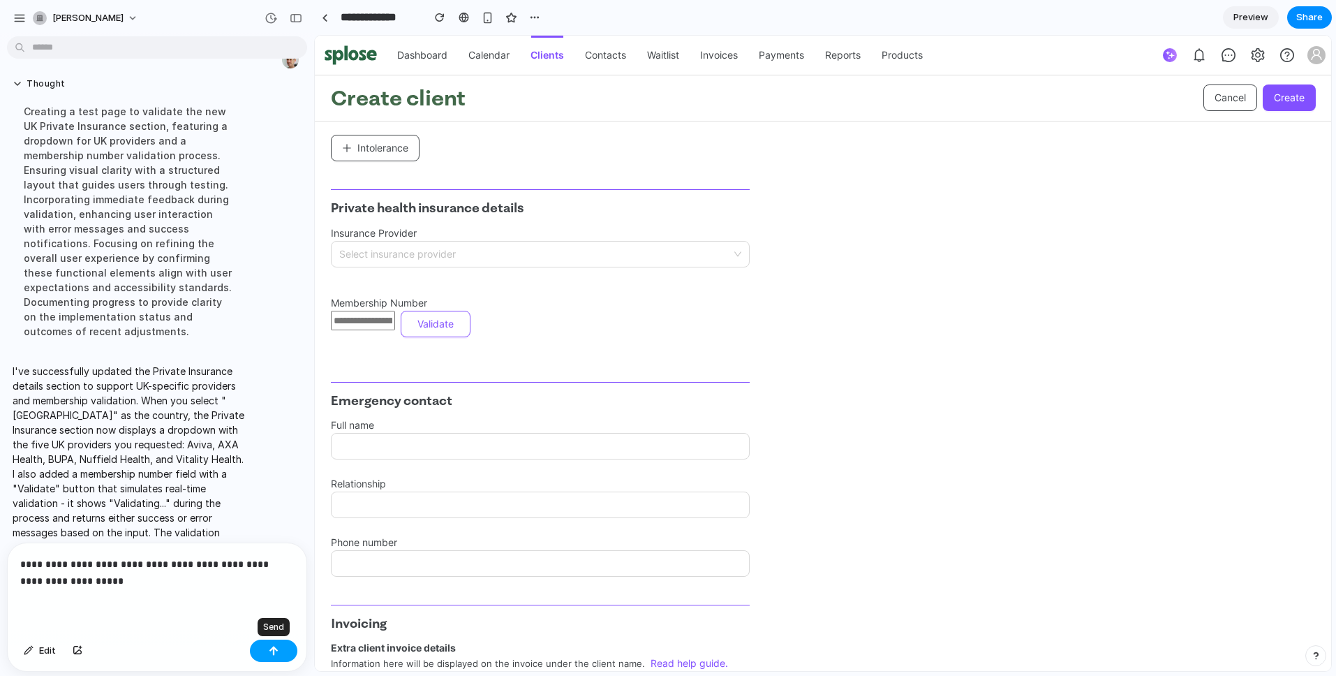
click at [273, 650] on div "button" at bounding box center [274, 651] width 10 height 10
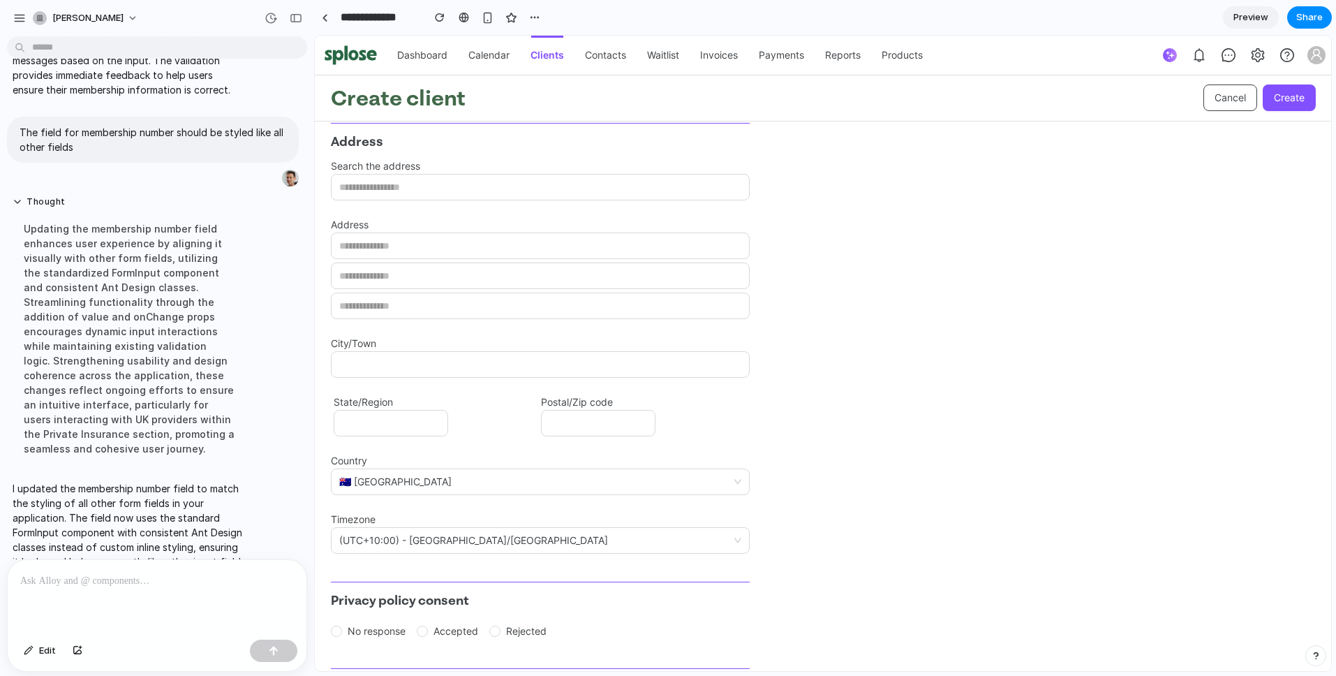
scroll to position [1116, 0]
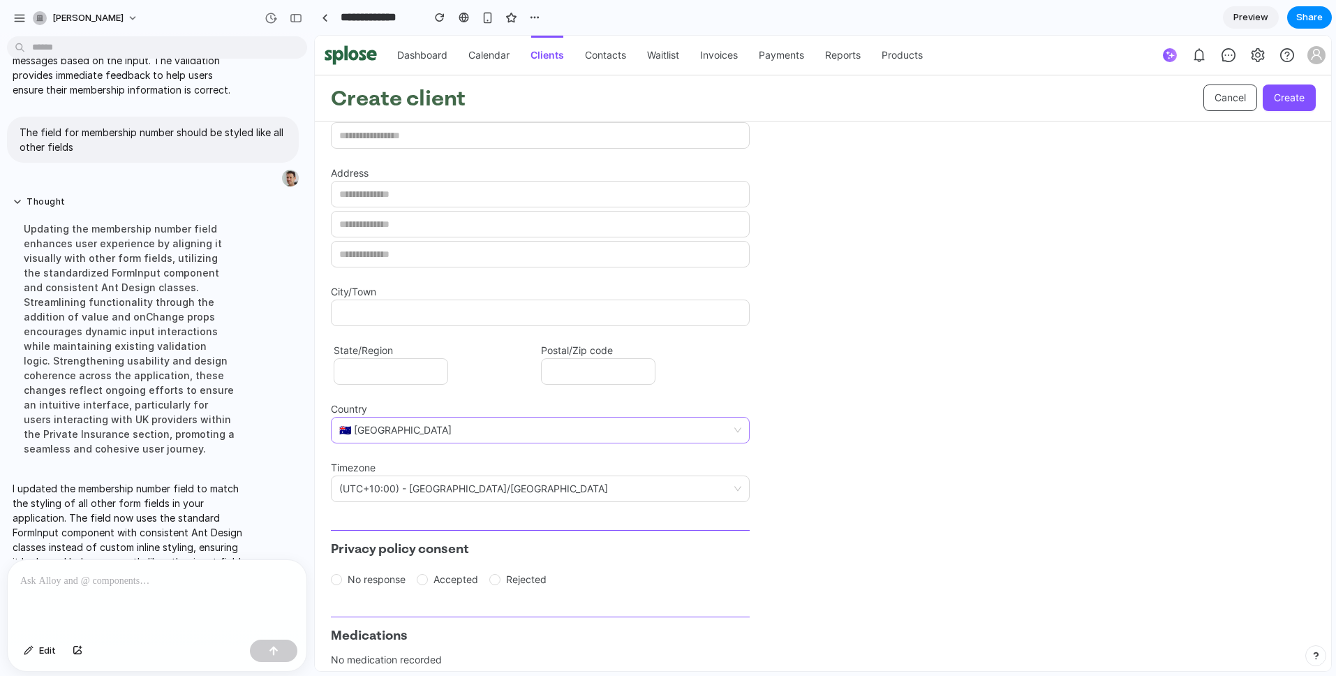
click at [471, 431] on span "🇦🇺 Australia" at bounding box center [540, 429] width 402 height 25
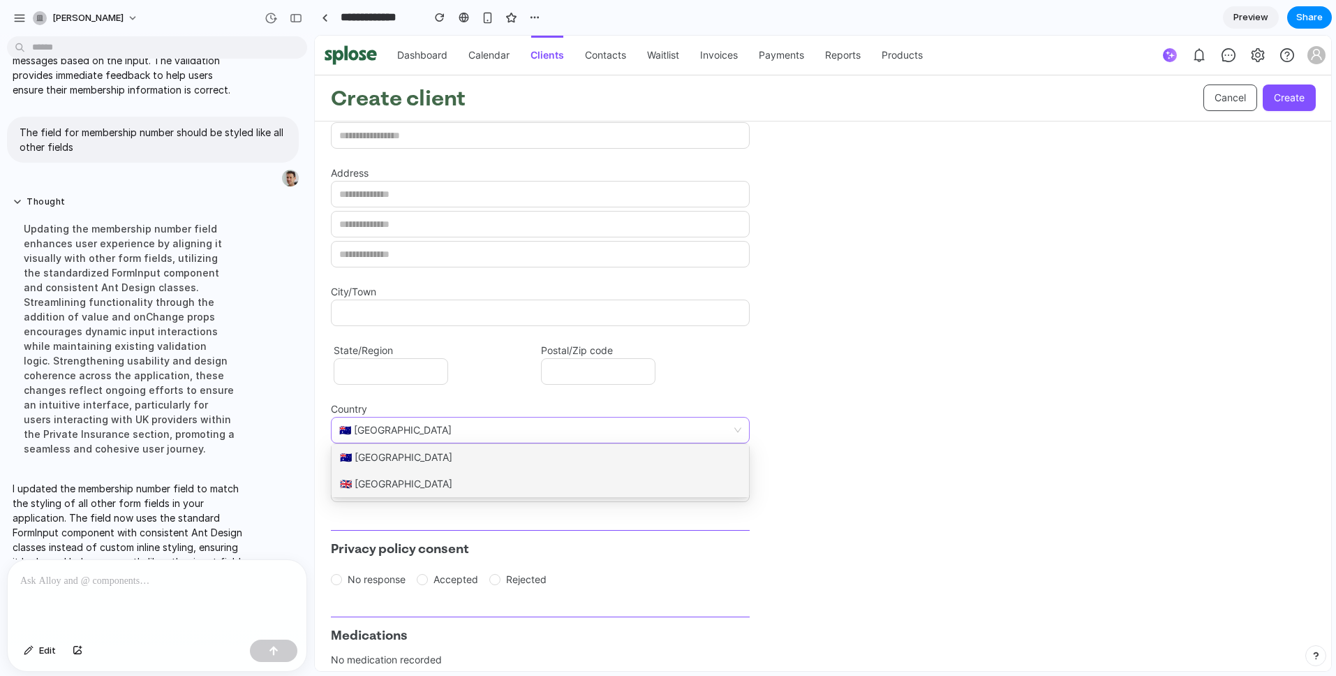
click at [427, 475] on div "🇬🇧 United Kingdom" at bounding box center [540, 483] width 417 height 27
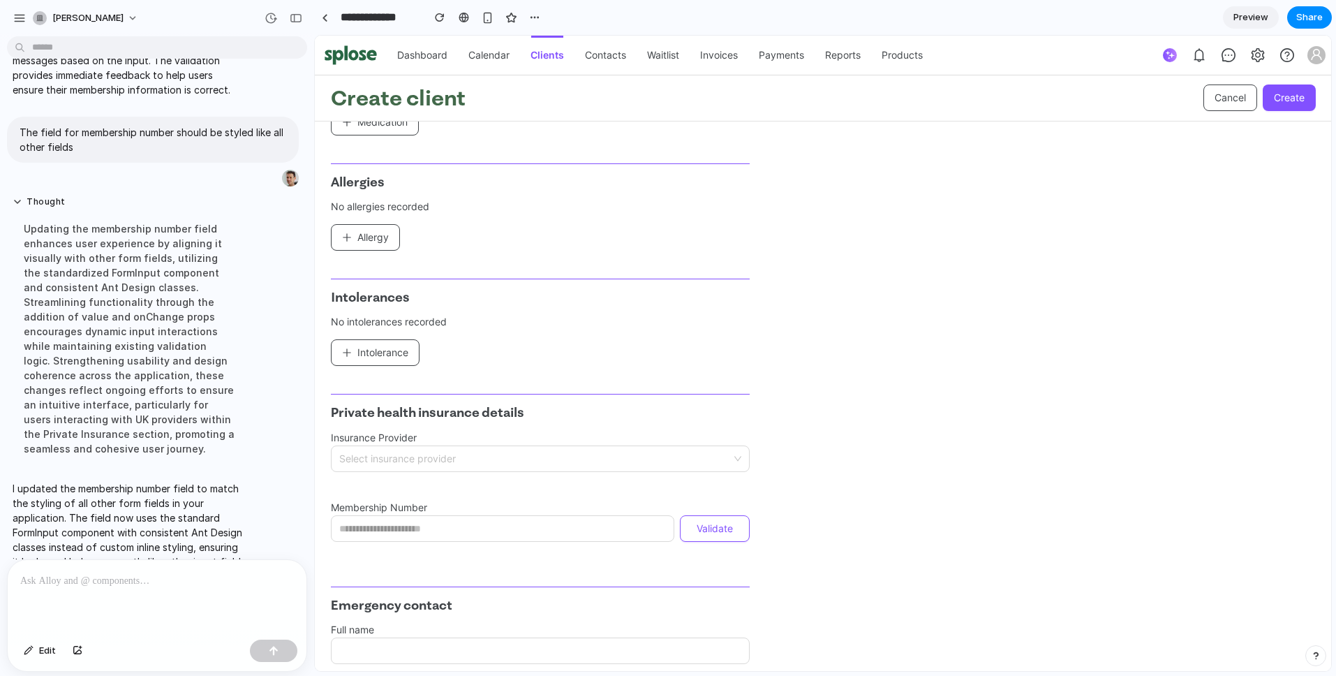
scroll to position [1839, 0]
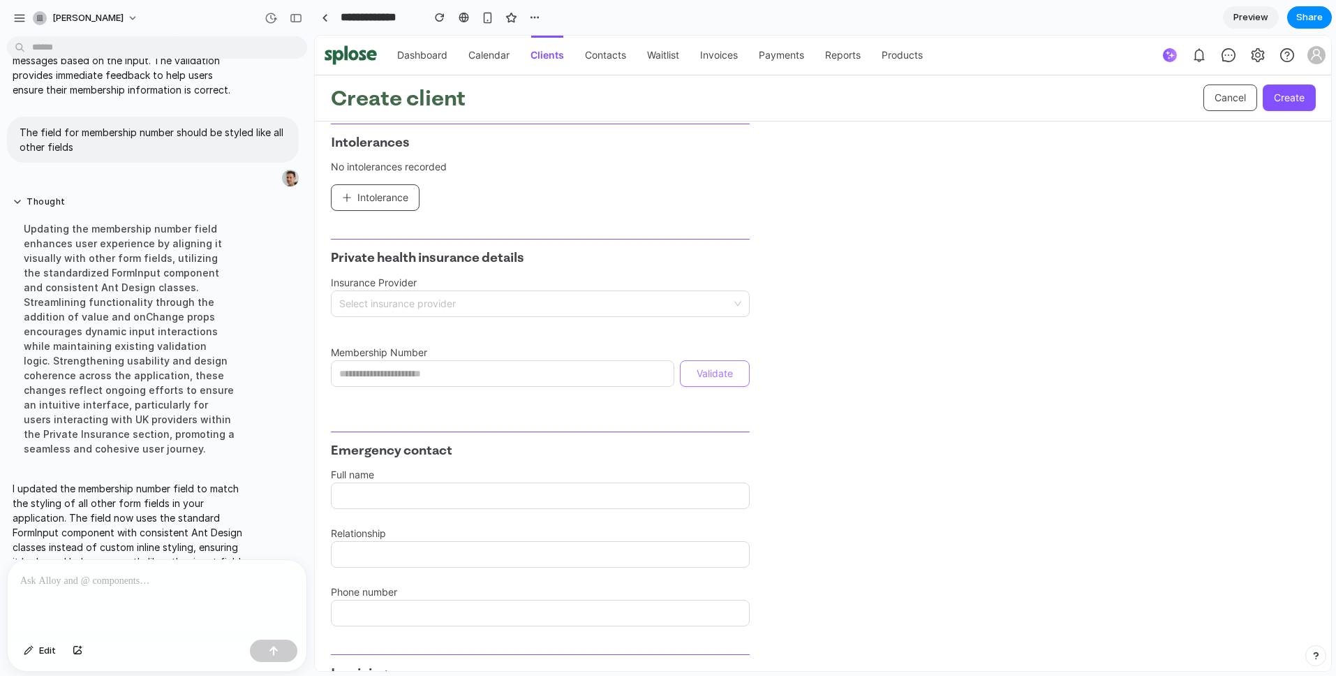
click at [705, 376] on span "Validate" at bounding box center [715, 373] width 36 height 15
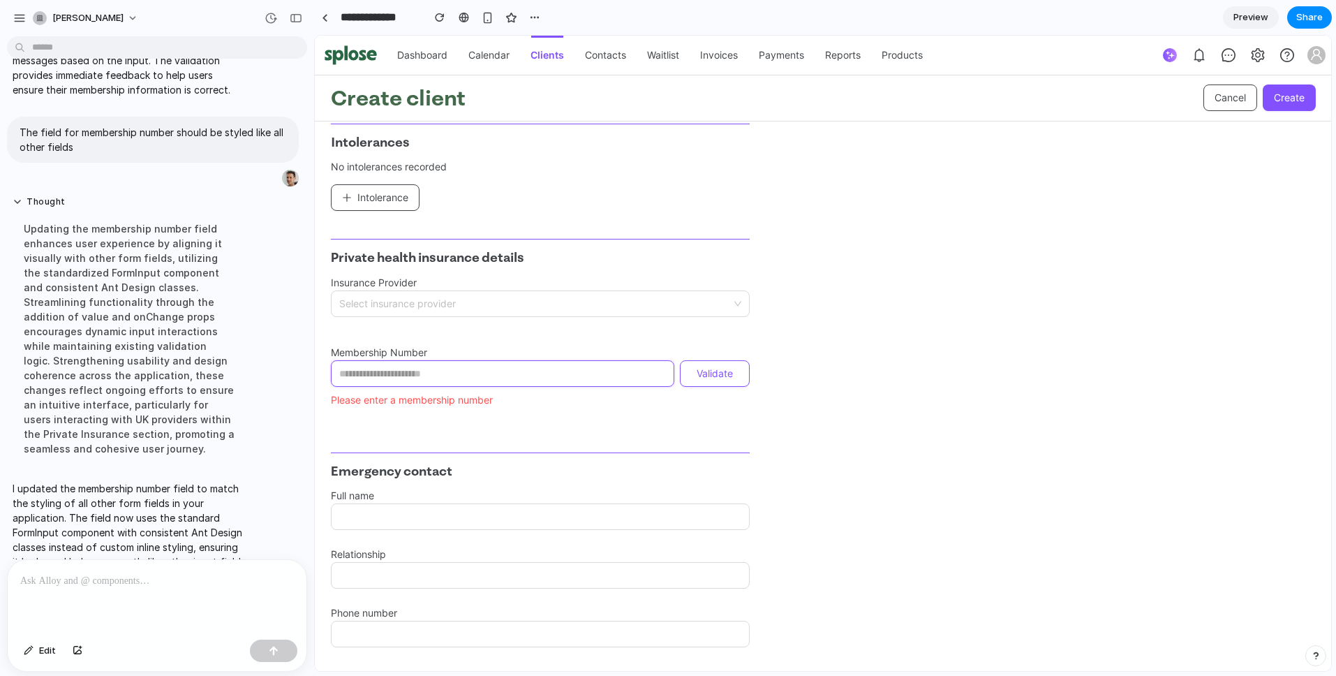
click at [468, 373] on input "Membership Number" at bounding box center [502, 373] width 343 height 27
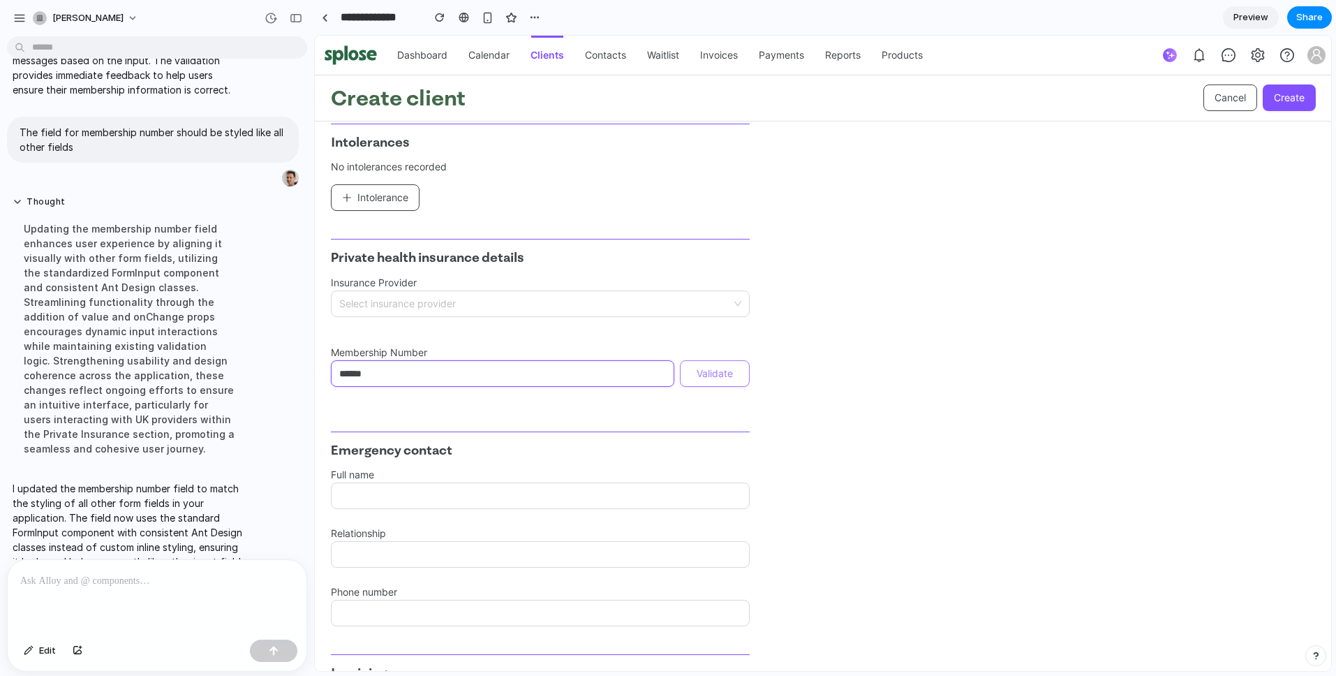
type input "******"
click at [703, 373] on span "Validate" at bounding box center [715, 373] width 36 height 15
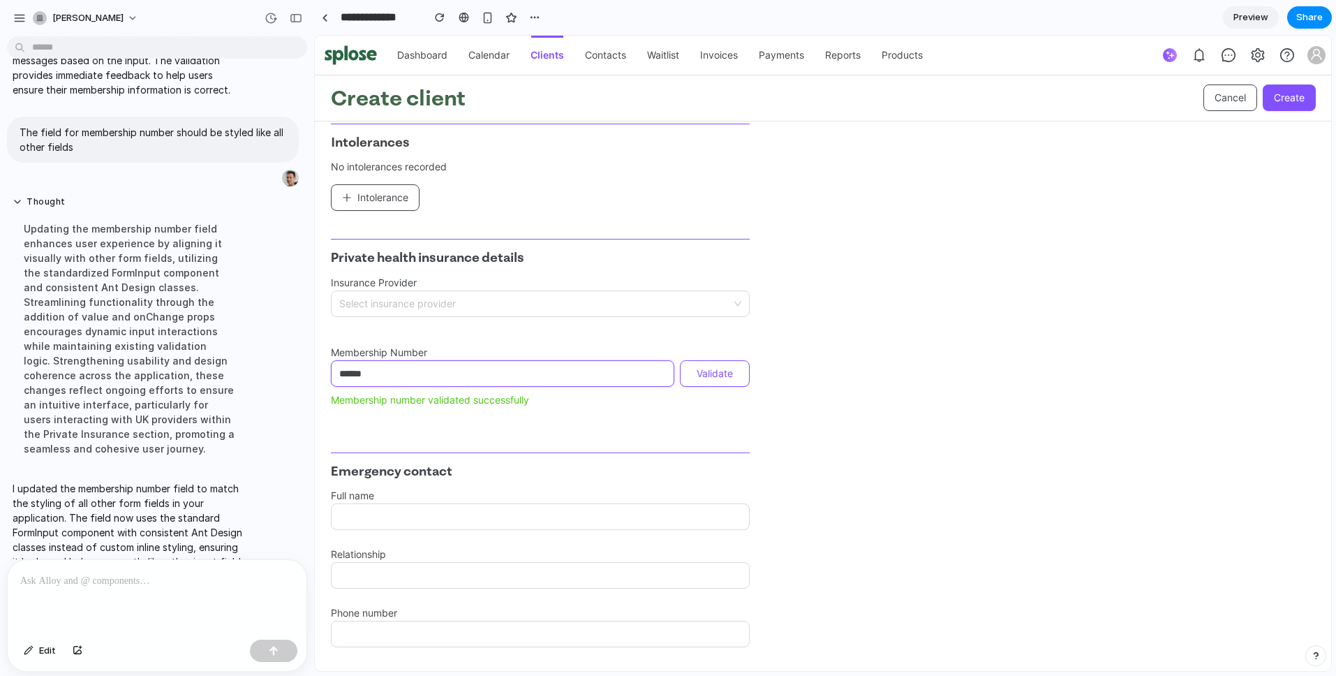
click at [371, 373] on input "******" at bounding box center [502, 373] width 343 height 27
drag, startPoint x: 385, startPoint y: 378, endPoint x: 325, endPoint y: 376, distance: 60.7
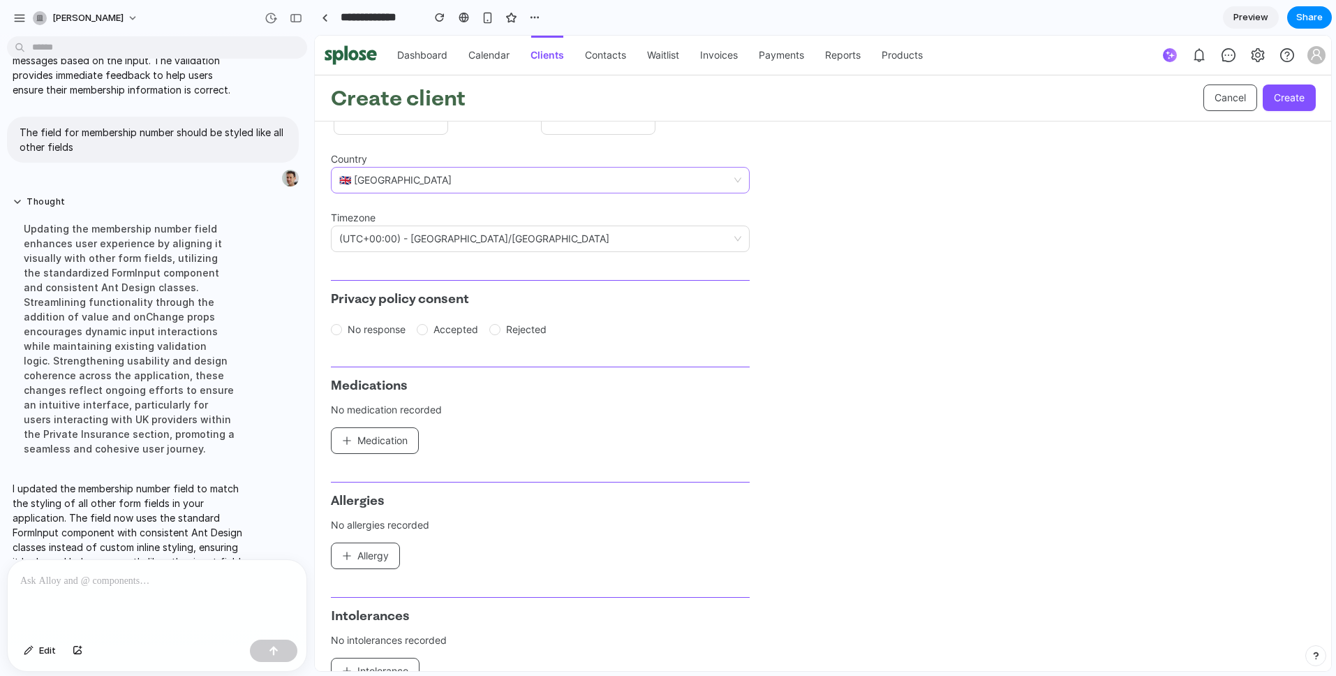
scroll to position [1211, 0]
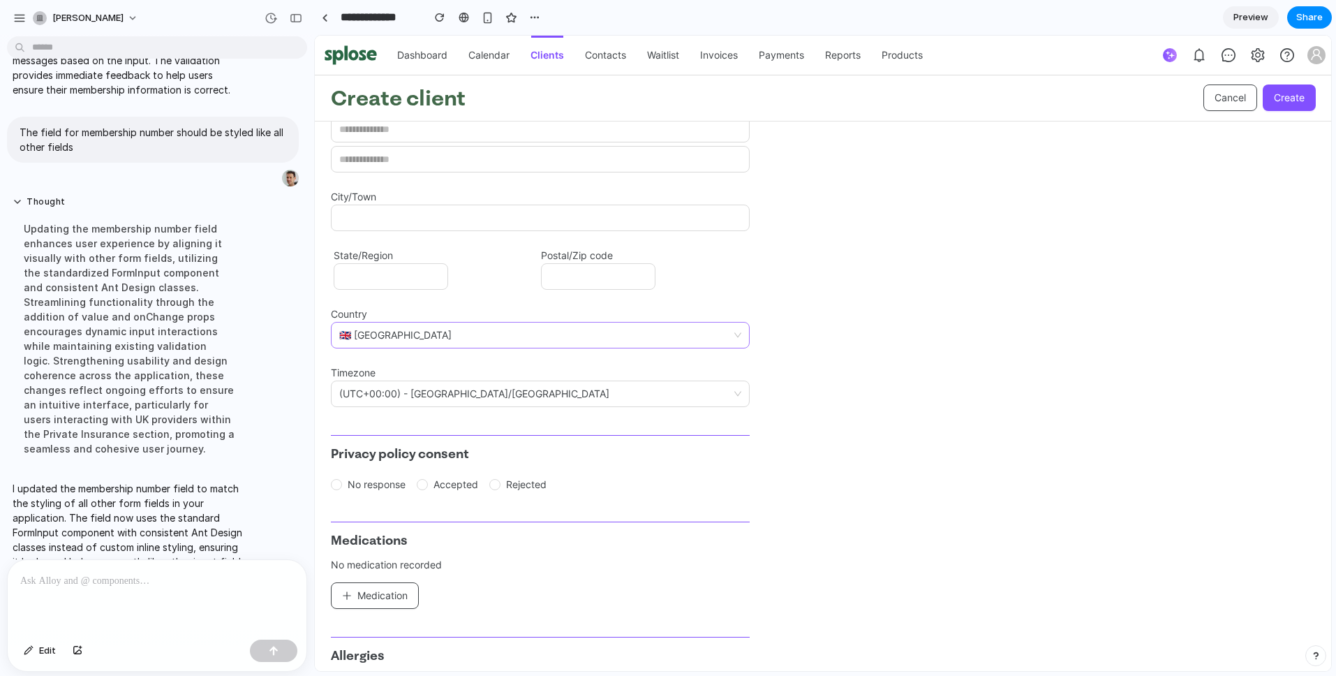
click at [664, 332] on span "🇬🇧 United Kingdom" at bounding box center [540, 334] width 402 height 25
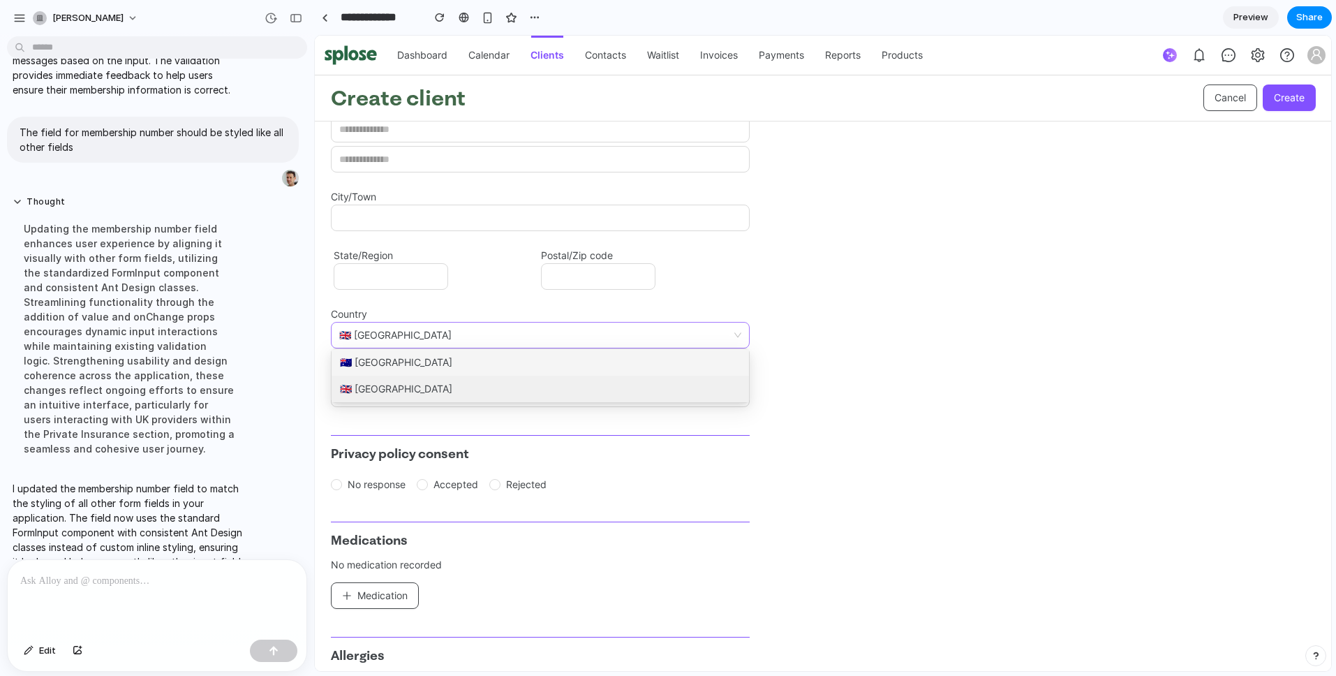
click at [533, 358] on div "🇦🇺 Australia" at bounding box center [540, 362] width 417 height 27
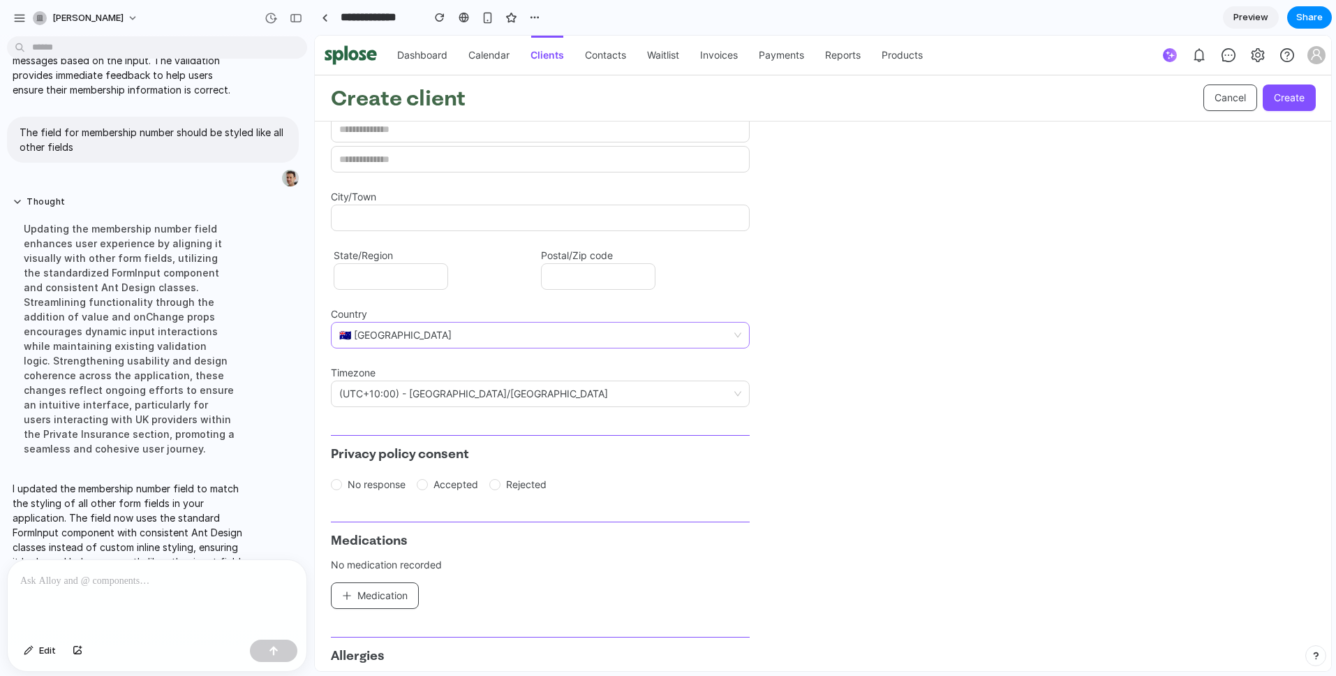
click at [567, 332] on span "🇦🇺 Australia" at bounding box center [540, 334] width 402 height 25
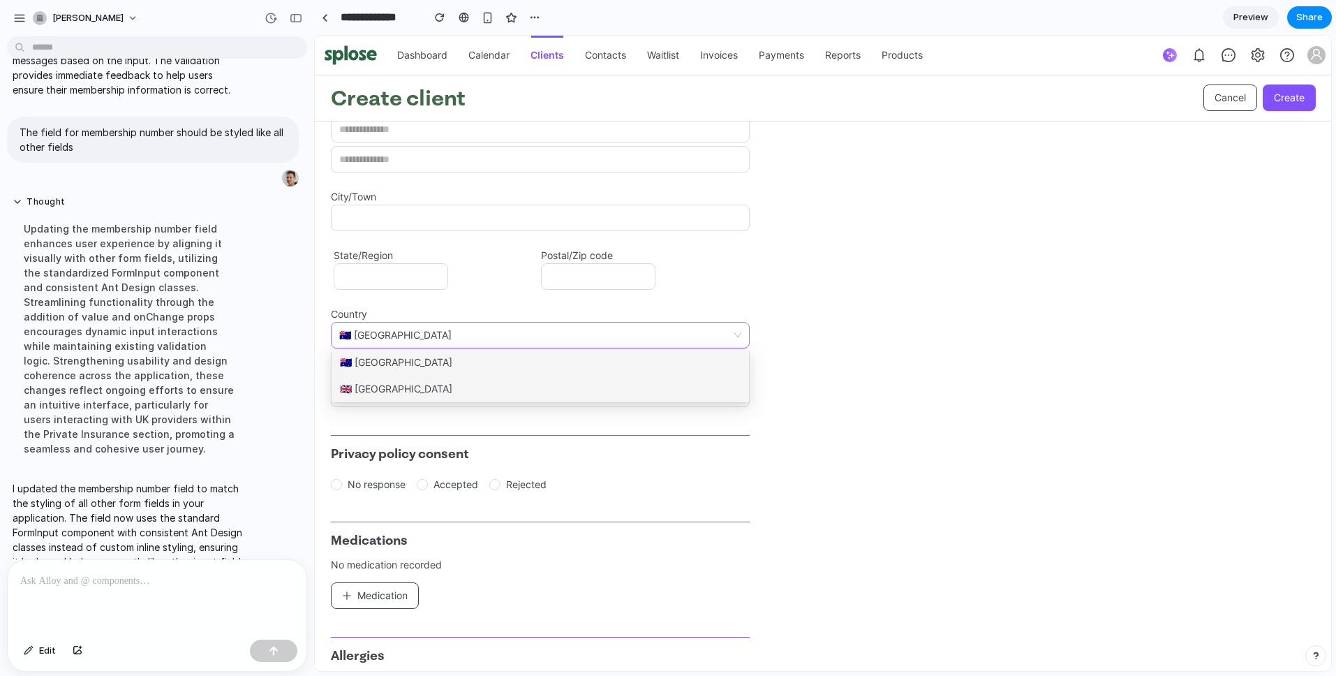
click at [560, 375] on div "🇬🇧 United Kingdom" at bounding box center [540, 388] width 417 height 27
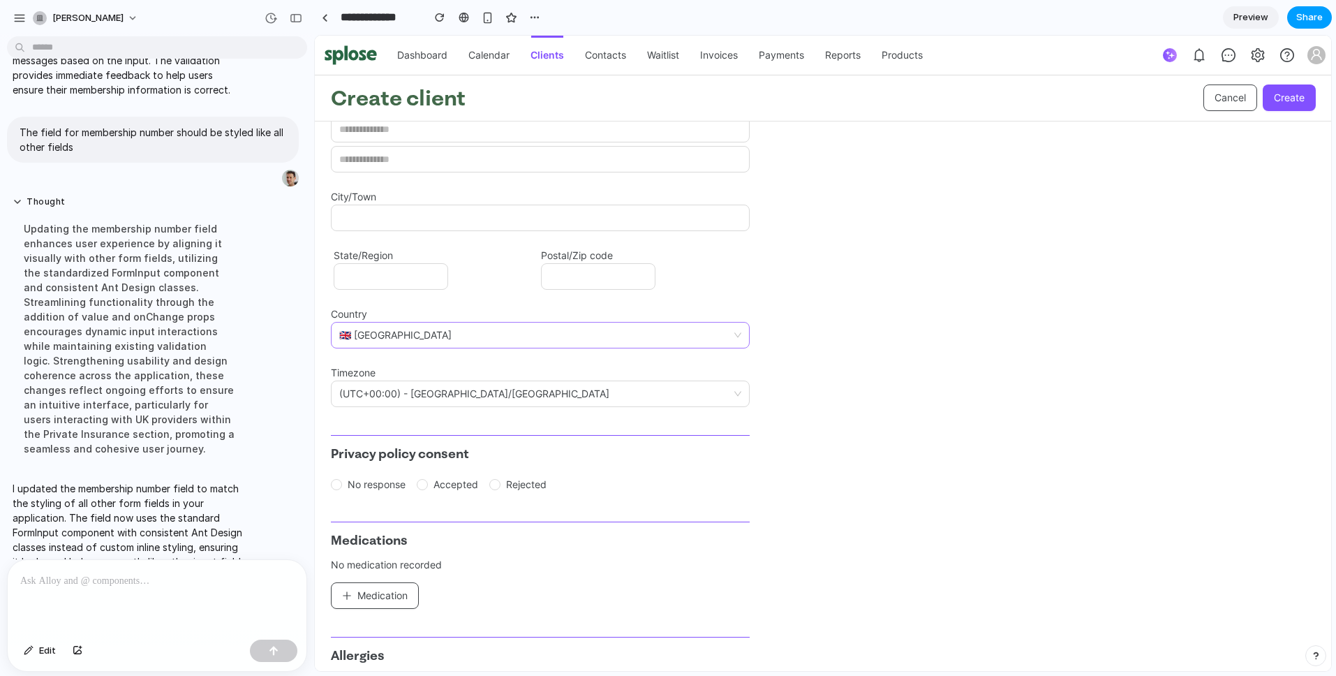
click at [1309, 22] on span "Share" at bounding box center [1309, 17] width 27 height 14
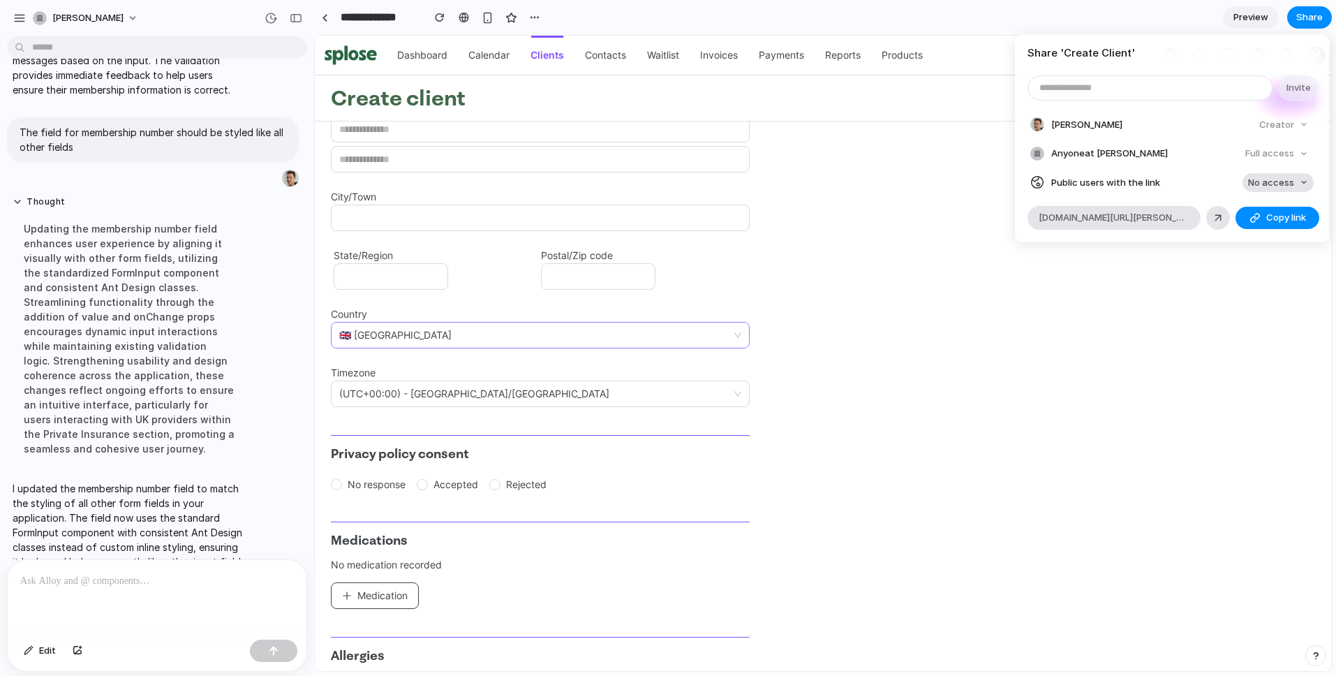
click at [1269, 182] on span "No access" at bounding box center [1271, 183] width 46 height 14
click at [1256, 232] on span "Full access" at bounding box center [1258, 235] width 49 height 14
click at [1260, 218] on button "Copy link" at bounding box center [1277, 218] width 84 height 22
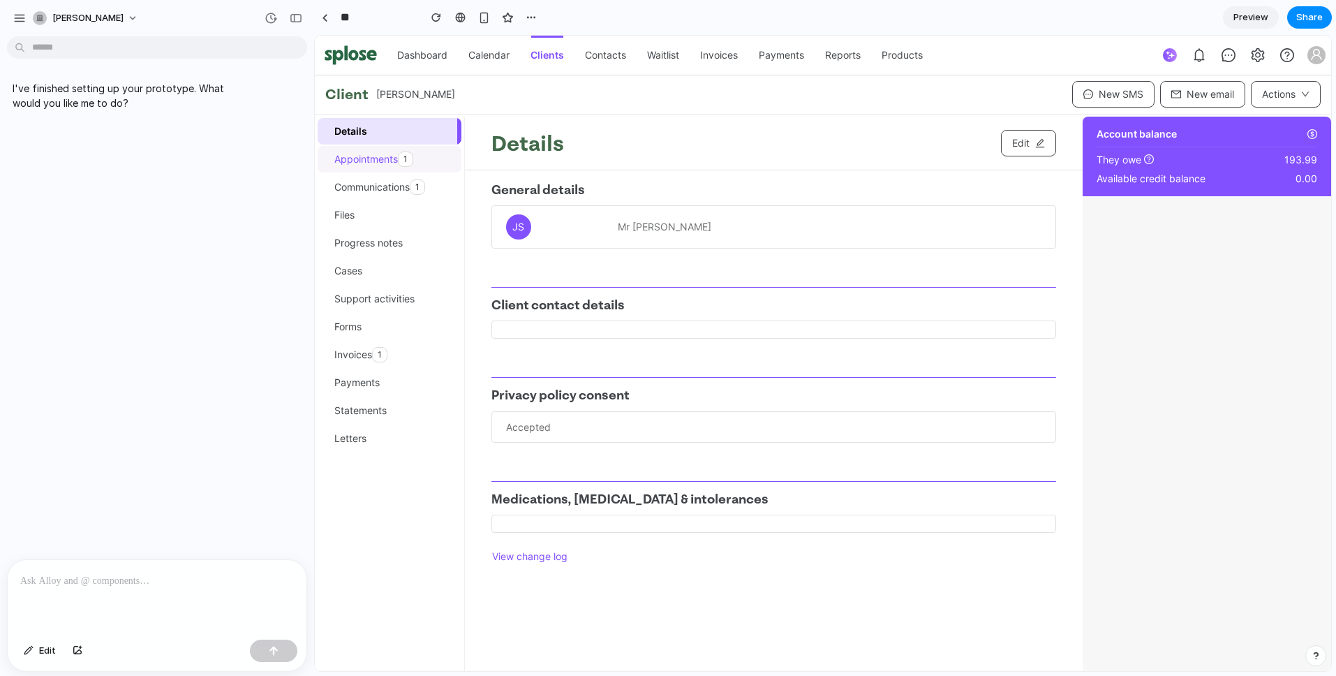
click at [378, 161] on span "Appointments 1" at bounding box center [392, 159] width 116 height 27
click at [375, 187] on span "Communications 1" at bounding box center [392, 187] width 116 height 27
click at [373, 156] on span "Appointments 1" at bounding box center [392, 159] width 116 height 27
click at [371, 183] on span "Communications 1" at bounding box center [392, 187] width 116 height 27
click at [348, 215] on span "Files" at bounding box center [392, 215] width 116 height 27
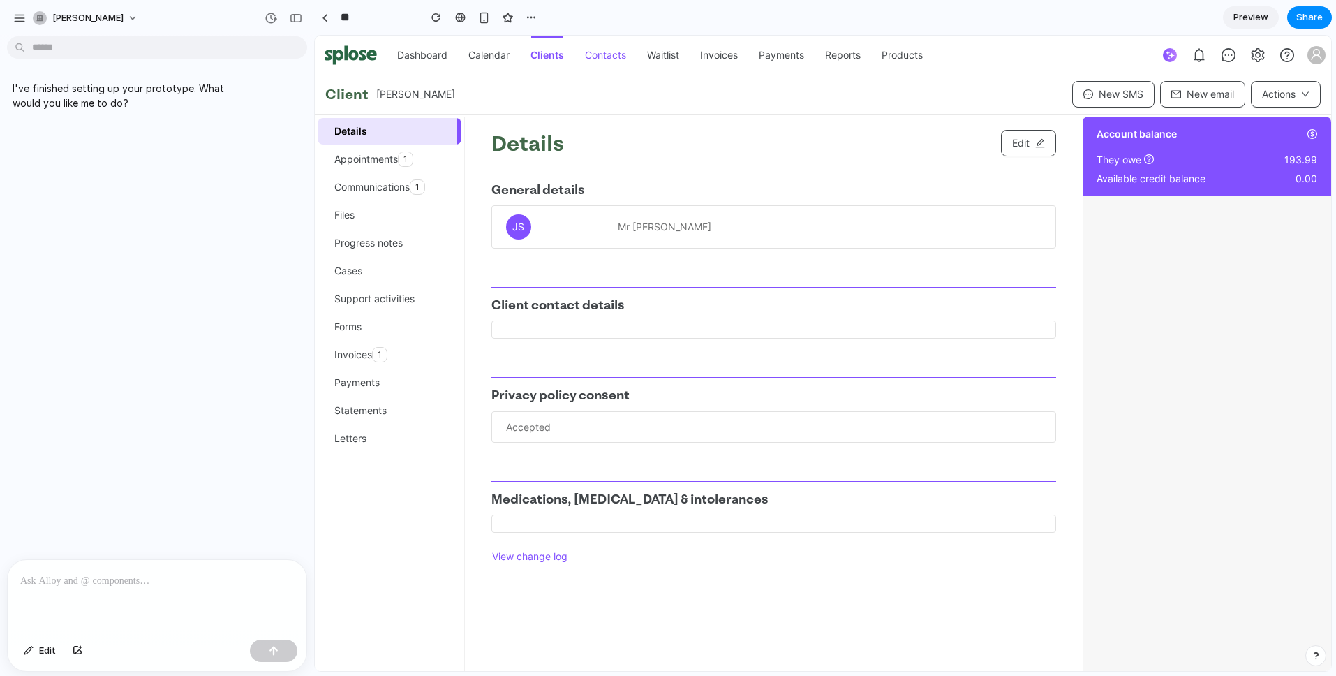
click at [615, 54] on link "Contacts" at bounding box center [605, 55] width 41 height 39
click at [537, 55] on link "Clients" at bounding box center [547, 55] width 34 height 39
click at [228, 572] on p at bounding box center [157, 580] width 274 height 17
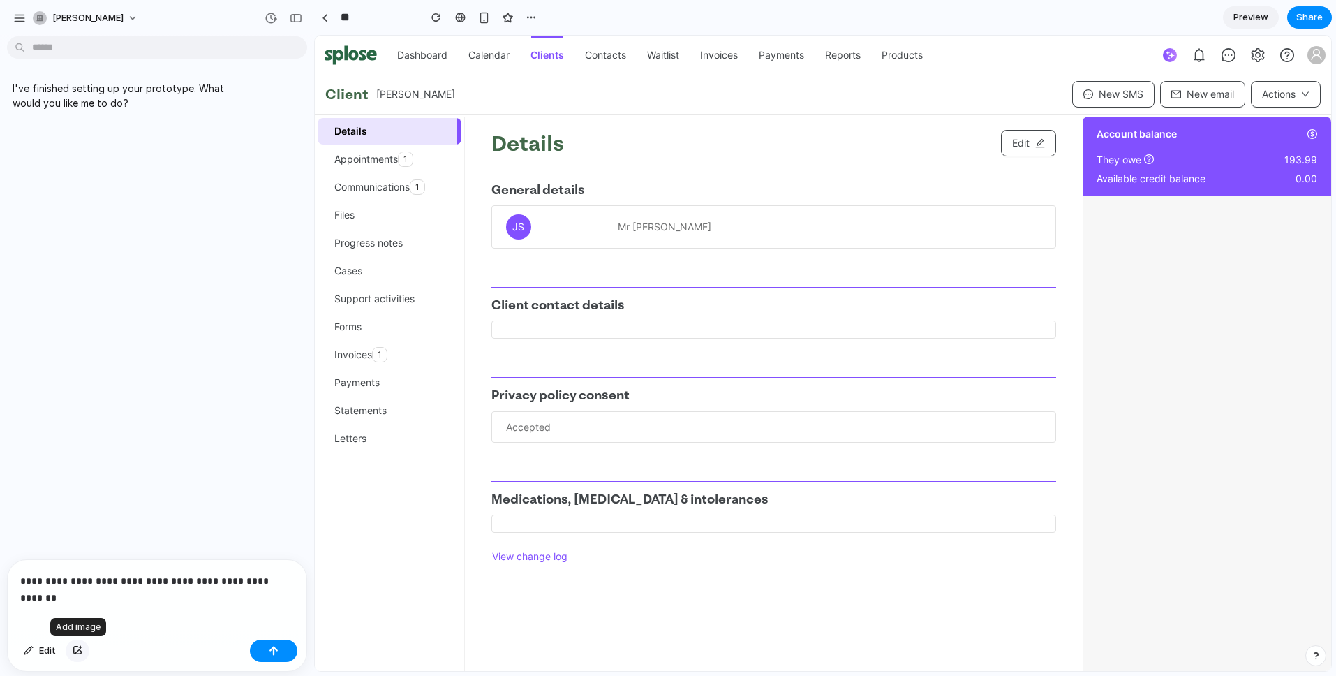
click at [79, 652] on div "button" at bounding box center [78, 650] width 10 height 8
click at [117, 634] on div "Edit" at bounding box center [157, 652] width 299 height 37
click at [76, 652] on div "button" at bounding box center [78, 650] width 10 height 8
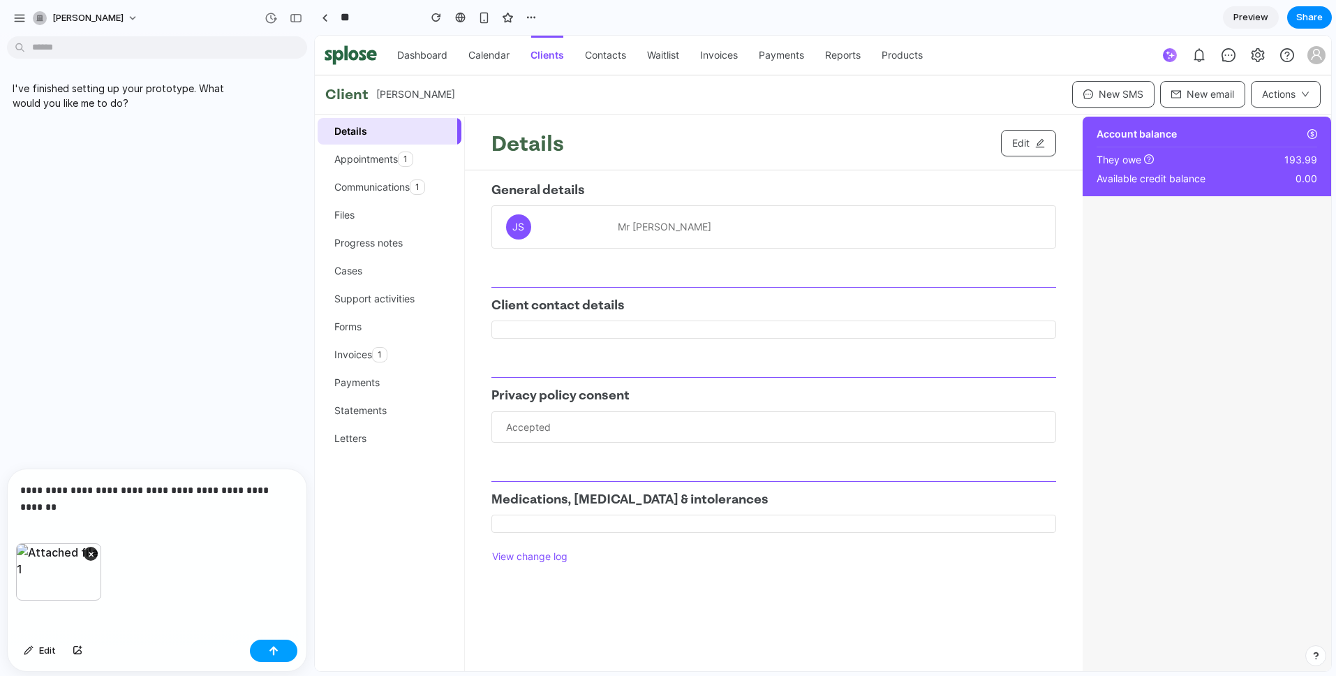
click at [285, 646] on button "button" at bounding box center [273, 650] width 47 height 22
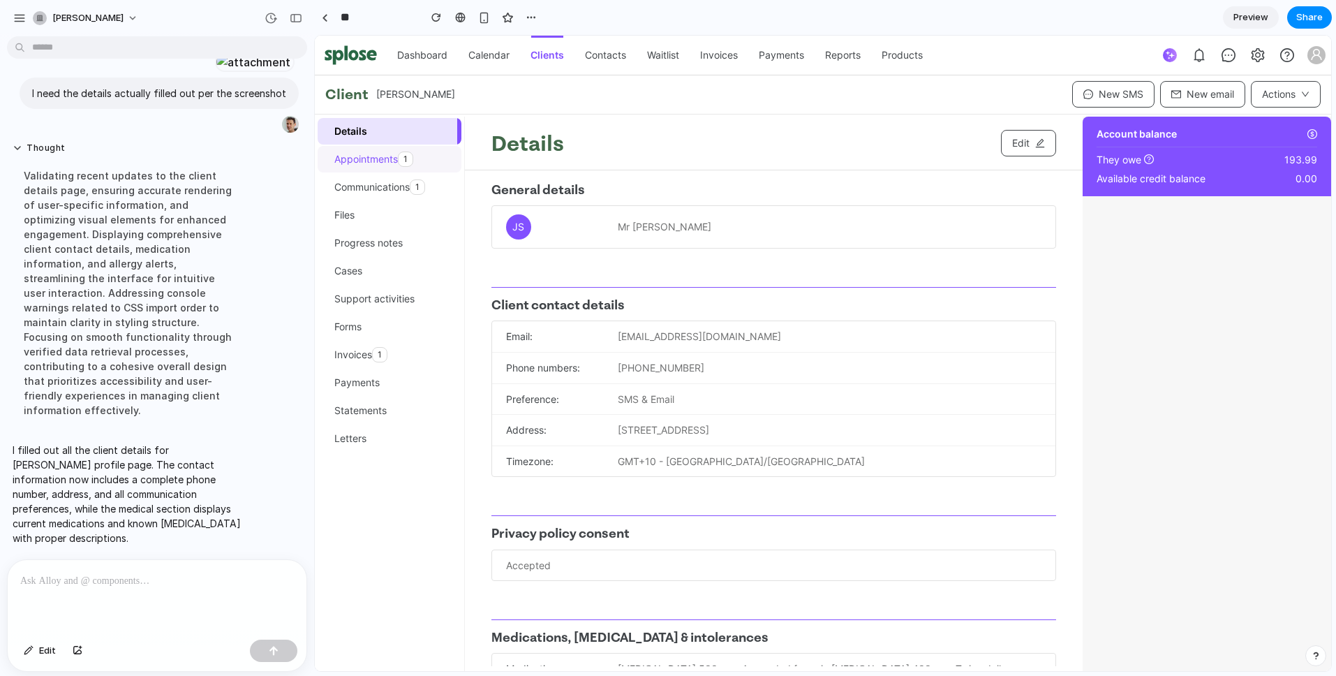
click at [374, 156] on span "Appointments 1" at bounding box center [392, 159] width 116 height 27
click at [84, 573] on p at bounding box center [154, 580] width 268 height 17
click at [357, 153] on span "Appointments 1" at bounding box center [392, 159] width 116 height 27
click at [609, 48] on link "Contacts" at bounding box center [605, 55] width 41 height 39
click at [533, 16] on div "button" at bounding box center [531, 17] width 11 height 11
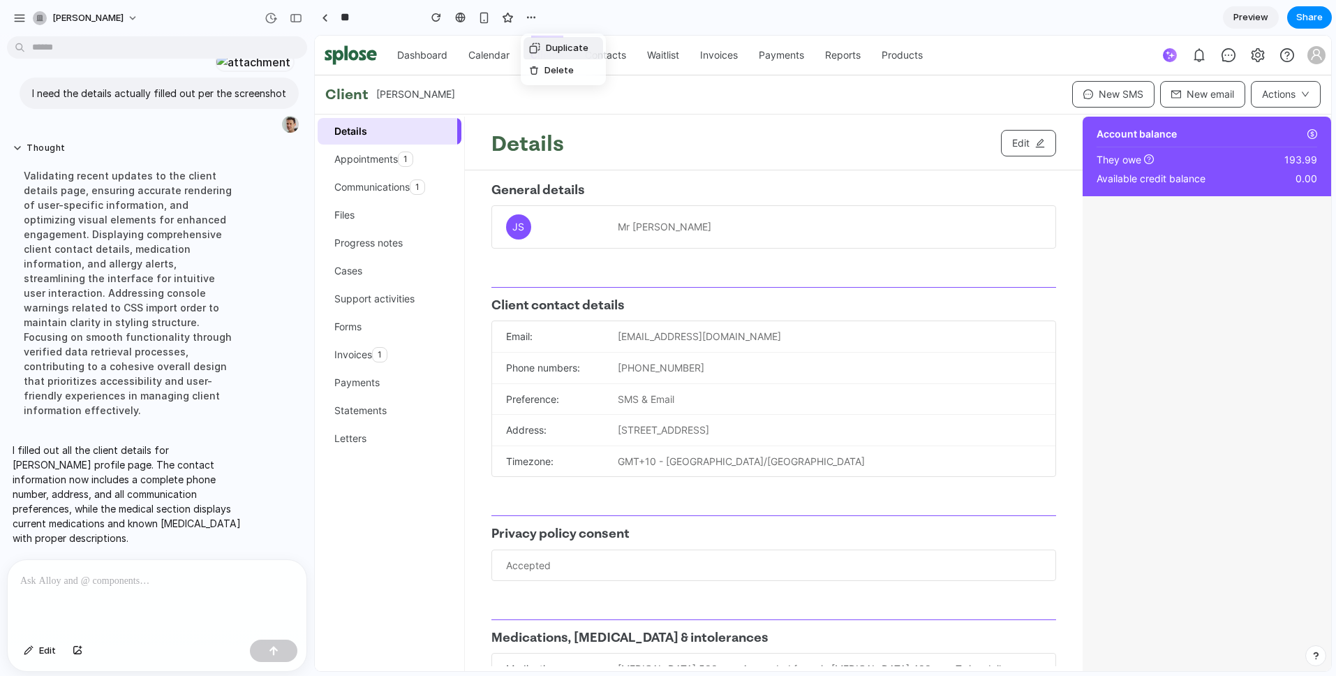
click at [591, 16] on div "Duplicate Delete" at bounding box center [668, 338] width 1336 height 676
click at [119, 577] on p at bounding box center [154, 580] width 268 height 17
click at [49, 647] on span "Edit" at bounding box center [47, 650] width 17 height 14
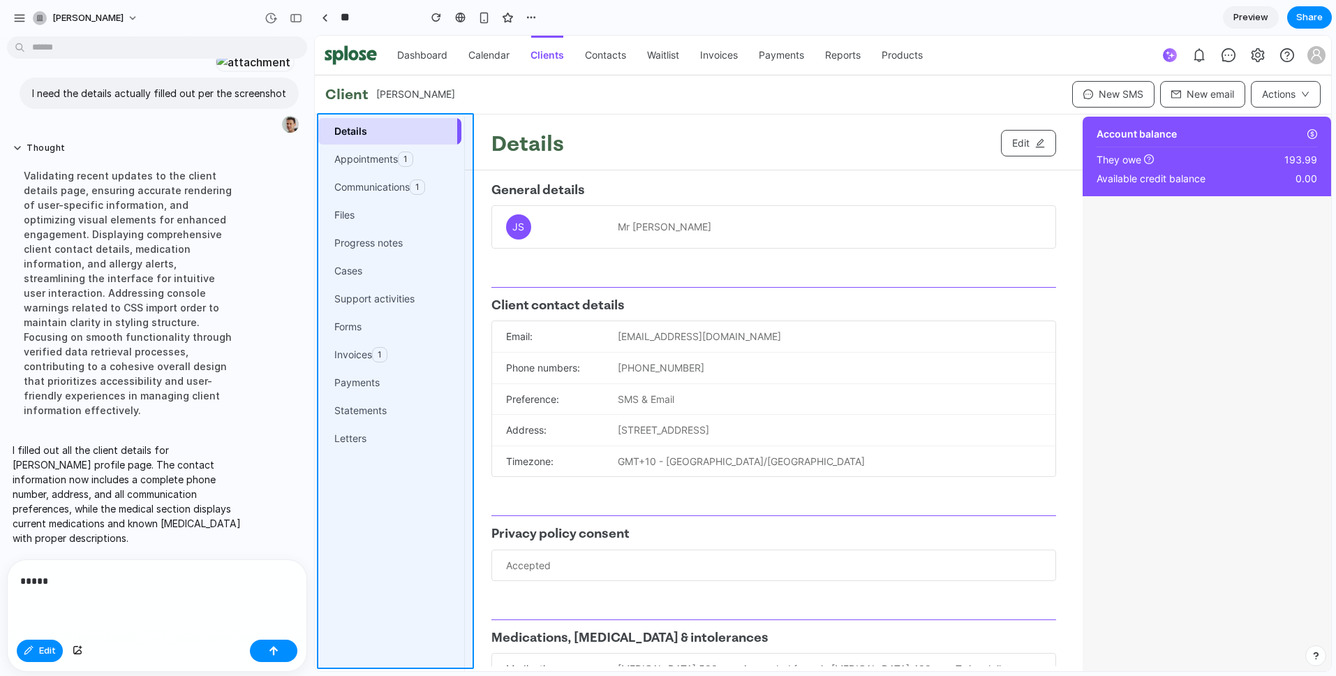
click at [364, 484] on div at bounding box center [823, 353] width 1016 height 635
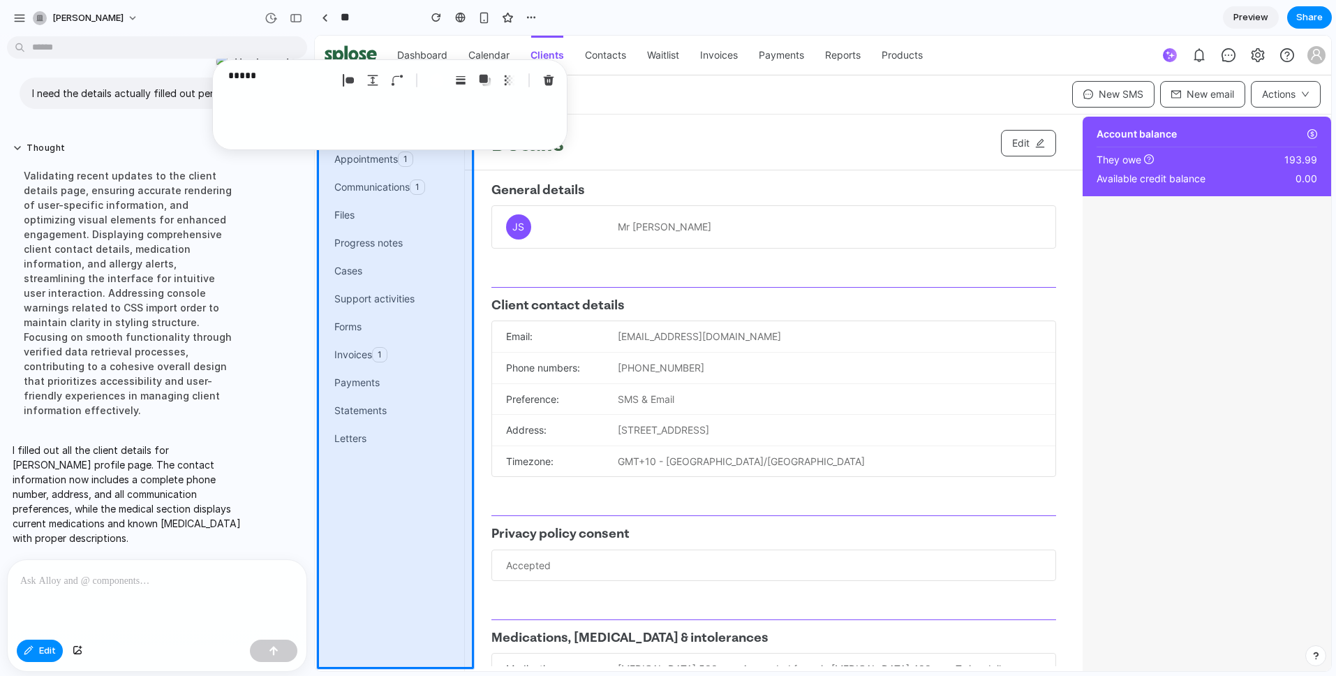
click at [114, 572] on p at bounding box center [154, 580] width 268 height 17
drag, startPoint x: 274, startPoint y: 74, endPoint x: 220, endPoint y: 64, distance: 54.8
click at [220, 64] on div "*****" at bounding box center [389, 104] width 355 height 91
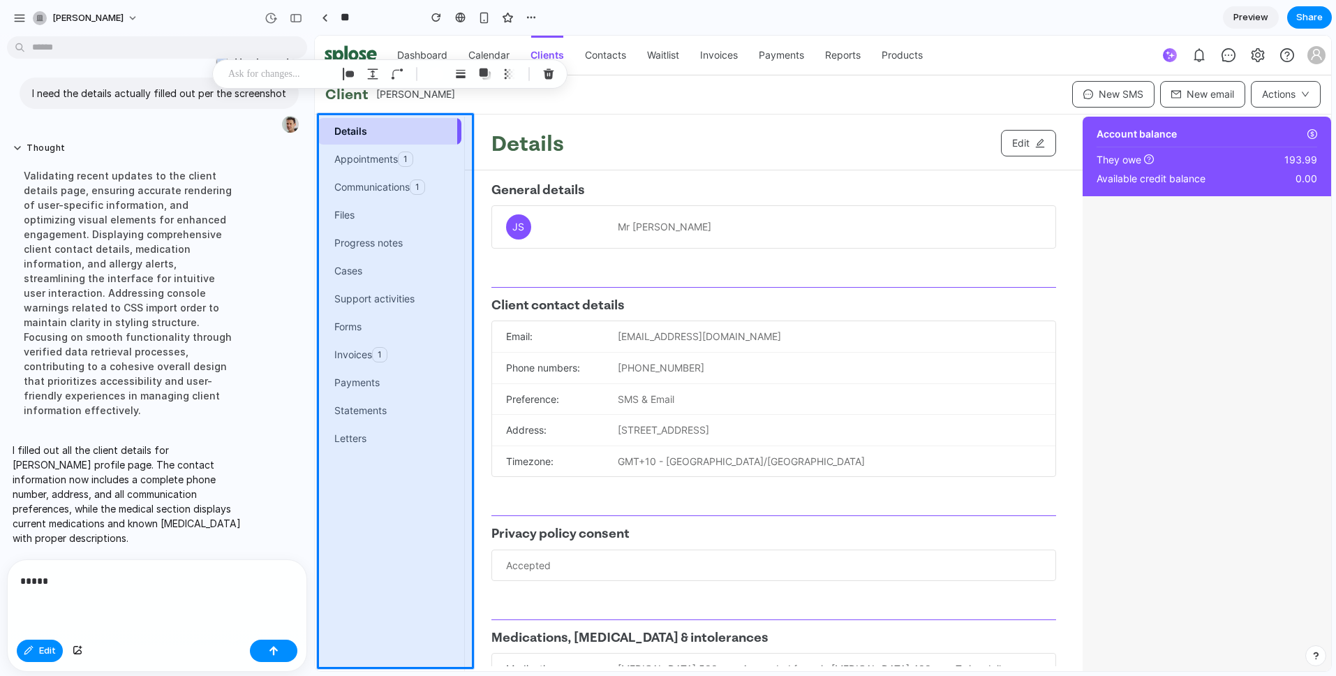
click at [76, 572] on p "*****" at bounding box center [154, 580] width 268 height 17
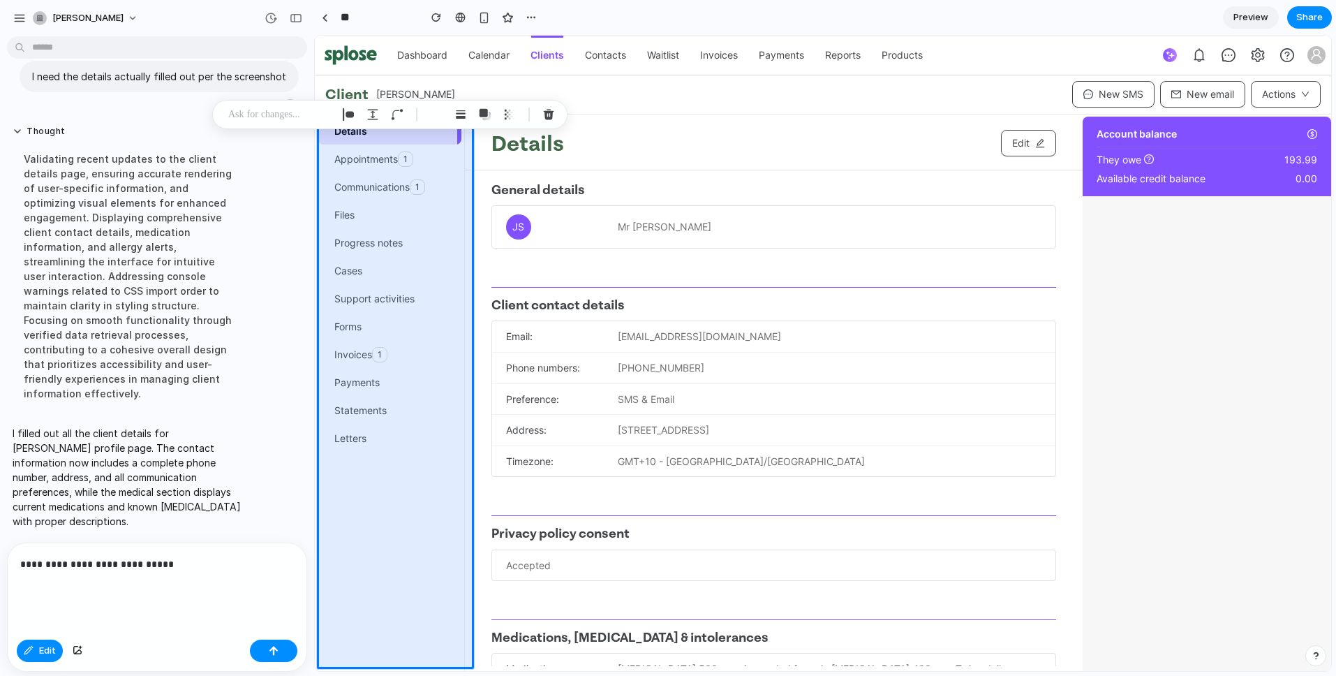
scroll to position [237, 0]
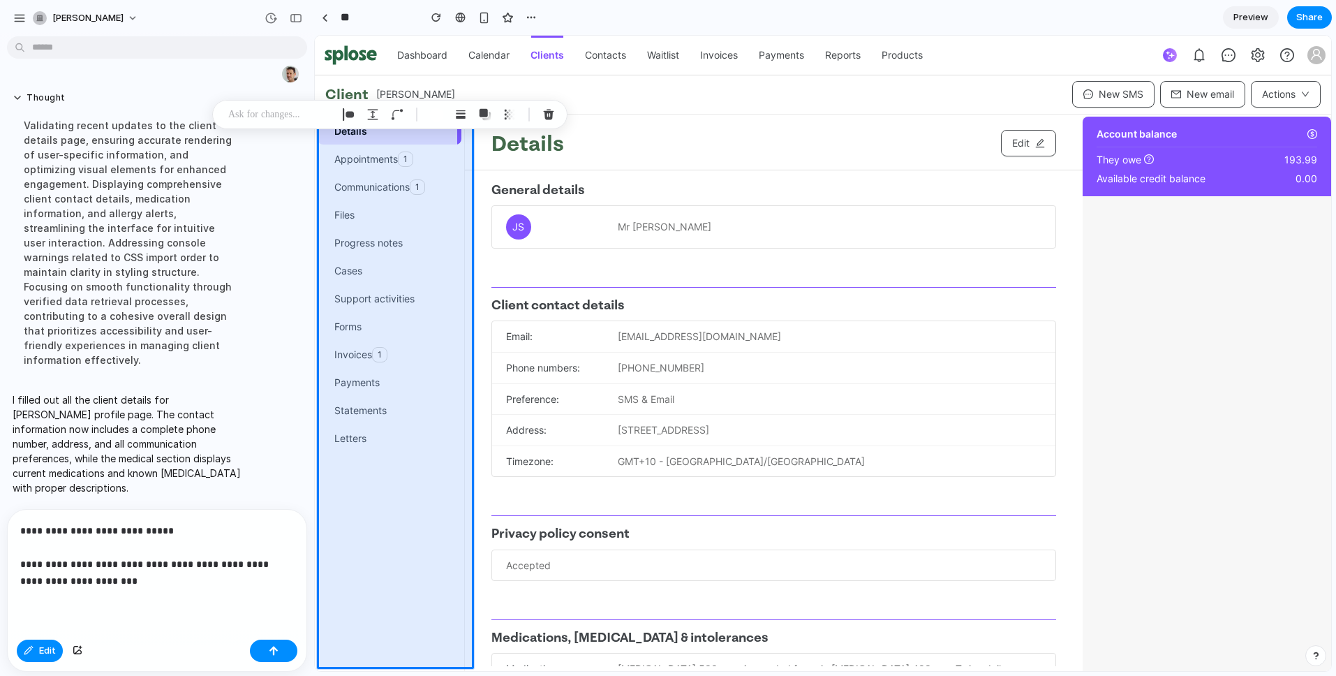
click at [168, 576] on p "**********" at bounding box center [154, 555] width 268 height 67
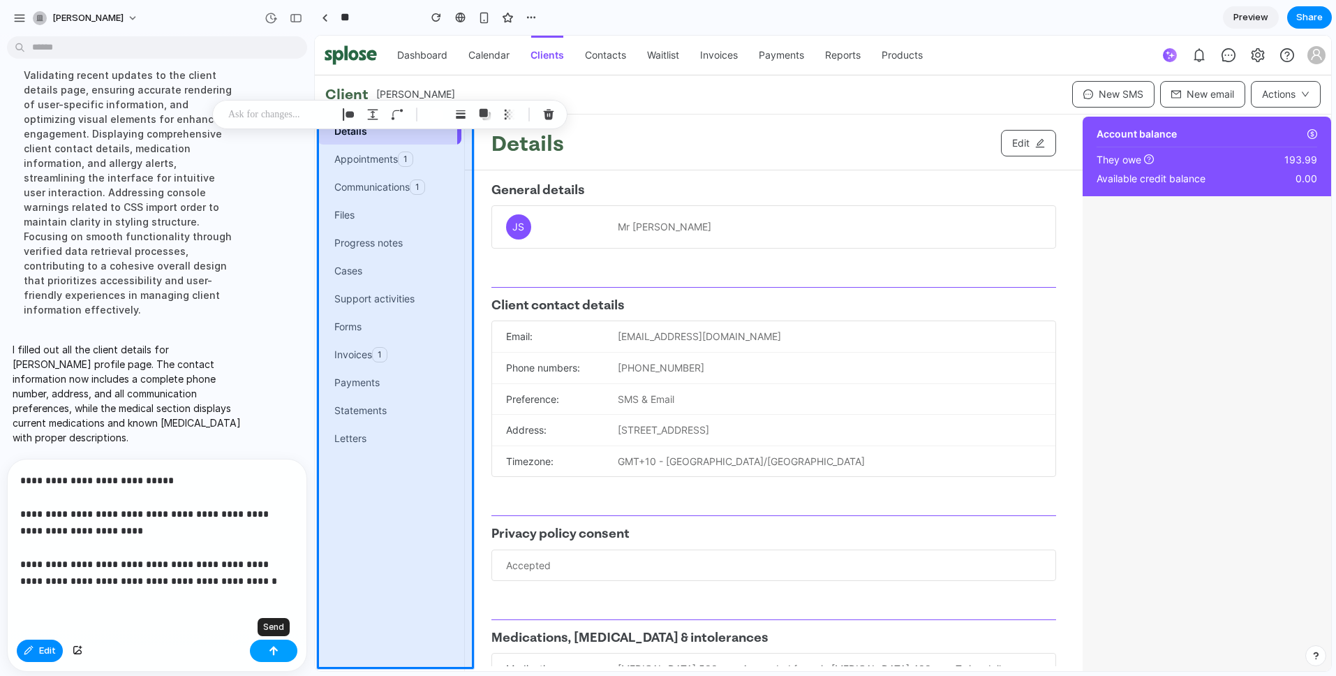
click at [284, 647] on button "button" at bounding box center [273, 650] width 47 height 22
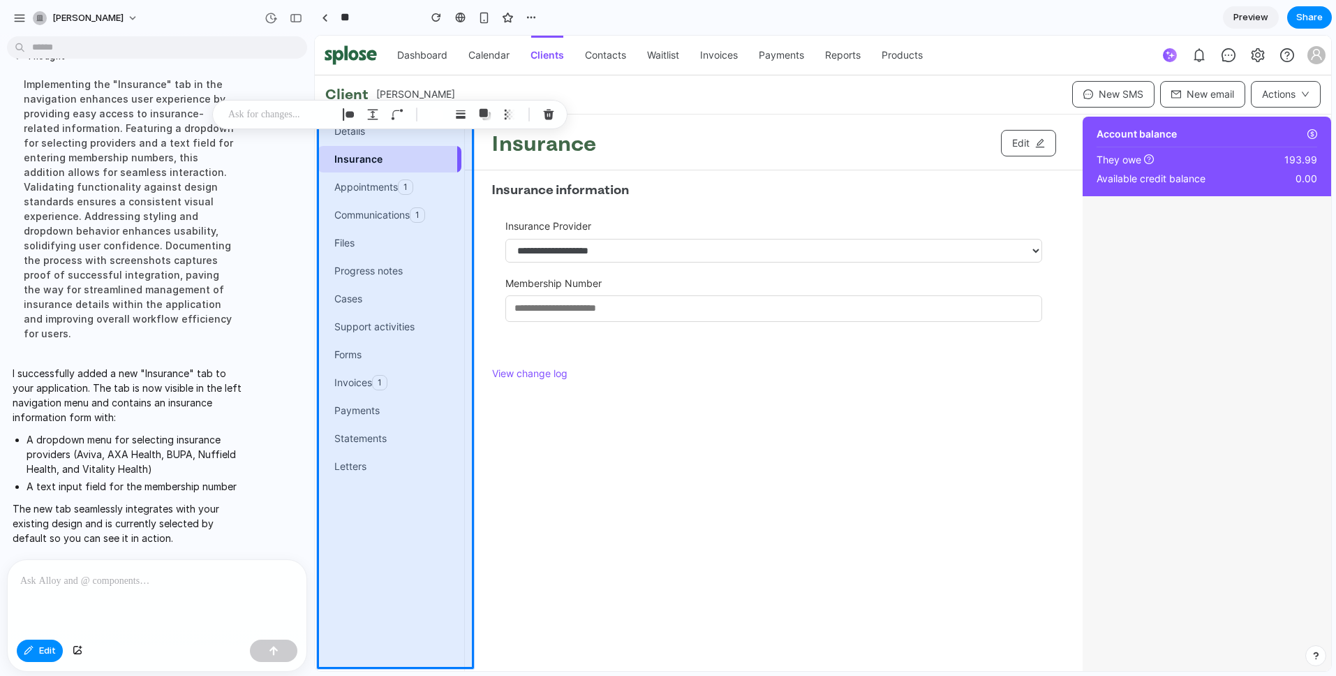
scroll to position [0, 0]
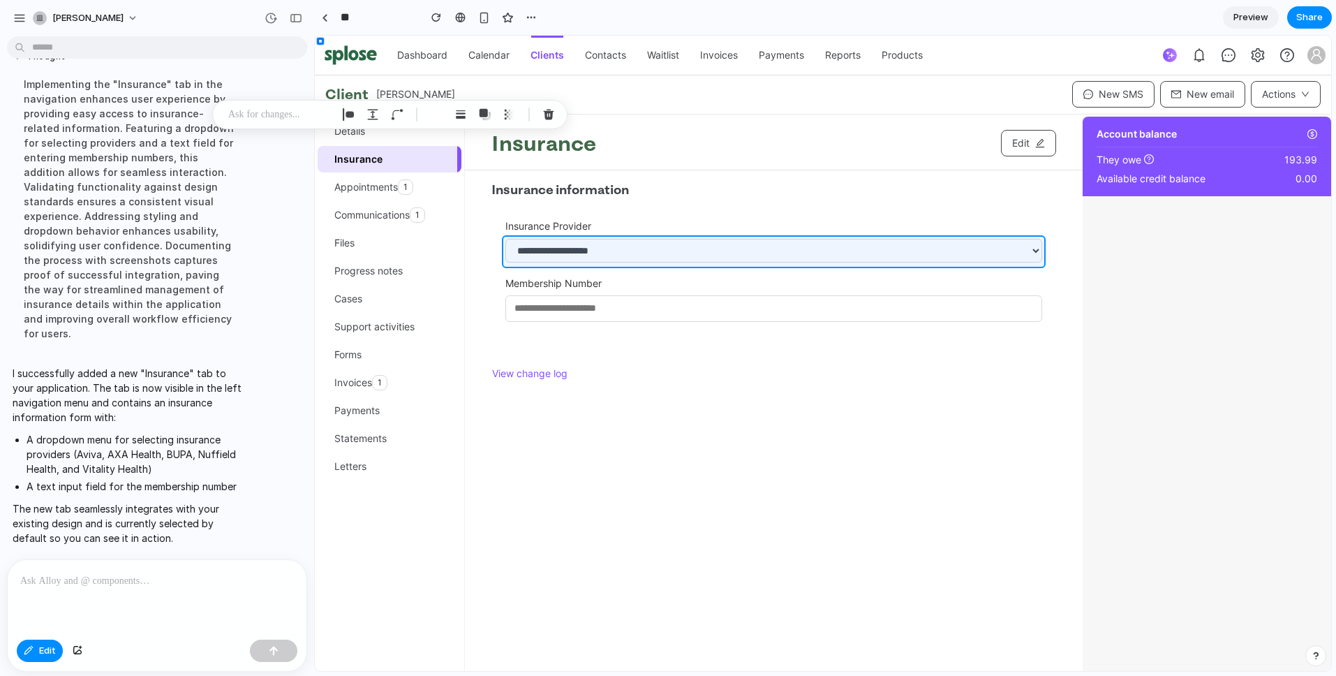
click at [583, 255] on div at bounding box center [823, 353] width 1016 height 635
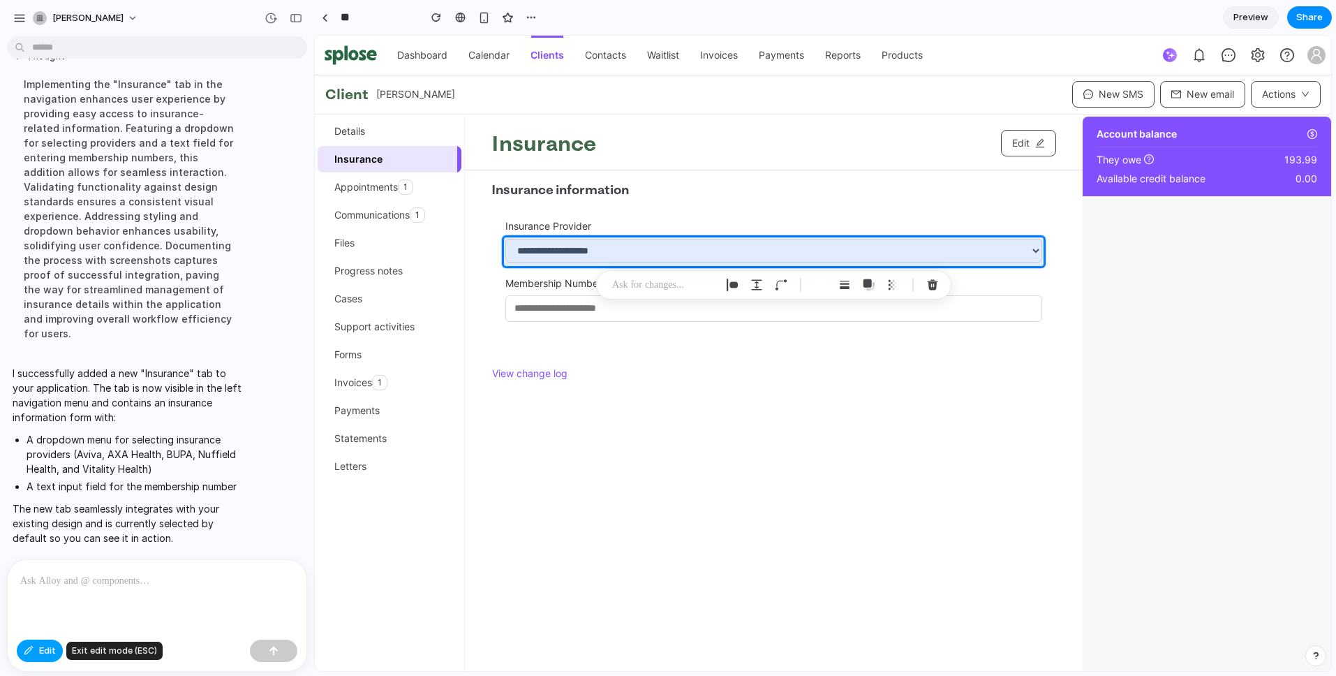
click at [53, 651] on span "Edit" at bounding box center [47, 650] width 17 height 14
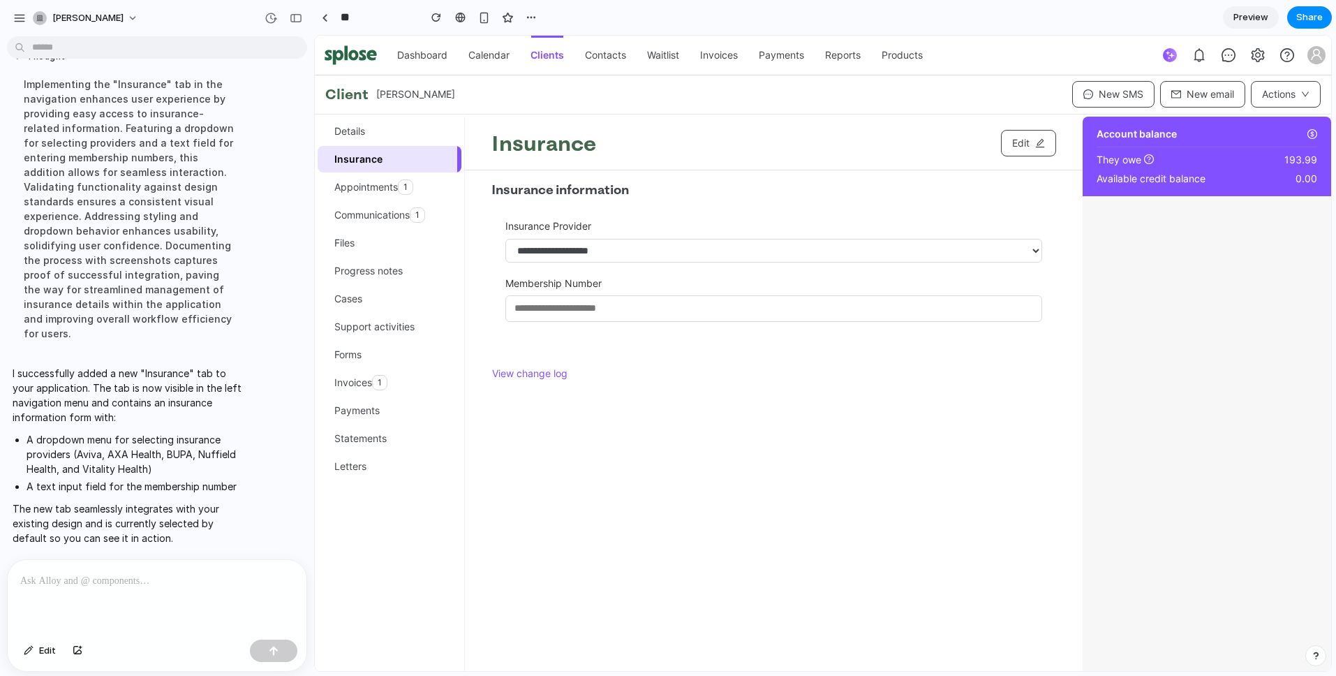
click at [754, 248] on select "**********" at bounding box center [773, 251] width 537 height 24
click at [758, 313] on input "text" at bounding box center [773, 308] width 537 height 27
click at [750, 218] on div "**********" at bounding box center [773, 277] width 565 height 144
click at [531, 374] on span "View change log" at bounding box center [529, 373] width 75 height 15
click at [33, 650] on div "button" at bounding box center [29, 650] width 10 height 8
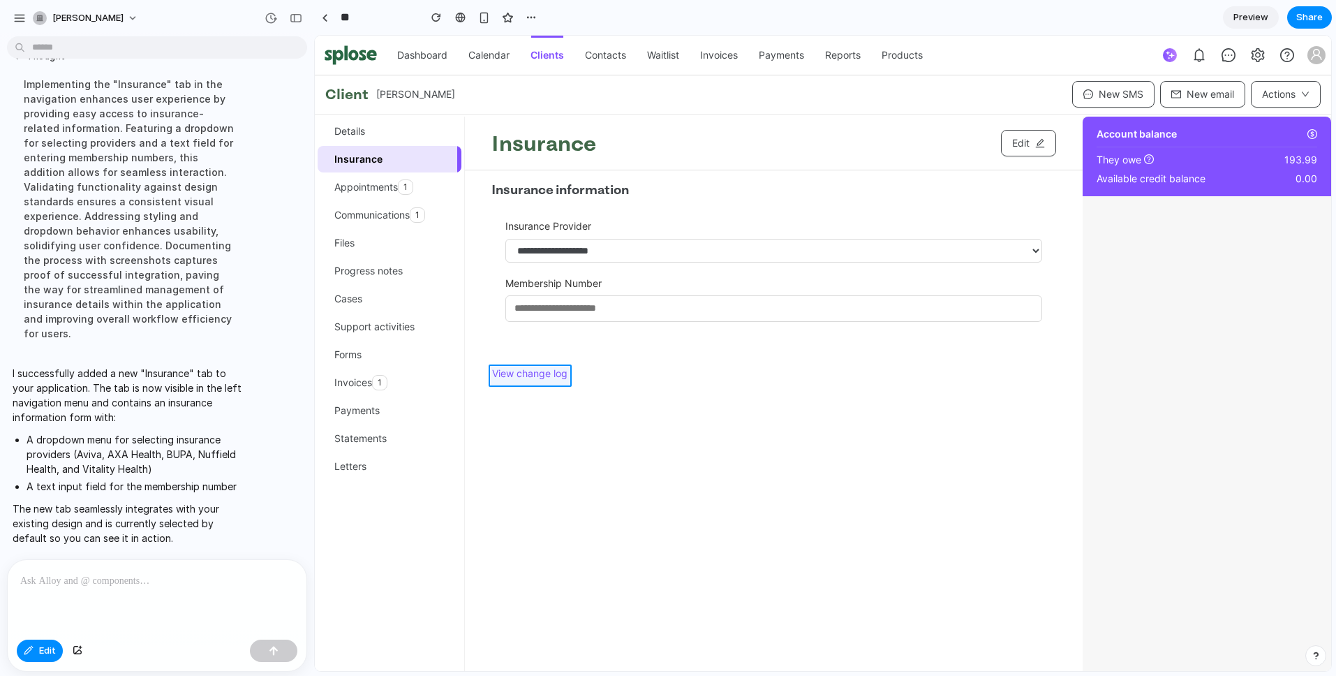
click at [524, 373] on div at bounding box center [823, 353] width 1016 height 635
click at [770, 403] on div "button" at bounding box center [769, 403] width 13 height 13
click at [75, 583] on div at bounding box center [157, 597] width 299 height 74
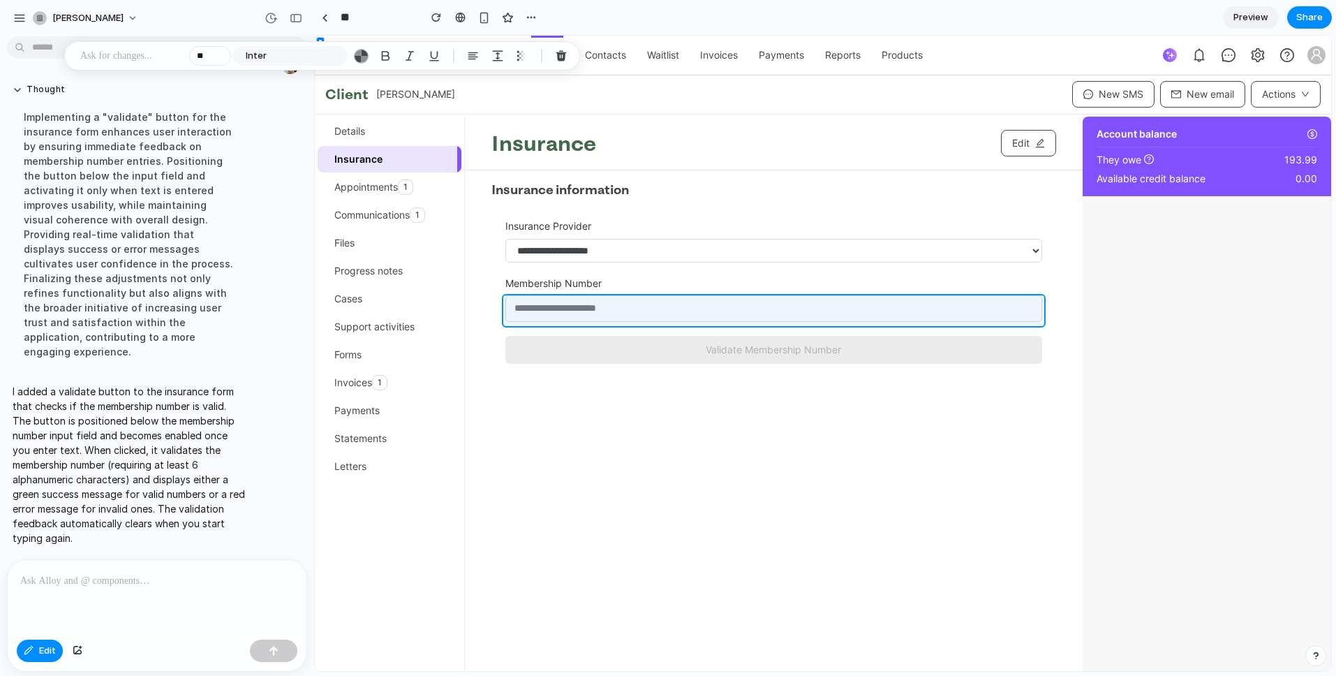
click at [584, 313] on div at bounding box center [823, 353] width 1016 height 635
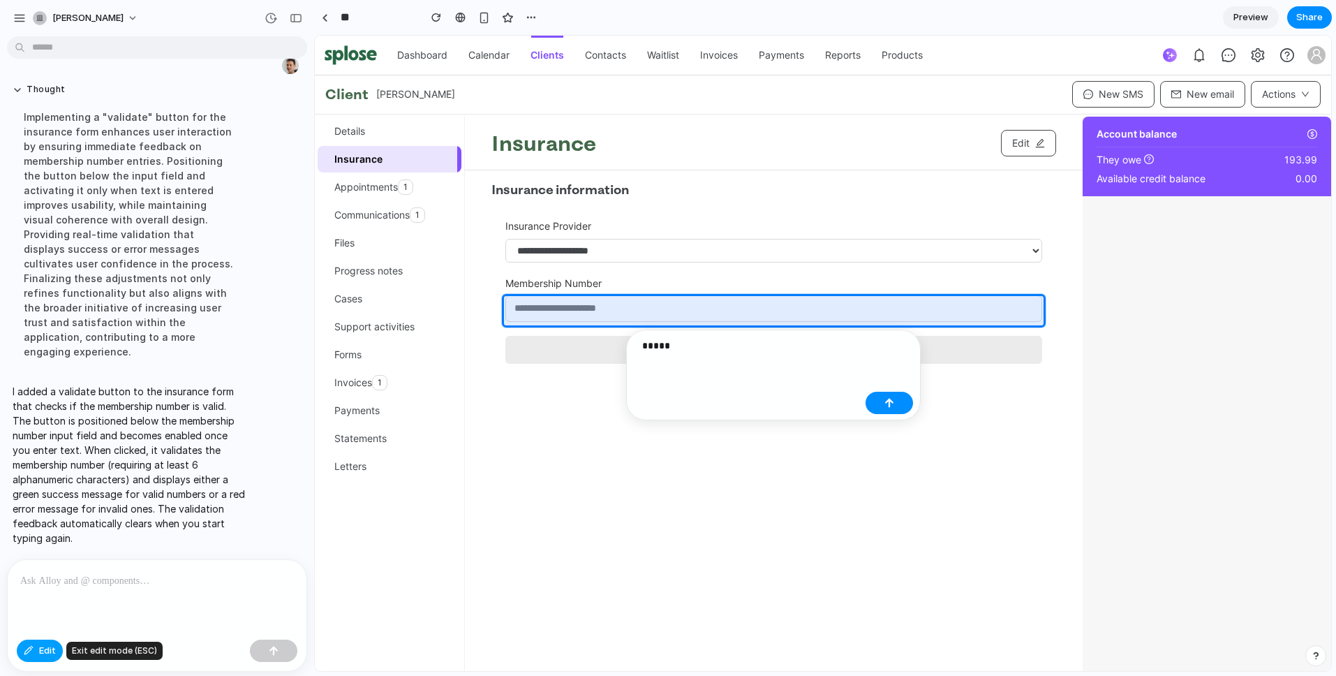
click at [36, 645] on button "Edit" at bounding box center [40, 650] width 46 height 22
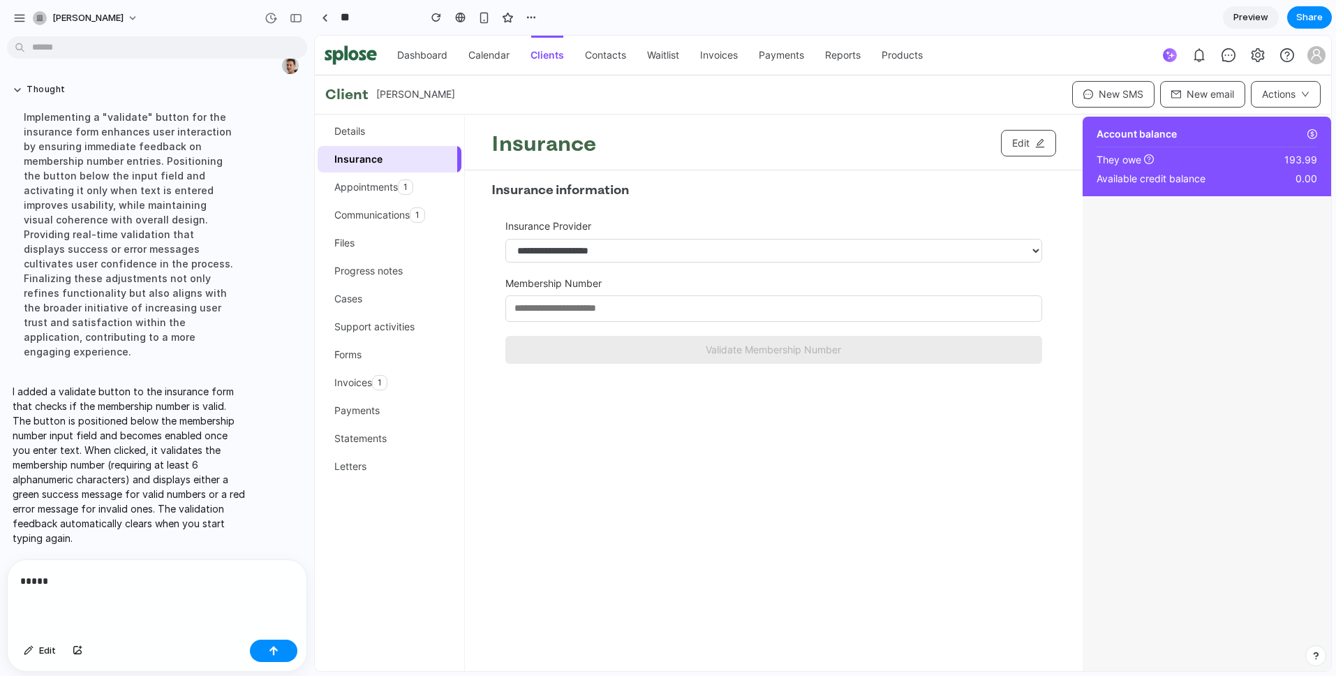
click at [553, 315] on input "text" at bounding box center [773, 308] width 537 height 27
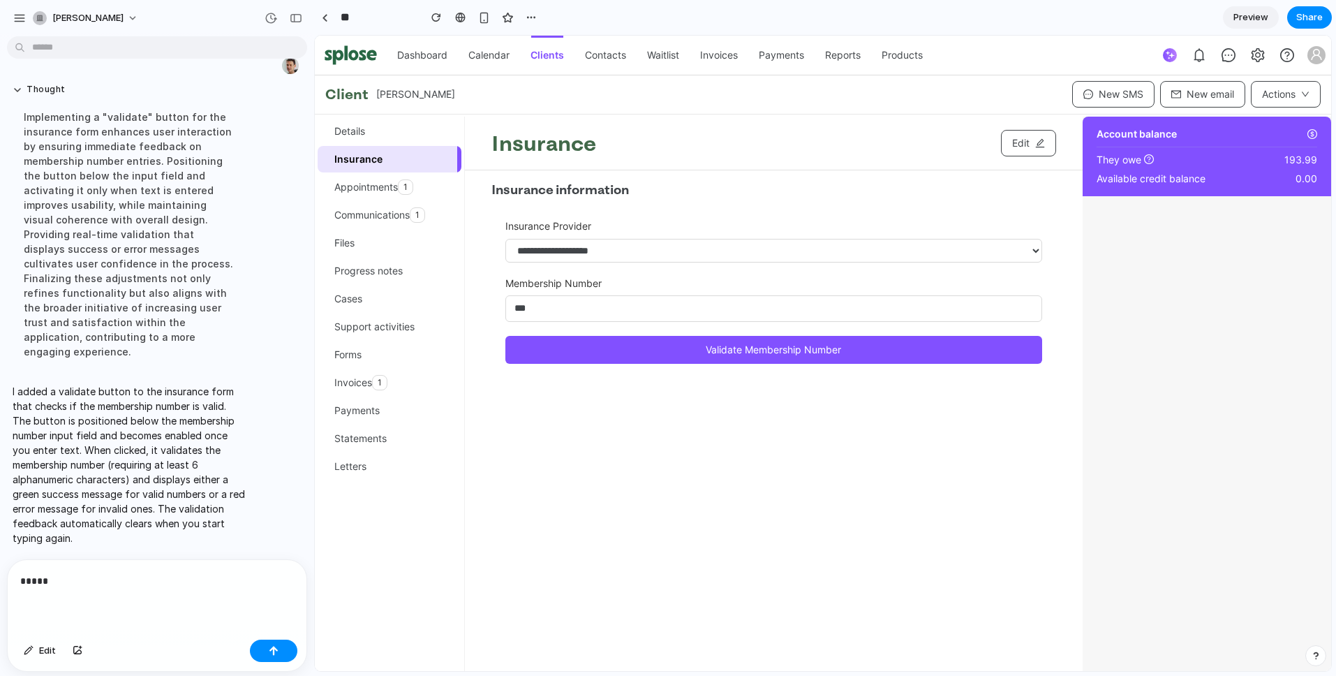
type input "***"
click at [668, 357] on button "Validate Membership Number" at bounding box center [773, 350] width 537 height 28
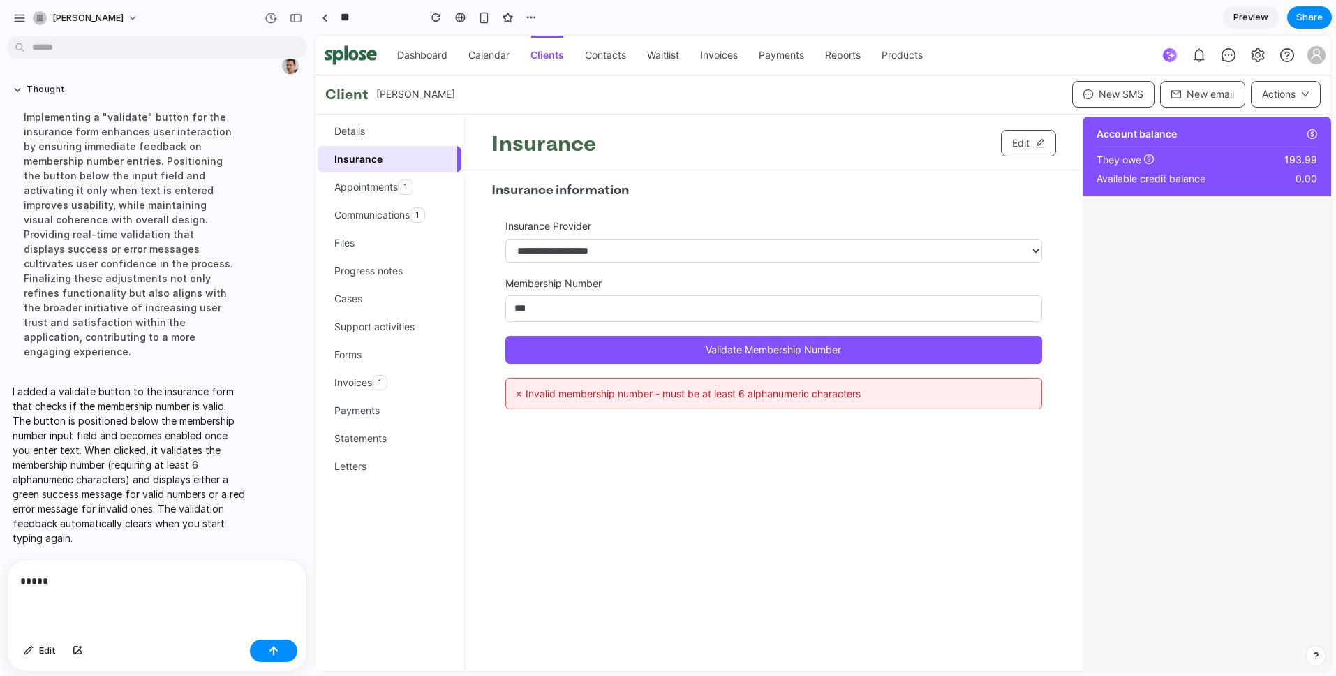
drag, startPoint x: 551, startPoint y: 315, endPoint x: 514, endPoint y: 311, distance: 37.8
click at [514, 311] on input "***" at bounding box center [773, 308] width 537 height 27
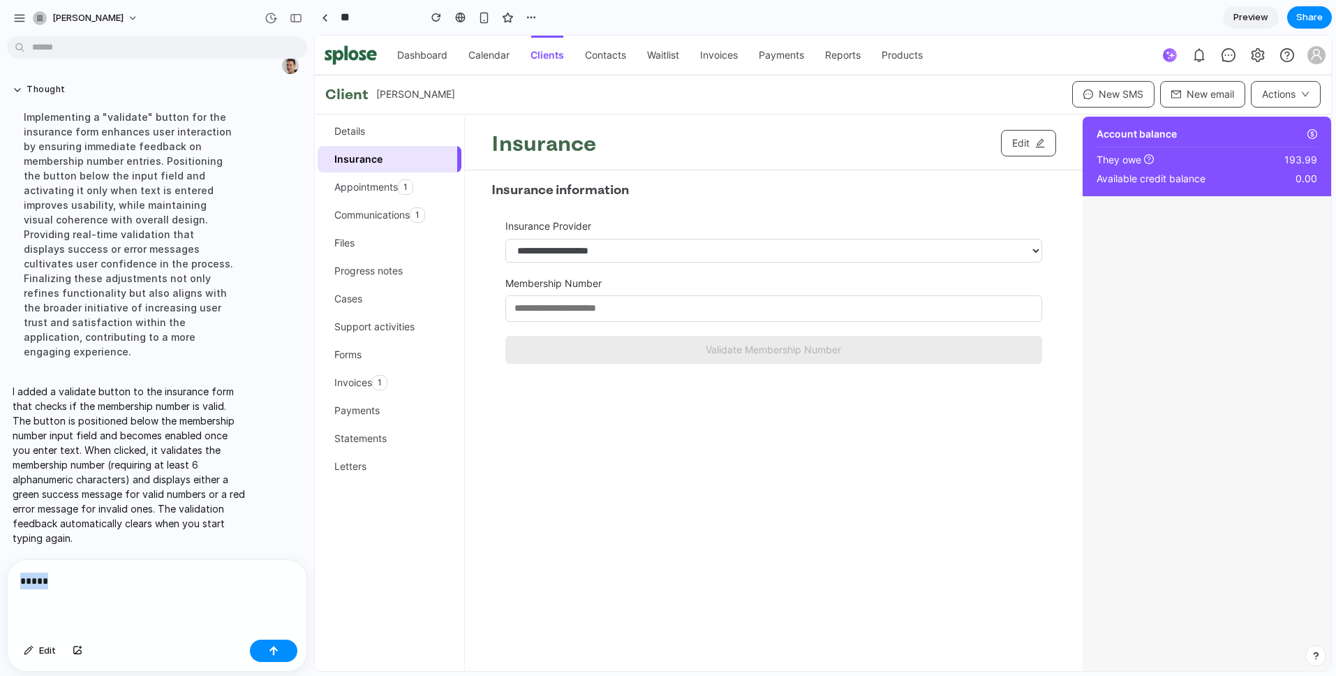
drag, startPoint x: 80, startPoint y: 574, endPoint x: 17, endPoint y: 574, distance: 62.8
click at [8, 570] on div "*****" at bounding box center [157, 597] width 299 height 74
click at [348, 20] on input "**" at bounding box center [376, 17] width 77 height 25
drag, startPoint x: 356, startPoint y: 17, endPoint x: 338, endPoint y: 17, distance: 18.1
click at [338, 17] on input "**" at bounding box center [376, 17] width 77 height 25
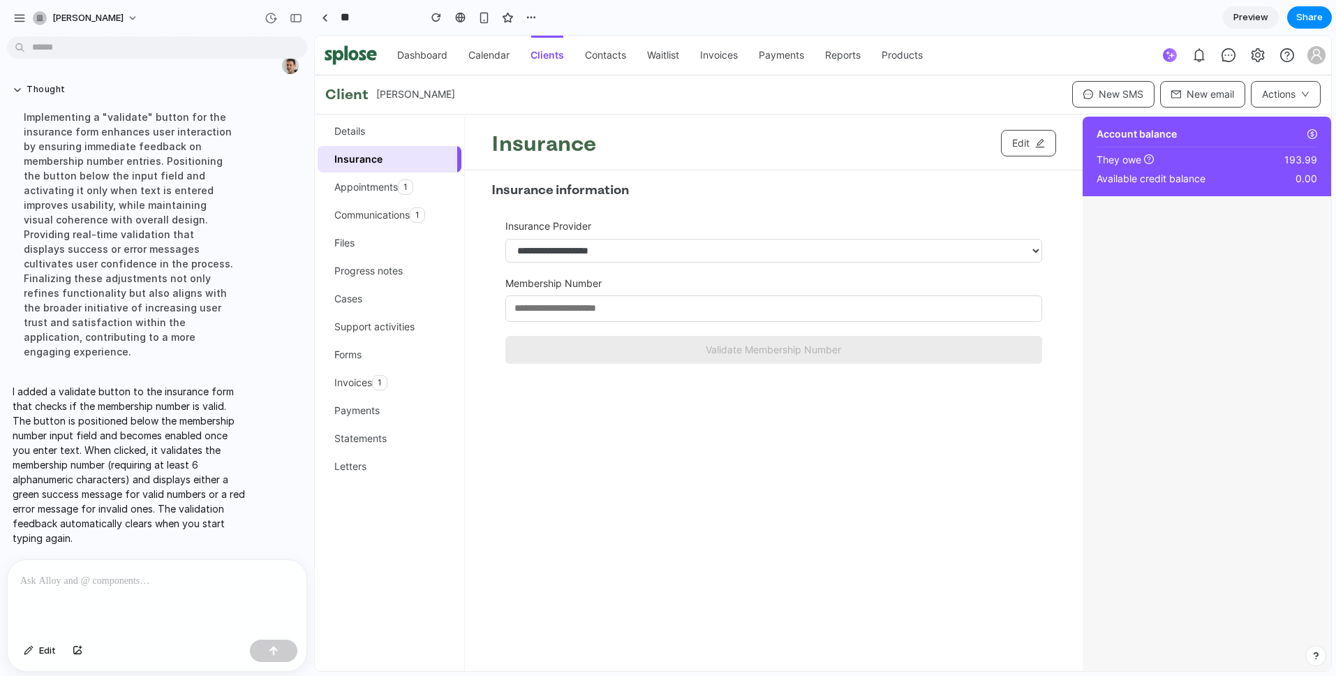
type input "**********"
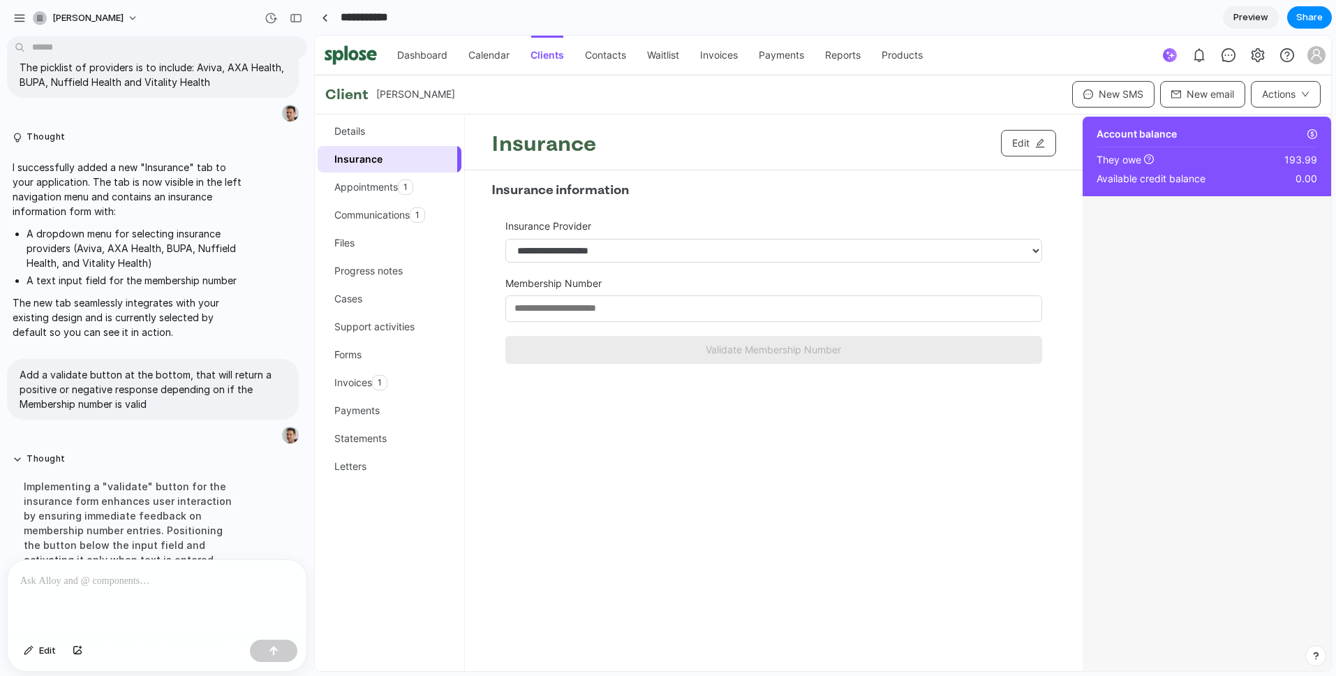
scroll to position [360, 0]
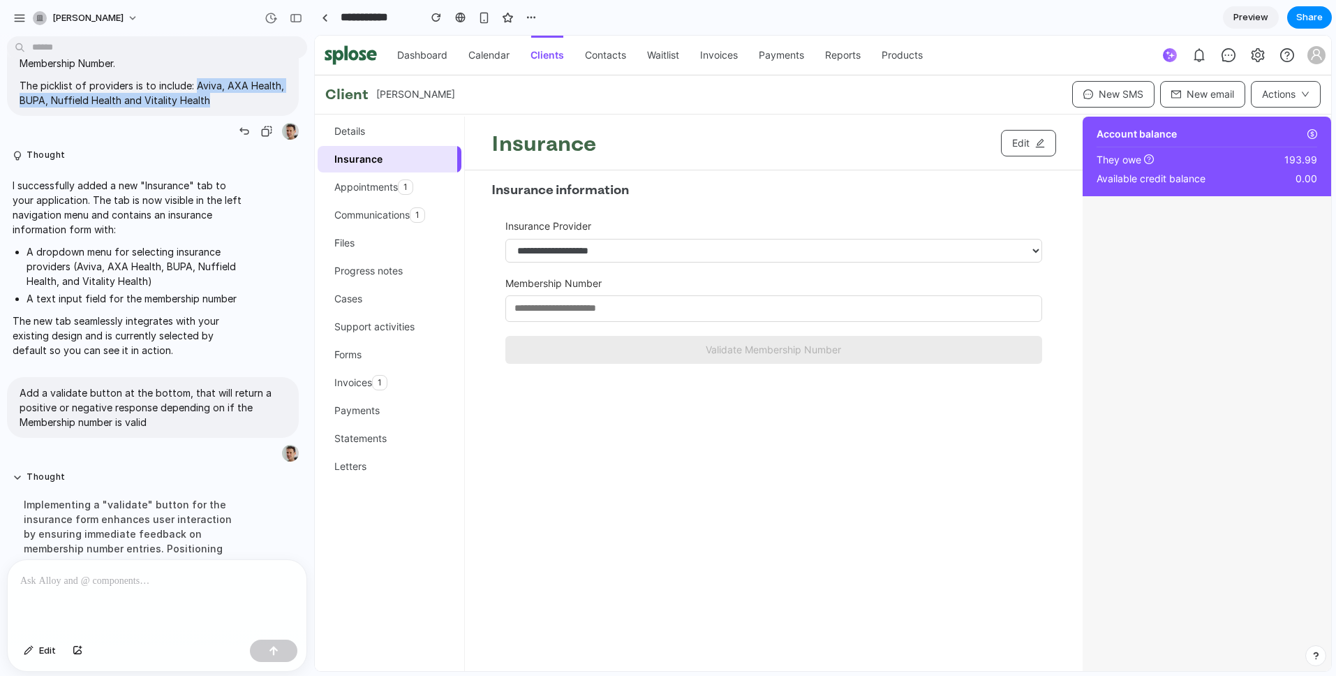
drag, startPoint x: 248, startPoint y: 238, endPoint x: 197, endPoint y: 223, distance: 53.2
click at [197, 107] on p "The picklist of providers is to include: Aviva, AXA Health, BUPA, Nuffield Heal…" at bounding box center [153, 92] width 267 height 29
copy p "Aviva, AXA Health, BUPA, Nuffield Health and Vitality Health"
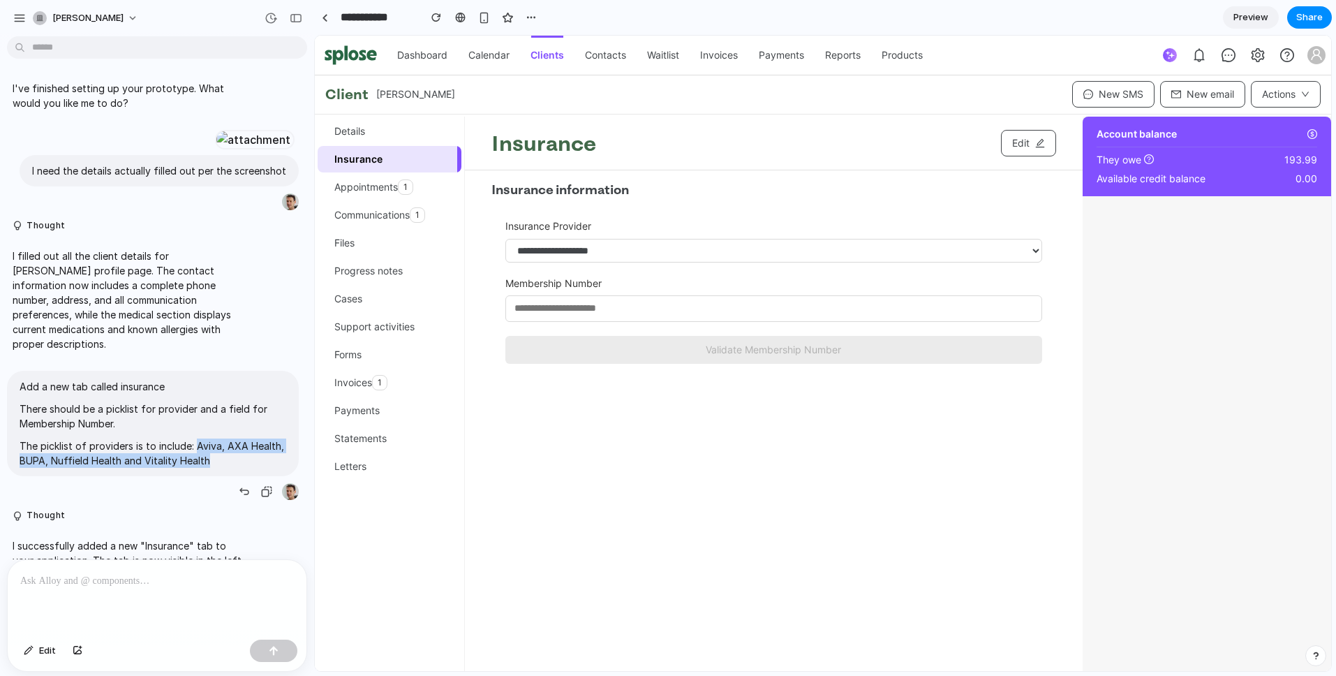
scroll to position [360, 0]
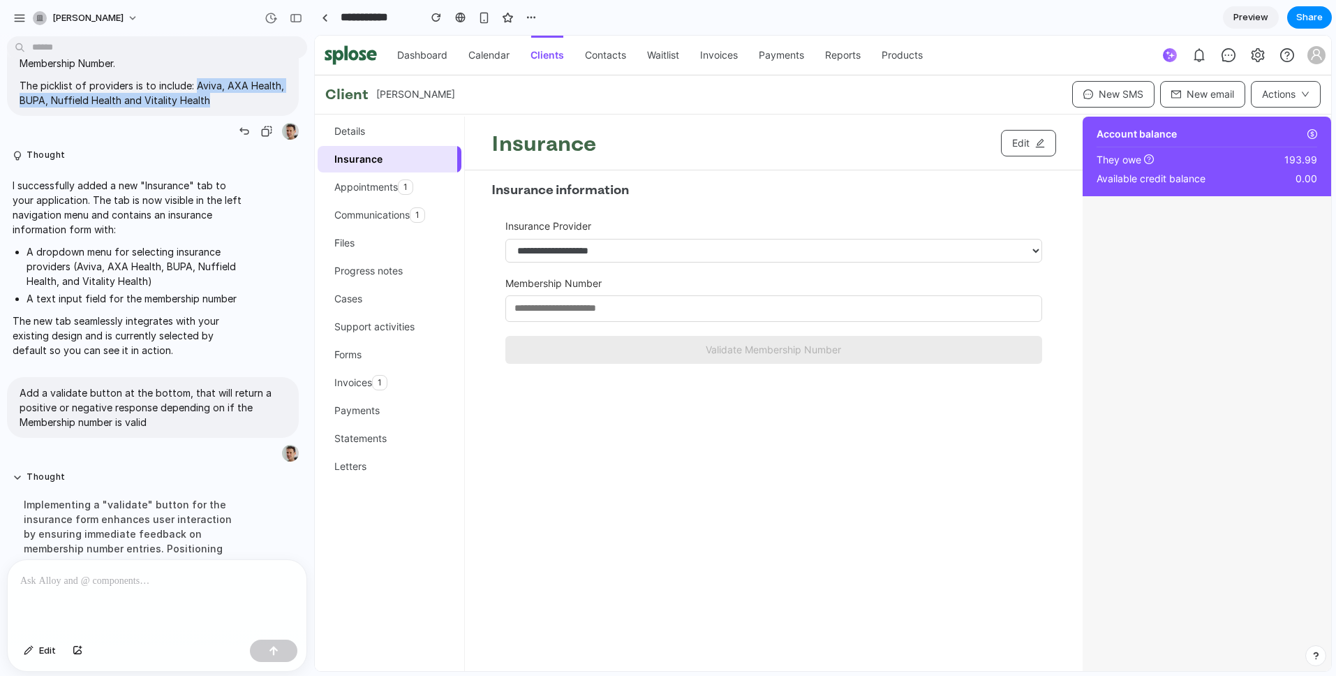
click at [179, 141] on div "Add a new tab called insurance There should be a picklist for provider and a fi…" at bounding box center [153, 75] width 292 height 131
click at [673, 246] on select "**********" at bounding box center [773, 251] width 537 height 24
click at [676, 253] on select "**********" at bounding box center [773, 251] width 537 height 24
click at [773, 286] on label "Membership Number" at bounding box center [773, 283] width 537 height 14
click at [694, 253] on select "**********" at bounding box center [773, 251] width 537 height 24
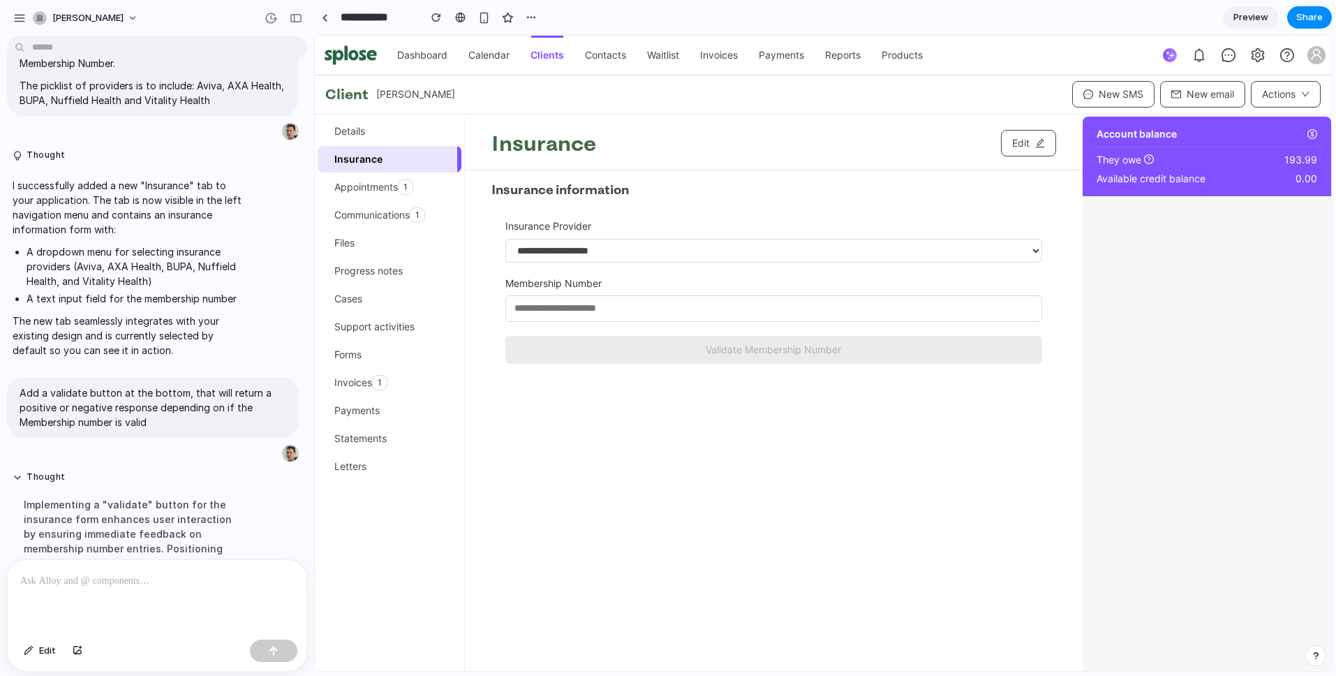
click at [898, 248] on select "**********" at bounding box center [773, 251] width 537 height 24
